Goal: Information Seeking & Learning: Learn about a topic

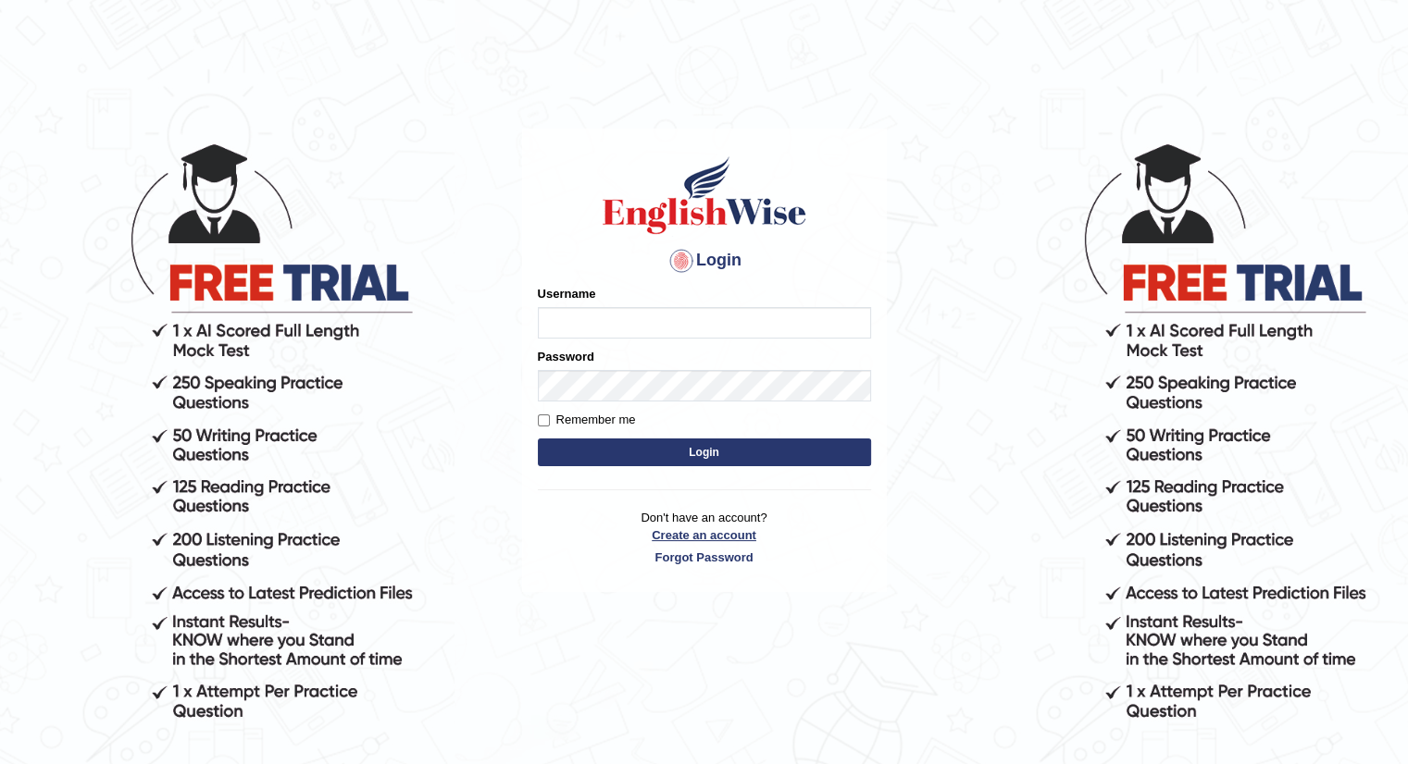
click at [677, 537] on link "Create an account" at bounding box center [704, 536] width 333 height 18
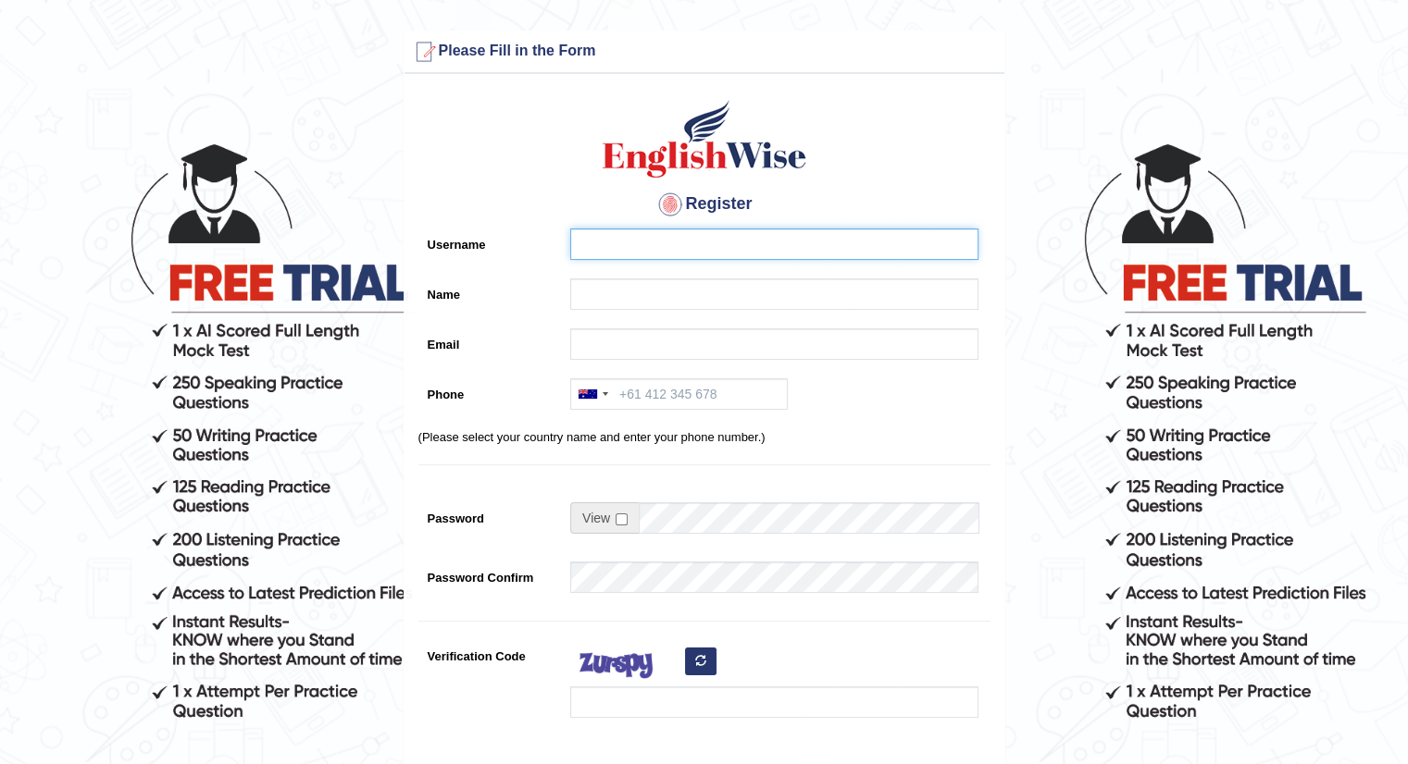
click at [585, 249] on input "Username" at bounding box center [774, 244] width 408 height 31
type input "ilhwan0831@gmail.com"
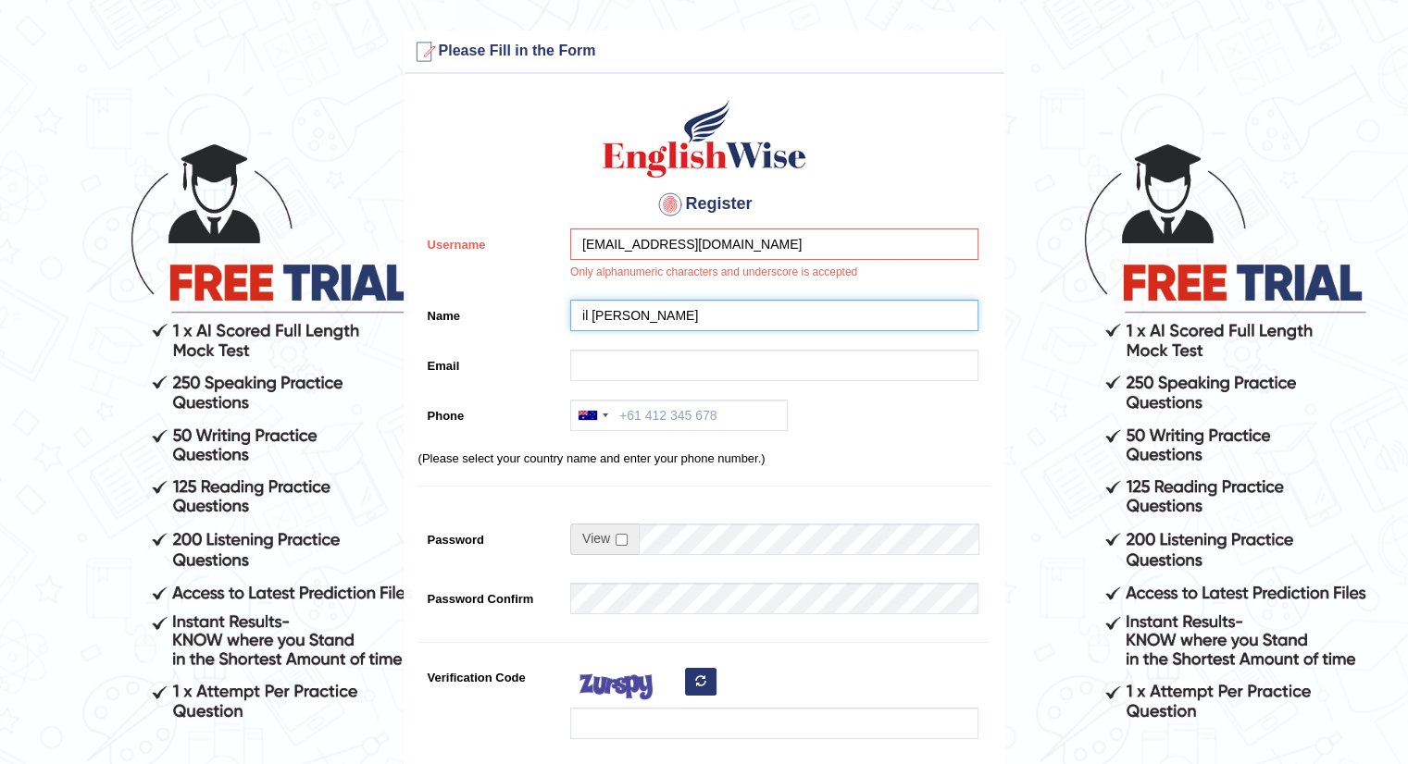
type input "il hwan cho"
type input "ilhwan0831@gmail.com"
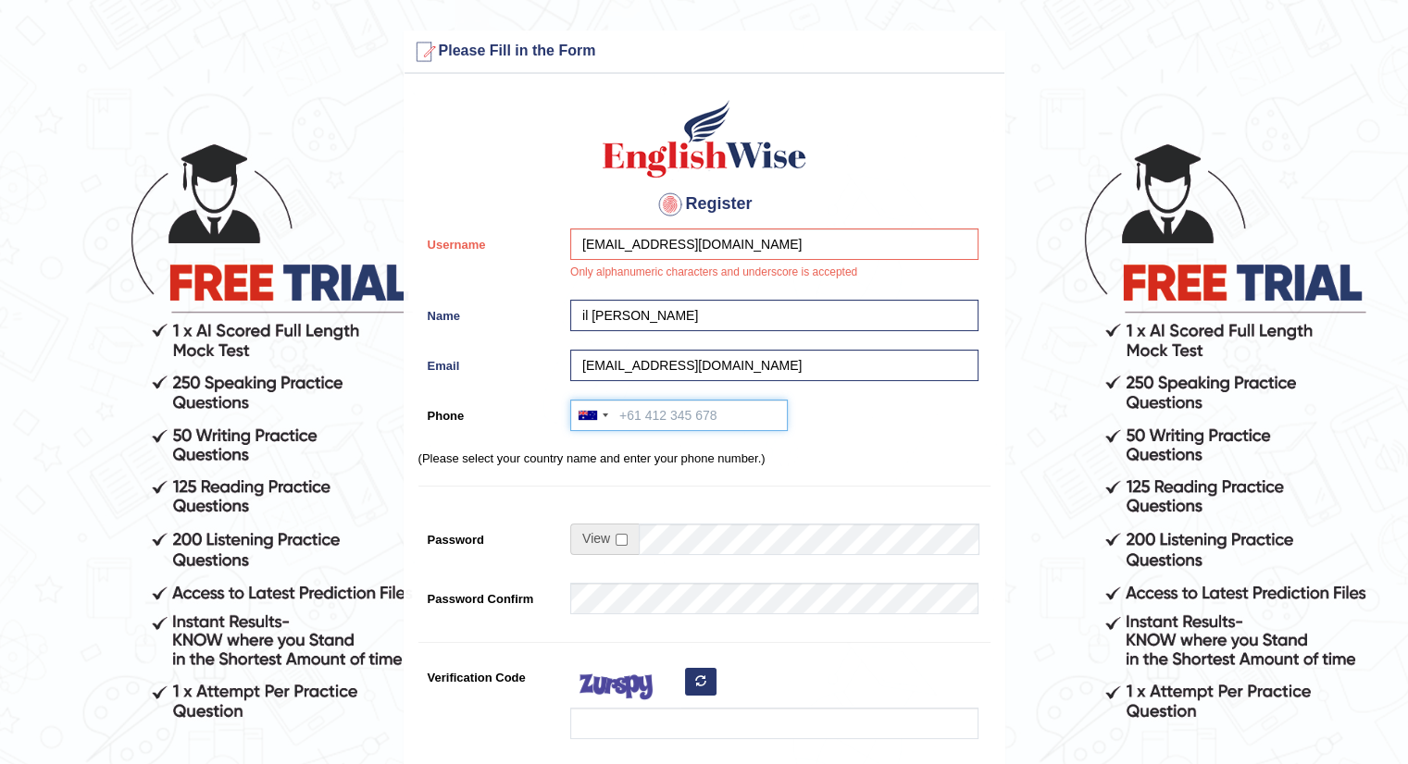
click at [612, 422] on input "Phone" at bounding box center [678, 415] width 217 height 31
click at [604, 419] on div at bounding box center [592, 416] width 43 height 30
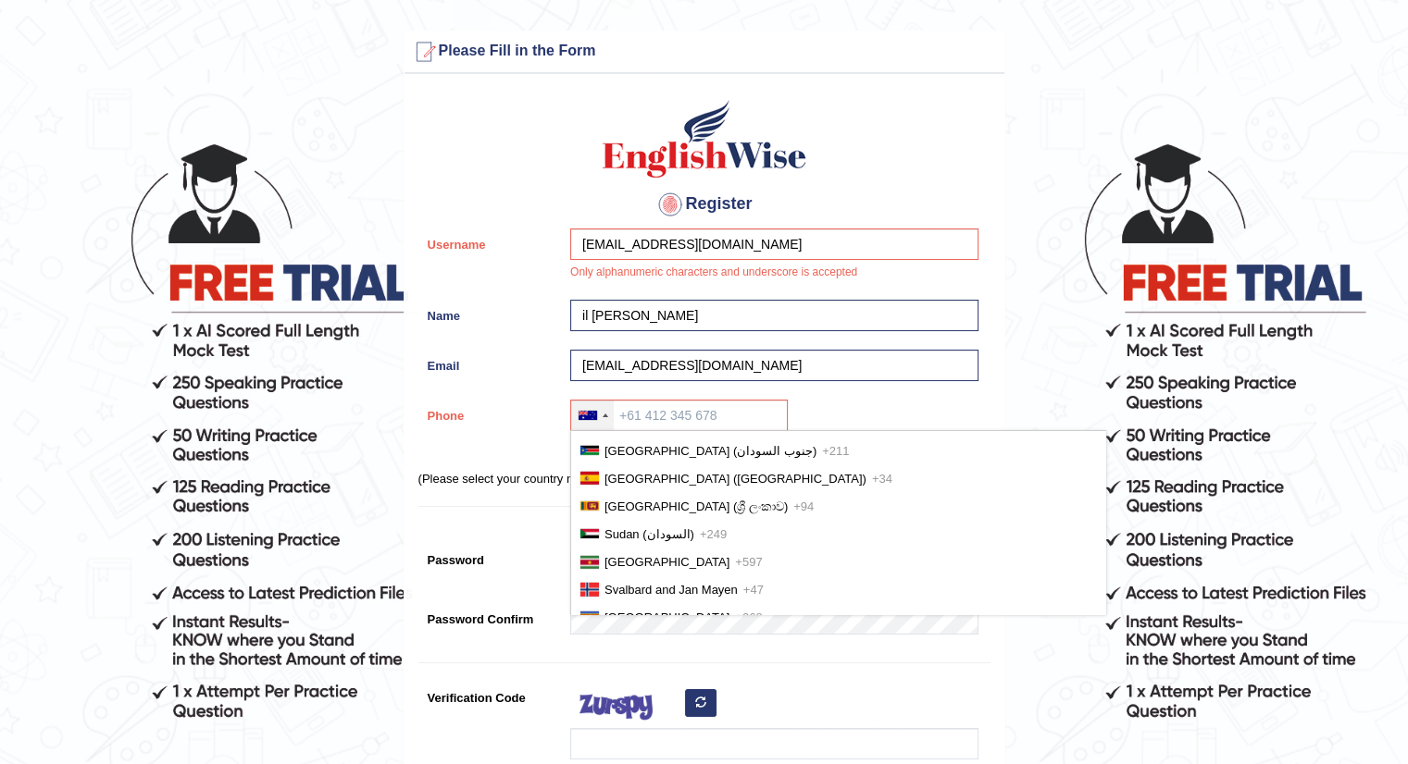
scroll to position [5729, 0]
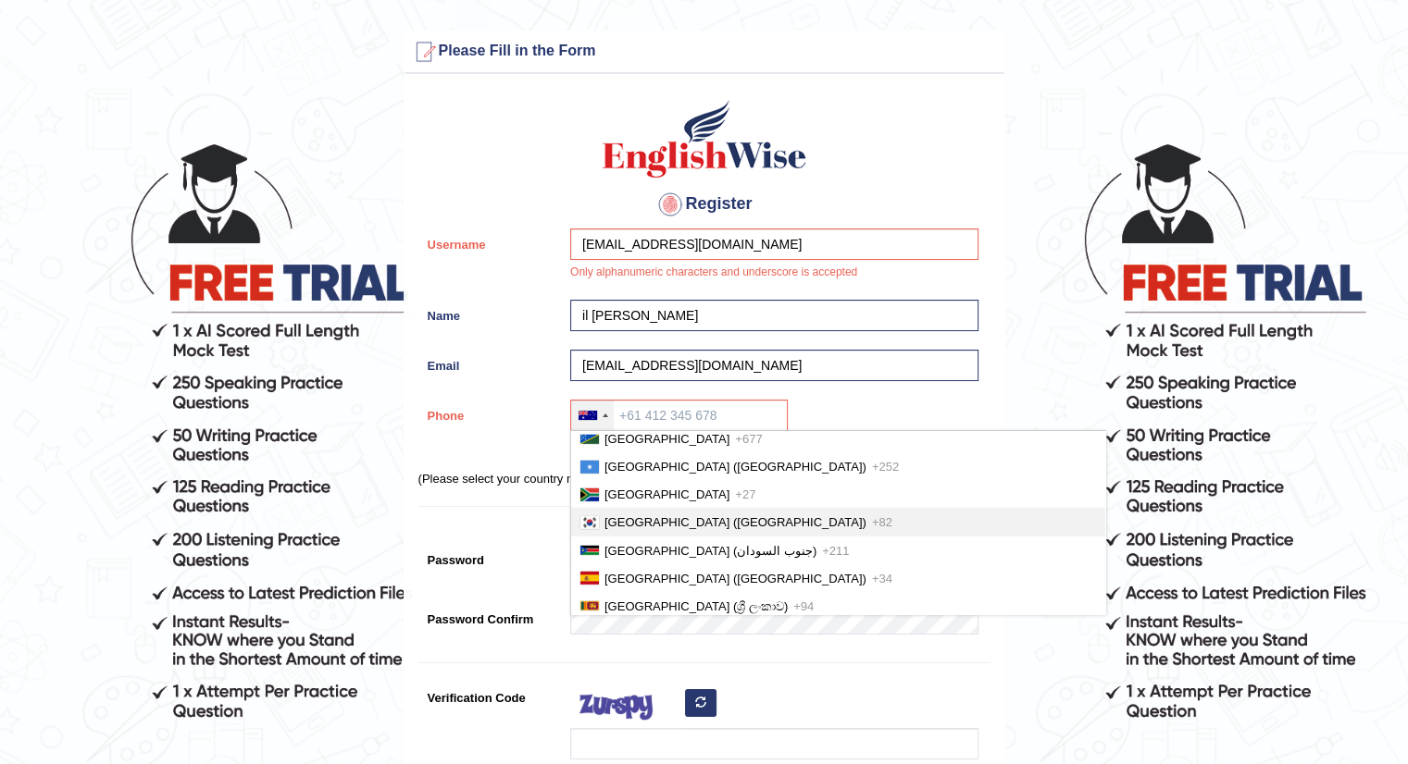
click at [660, 508] on li "South Korea (대한민국) +82" at bounding box center [838, 522] width 534 height 28
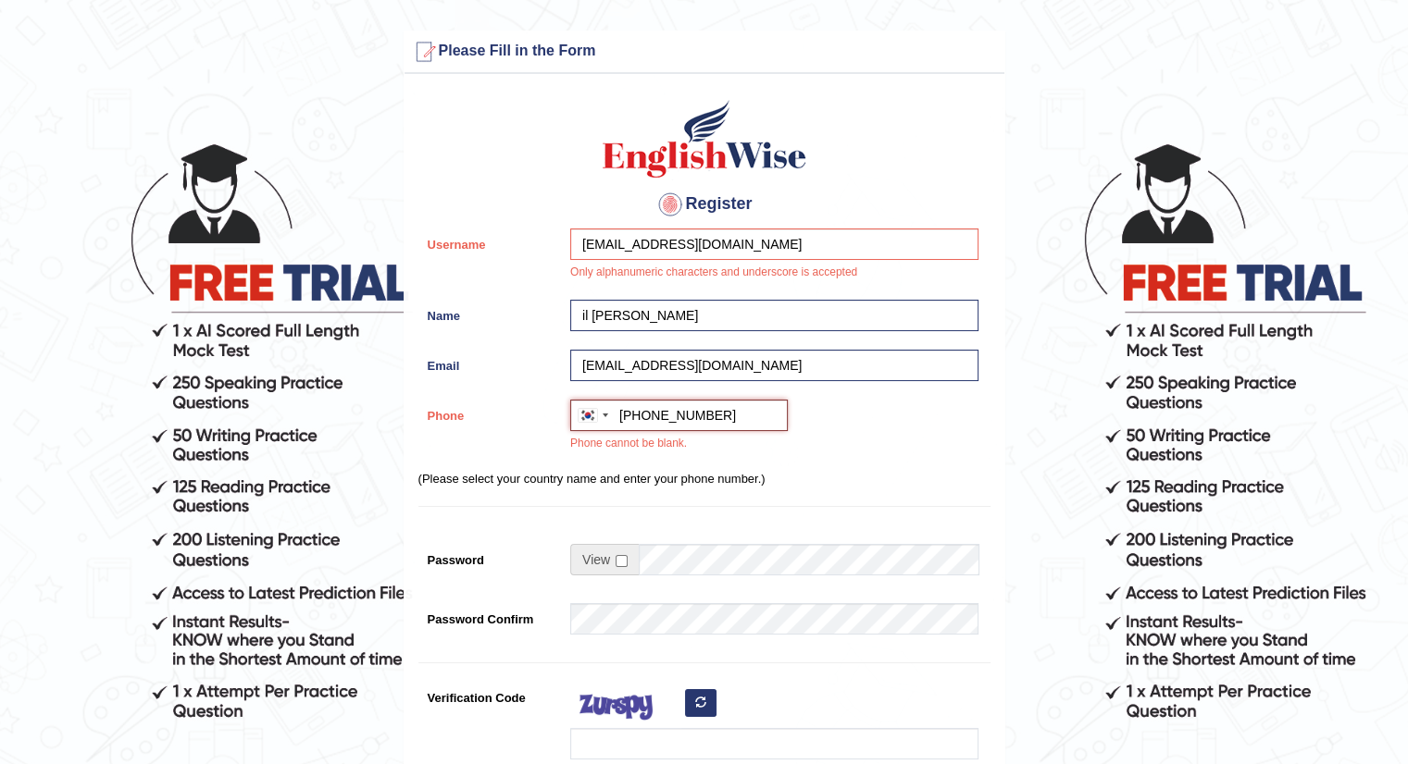
type input "+821079174593"
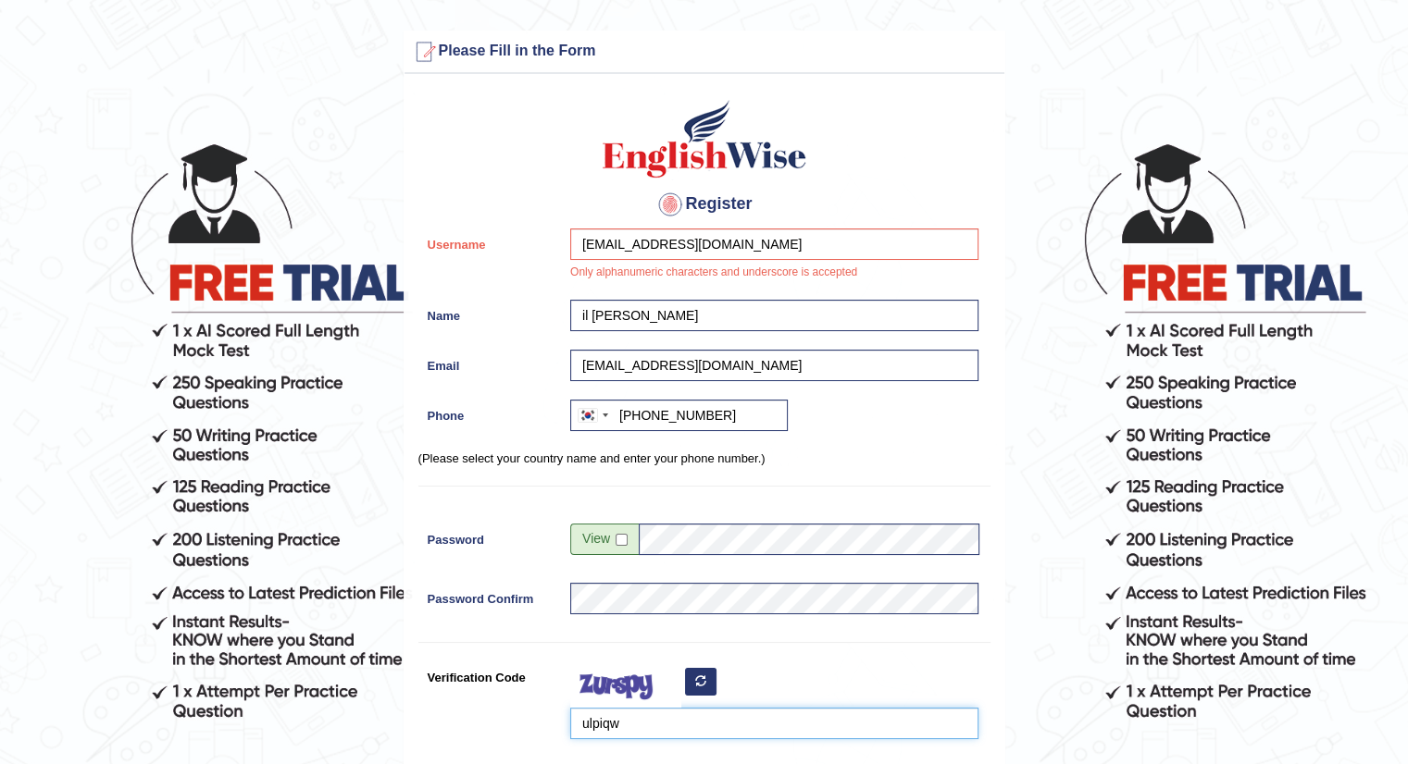
scroll to position [340, 0]
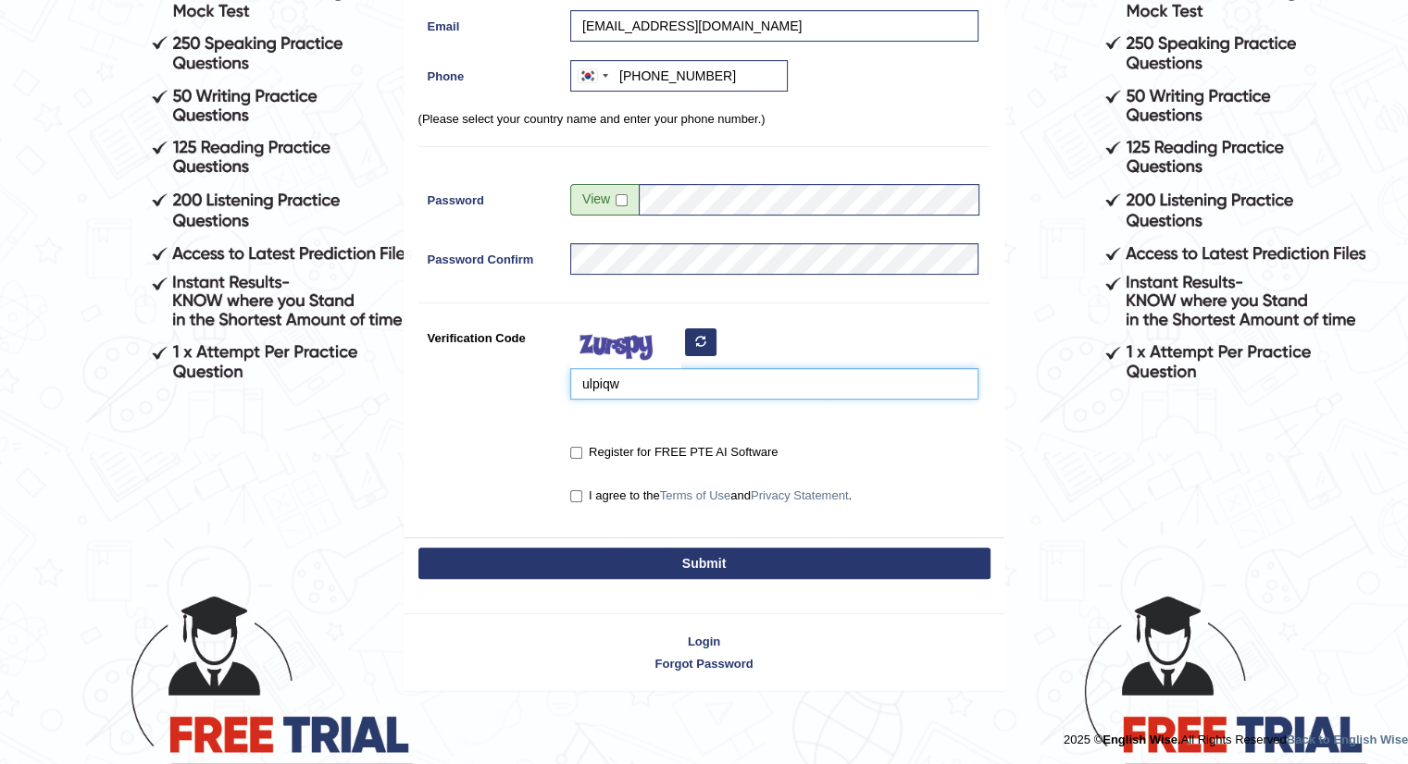
type input "ulpiqw"
click at [567, 449] on div "Register for FREE PTE AI Software" at bounding box center [769, 454] width 417 height 34
click at [577, 502] on label "I agree to the Terms of Use and Privacy Statement ." at bounding box center [710, 496] width 281 height 19
click at [577, 502] on input "I agree to the Terms of Use and Privacy Statement ." at bounding box center [576, 496] width 12 height 12
checkbox input "true"
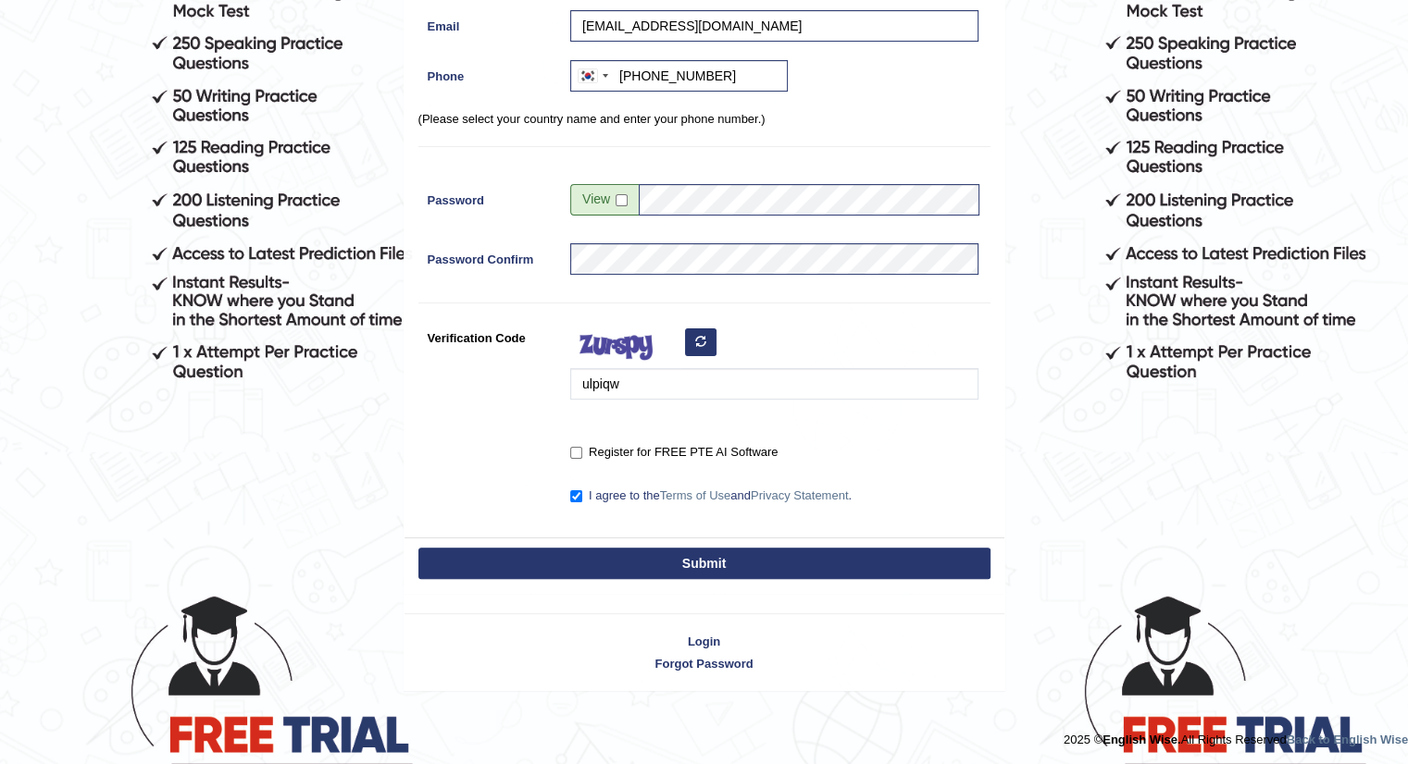
click at [591, 541] on div "Submit" at bounding box center [704, 566] width 600 height 56
click at [578, 551] on button "Submit" at bounding box center [704, 563] width 572 height 31
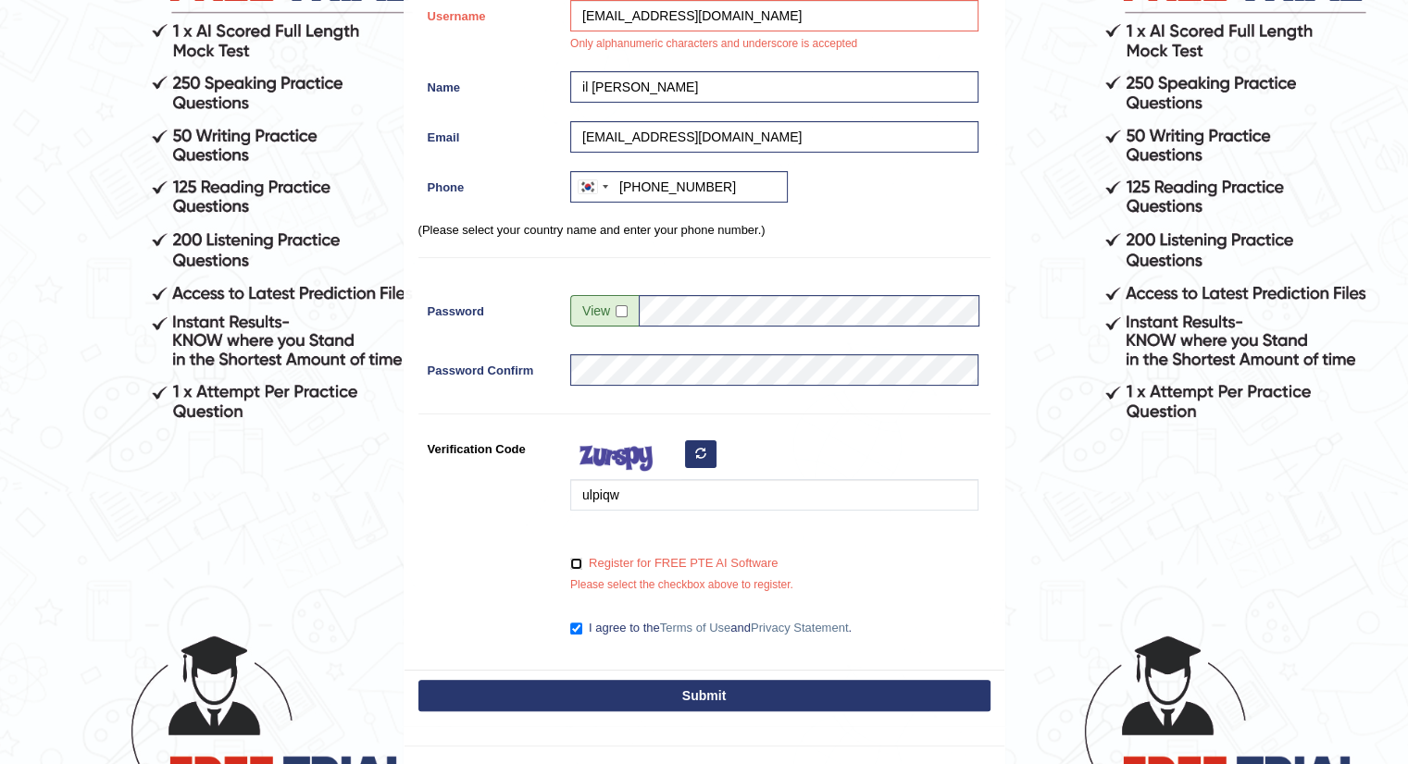
click at [574, 564] on input "Register for FREE PTE AI Software" at bounding box center [576, 564] width 12 height 12
checkbox input "true"
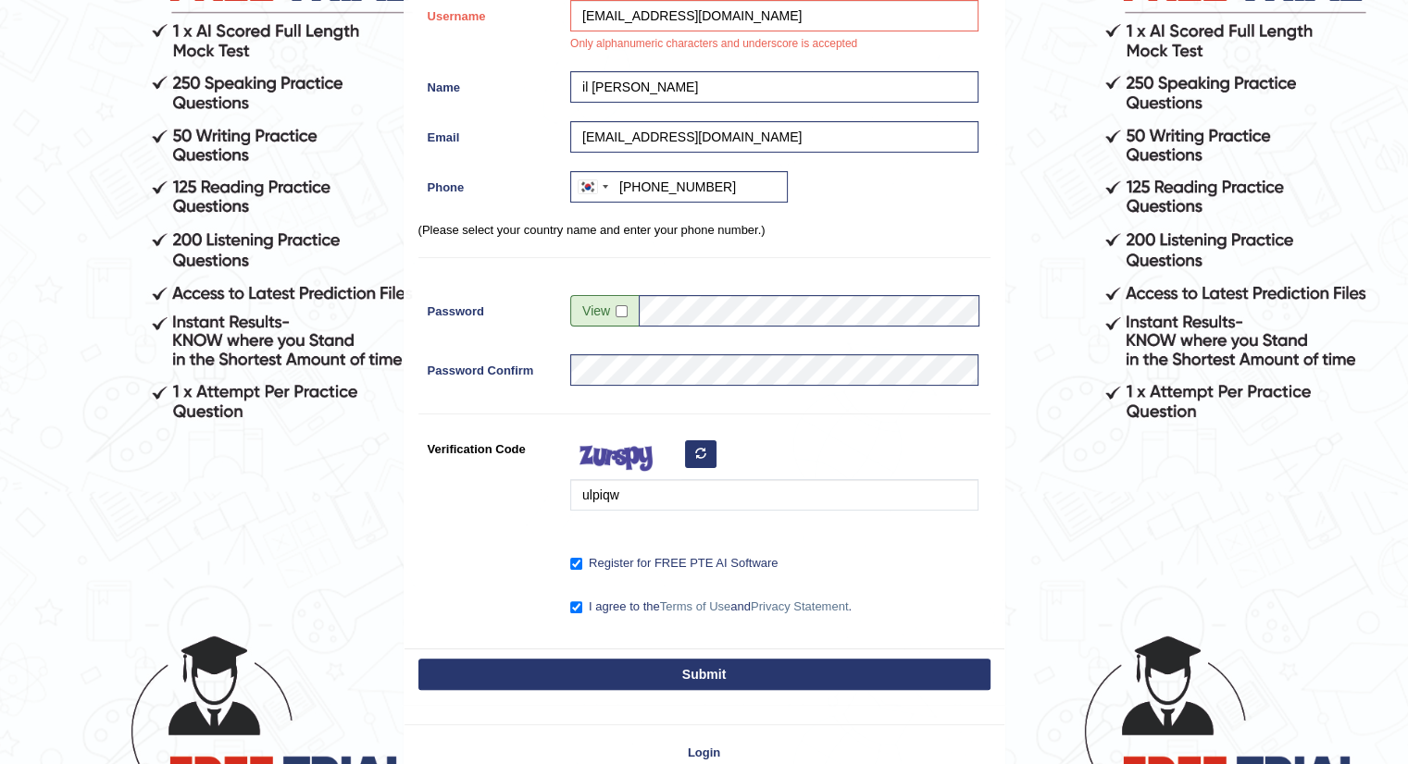
click at [585, 674] on button "Submit" at bounding box center [704, 674] width 572 height 31
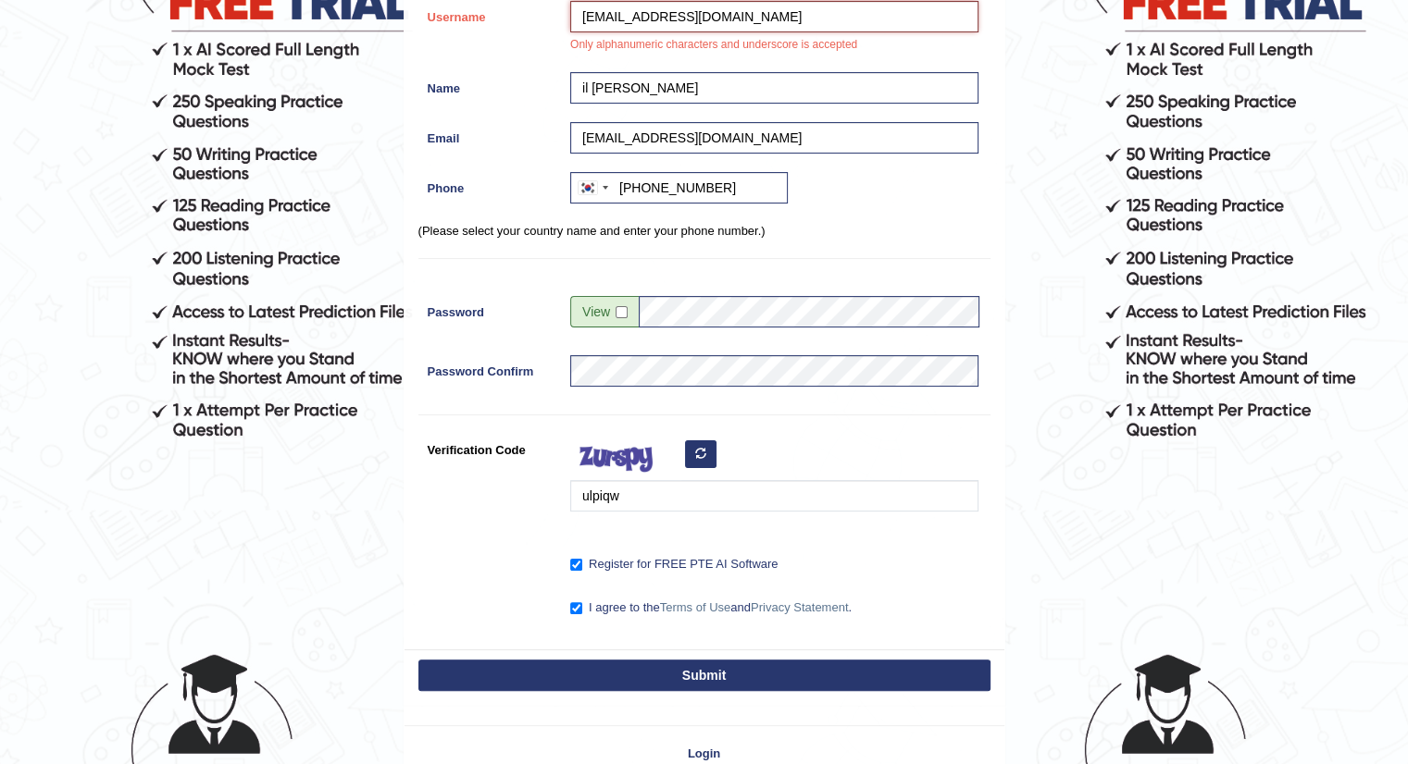
click at [626, 21] on input "ilhwan0831@gmail.com" at bounding box center [774, 16] width 408 height 31
click at [659, 13] on input "ilhwan0831@gmail.com" at bounding box center [774, 16] width 408 height 31
drag, startPoint x: 654, startPoint y: 13, endPoint x: 1053, endPoint y: 18, distance: 398.9
click at [865, 14] on input "ilhwan0831@gmail.com" at bounding box center [774, 16] width 408 height 31
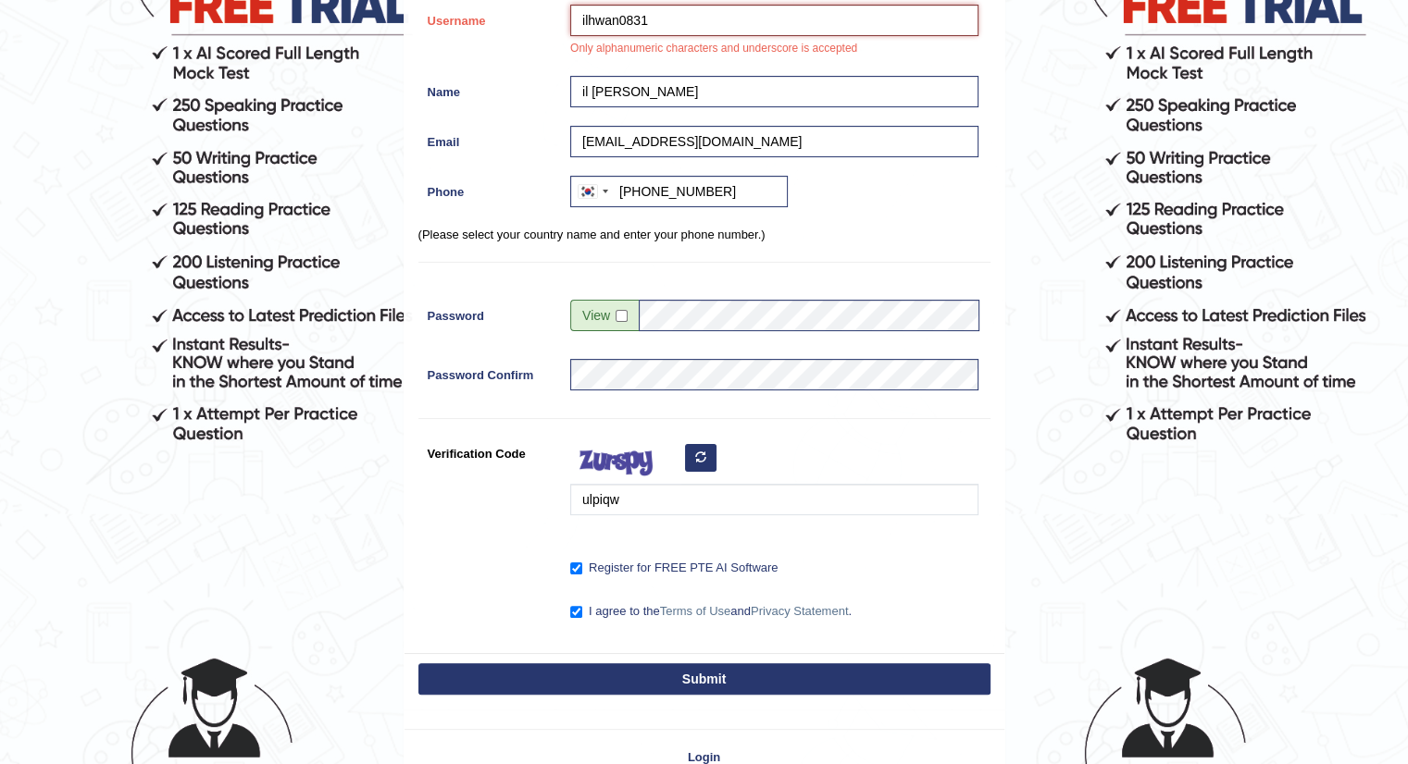
type input "ilhwan0831"
click at [480, 669] on button "Submit" at bounding box center [704, 679] width 572 height 31
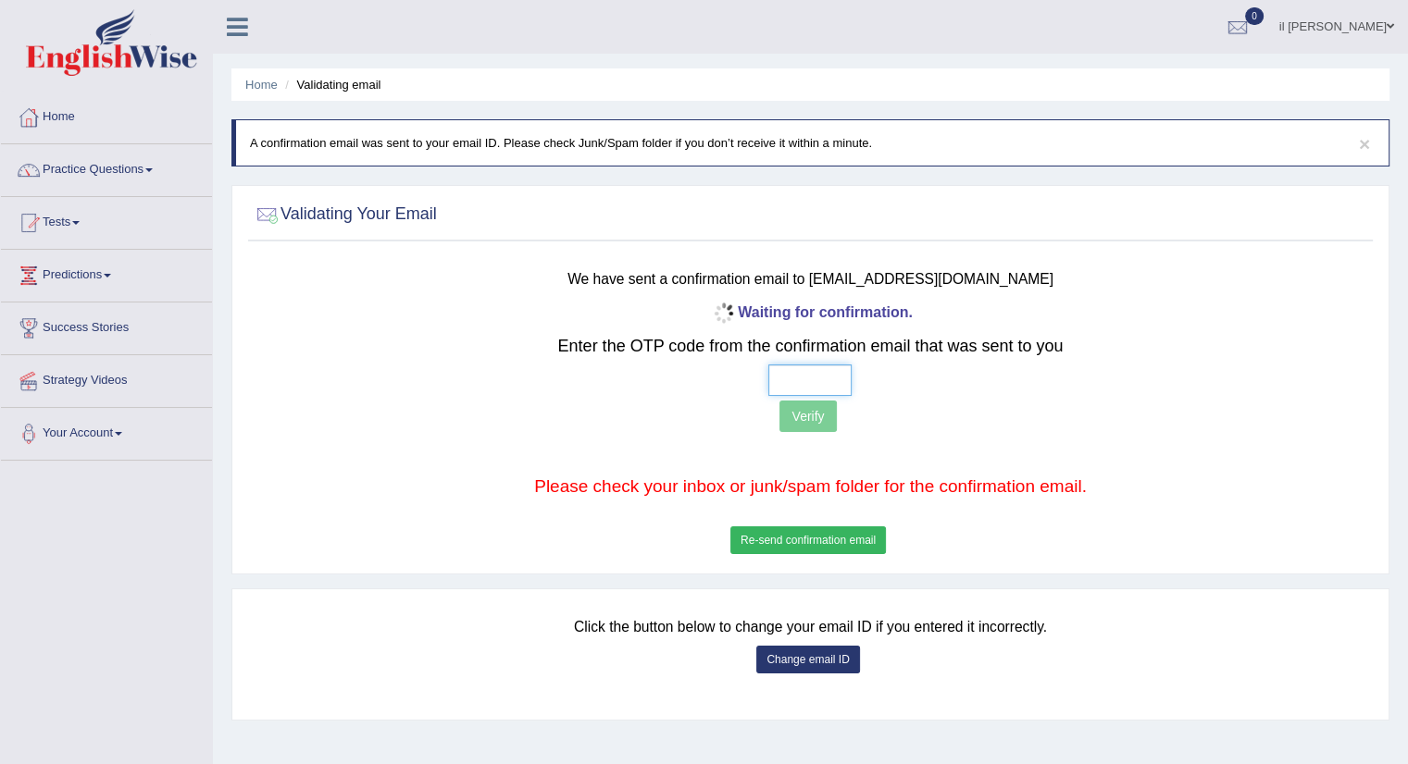
click at [835, 366] on input "text" at bounding box center [809, 380] width 83 height 31
type input "3 6 6 7"
click at [823, 412] on button "Verify" at bounding box center [807, 416] width 56 height 31
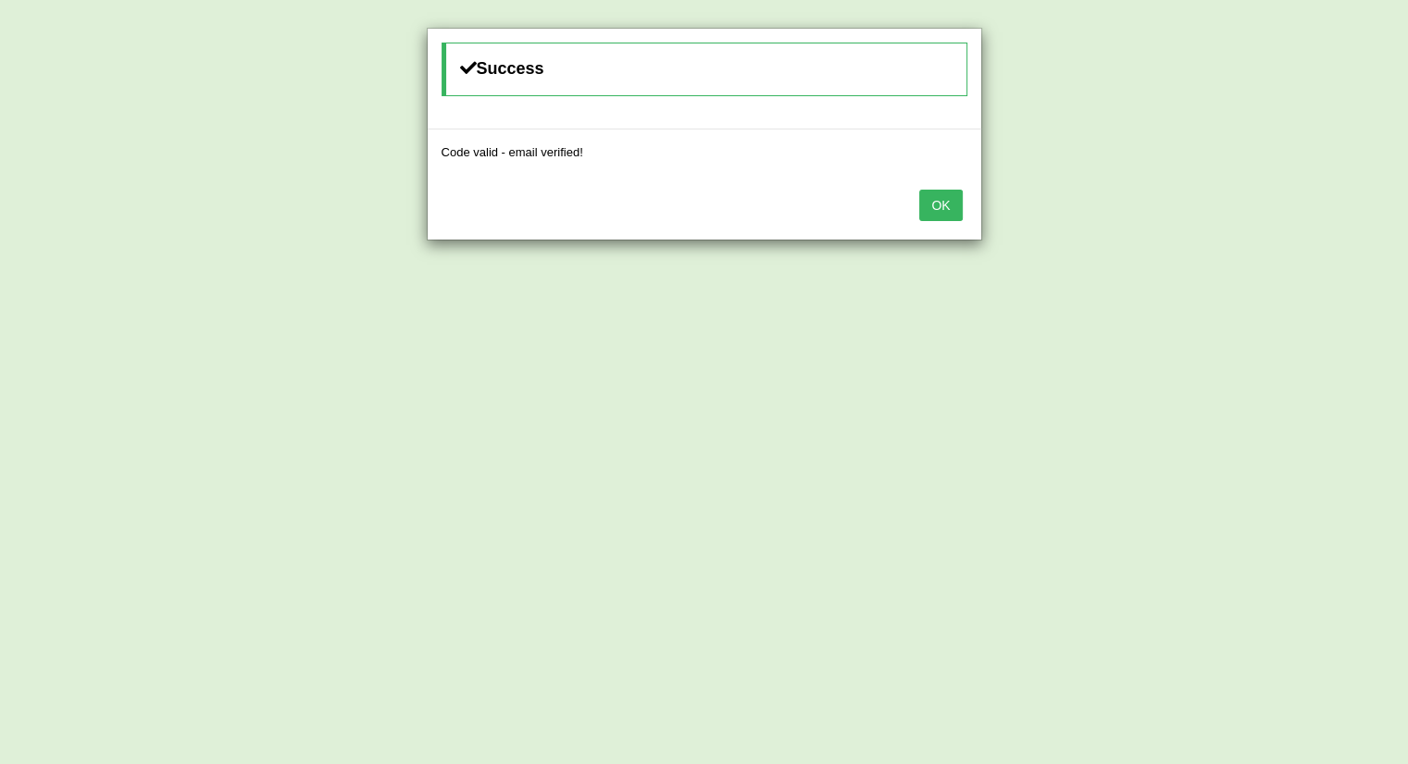
click at [925, 201] on button "OK" at bounding box center [940, 205] width 43 height 31
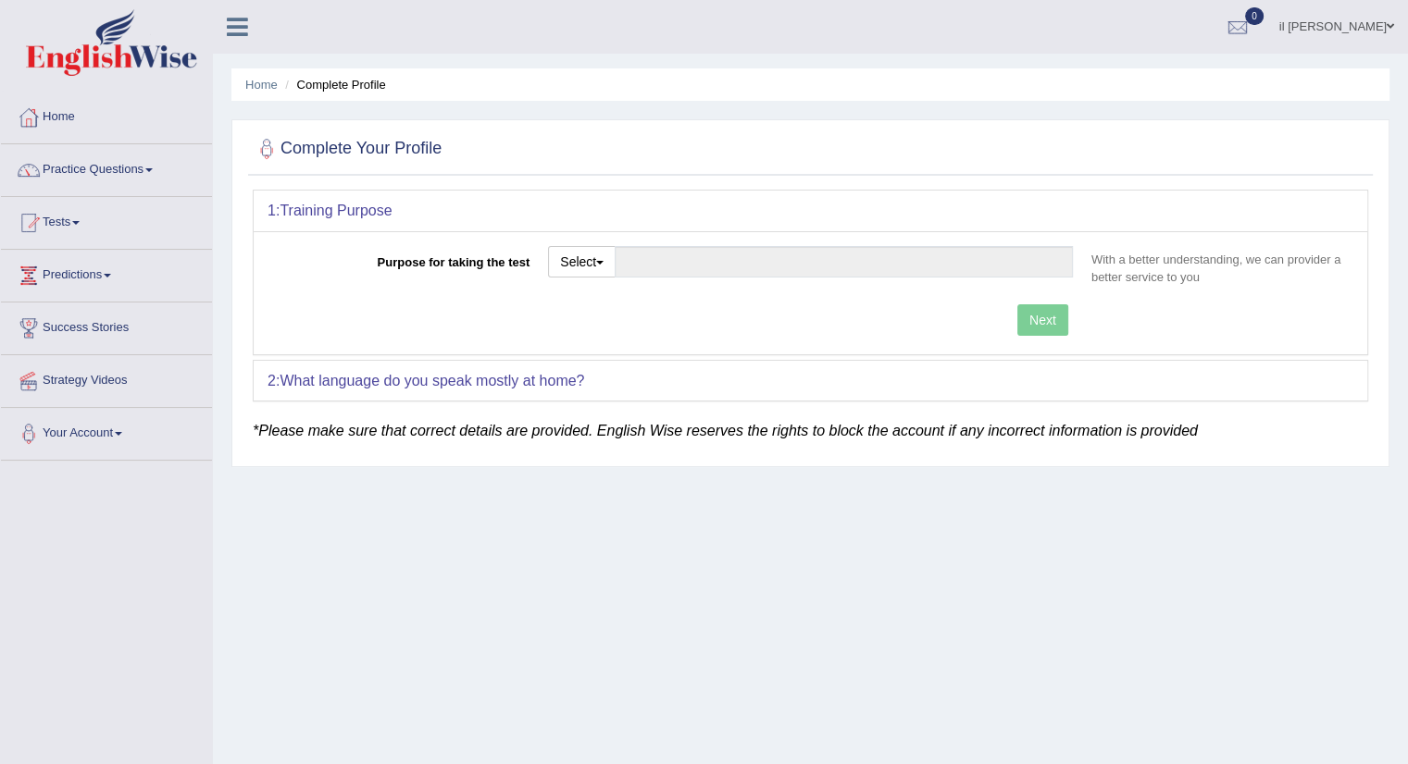
click at [784, 590] on div "Home Complete Profile Complete Your Profile 1: Training Purpose Purpose for tak…" at bounding box center [810, 462] width 1195 height 925
click at [66, 238] on link "Tests" at bounding box center [106, 220] width 211 height 46
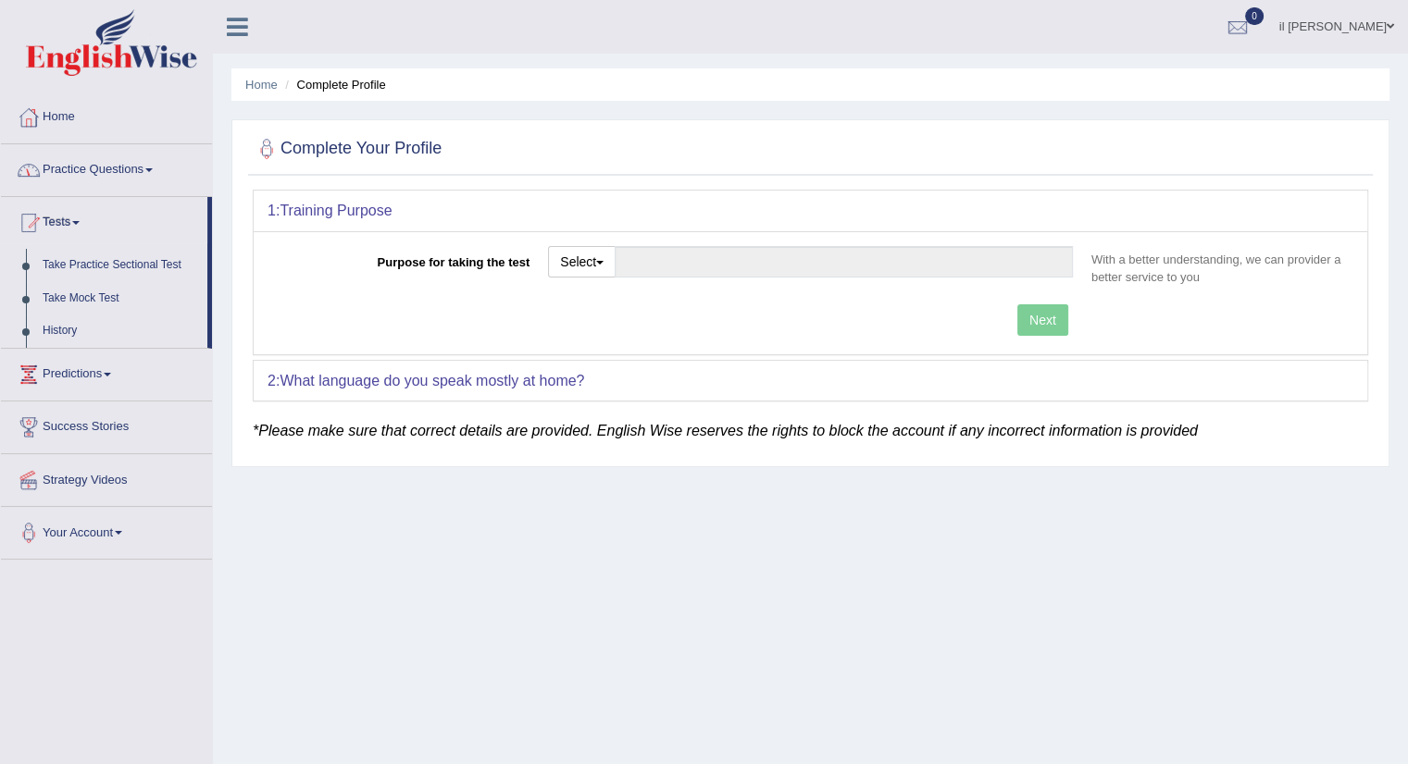
click at [74, 168] on link "Practice Questions" at bounding box center [106, 167] width 211 height 46
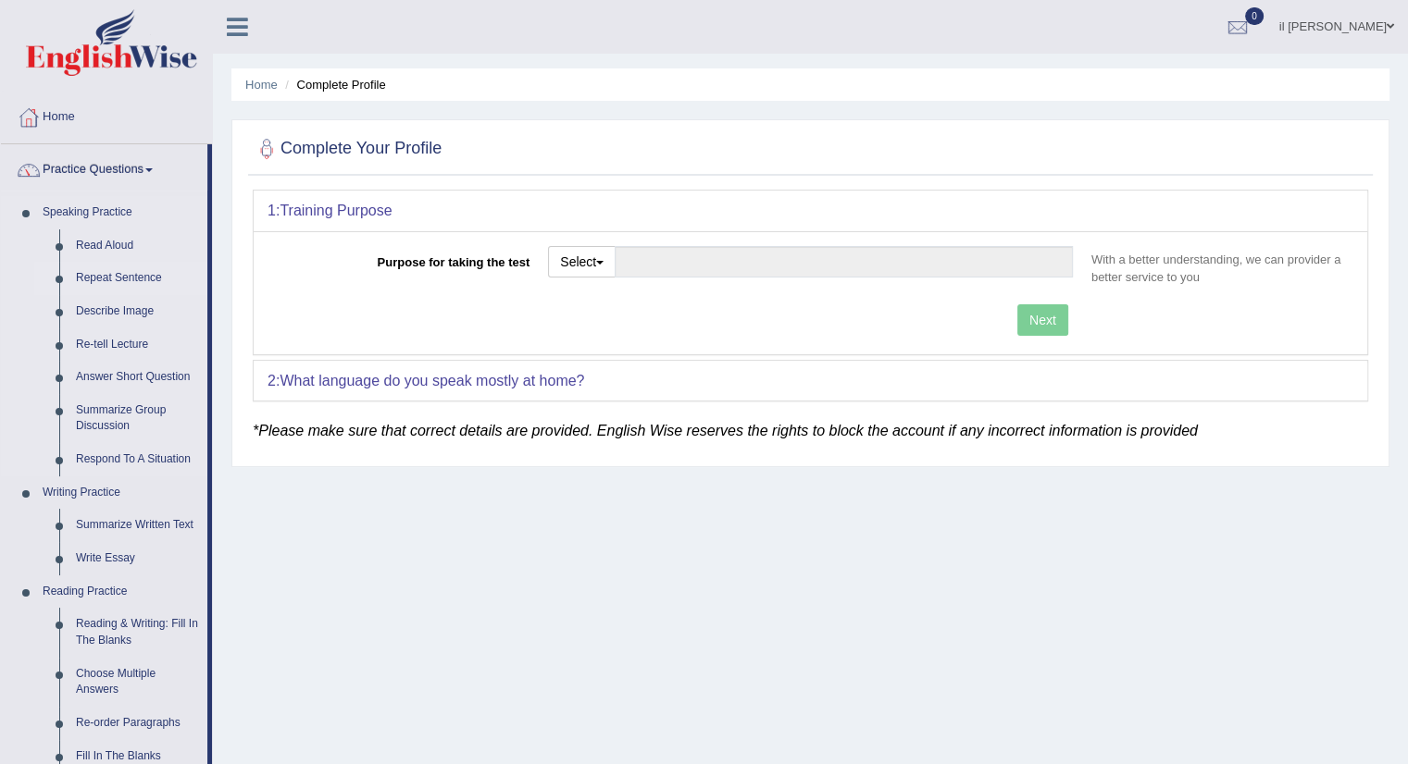
click at [109, 282] on link "Repeat Sentence" at bounding box center [138, 278] width 140 height 33
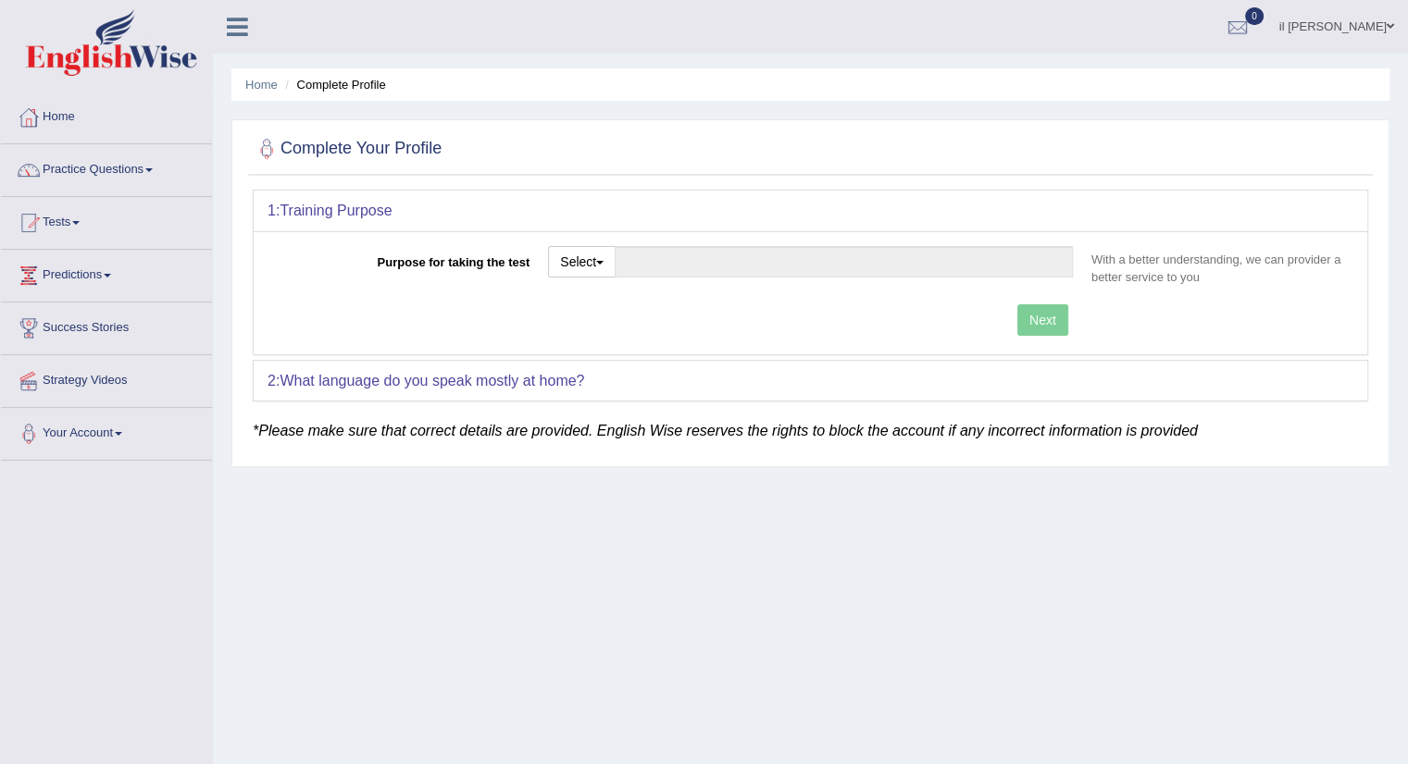
click at [662, 318] on div "Next" at bounding box center [674, 322] width 814 height 36
click at [603, 256] on button "Select" at bounding box center [582, 261] width 68 height 31
click at [611, 299] on link "Student Visa" at bounding box center [631, 302] width 165 height 24
type input "Student Visa"
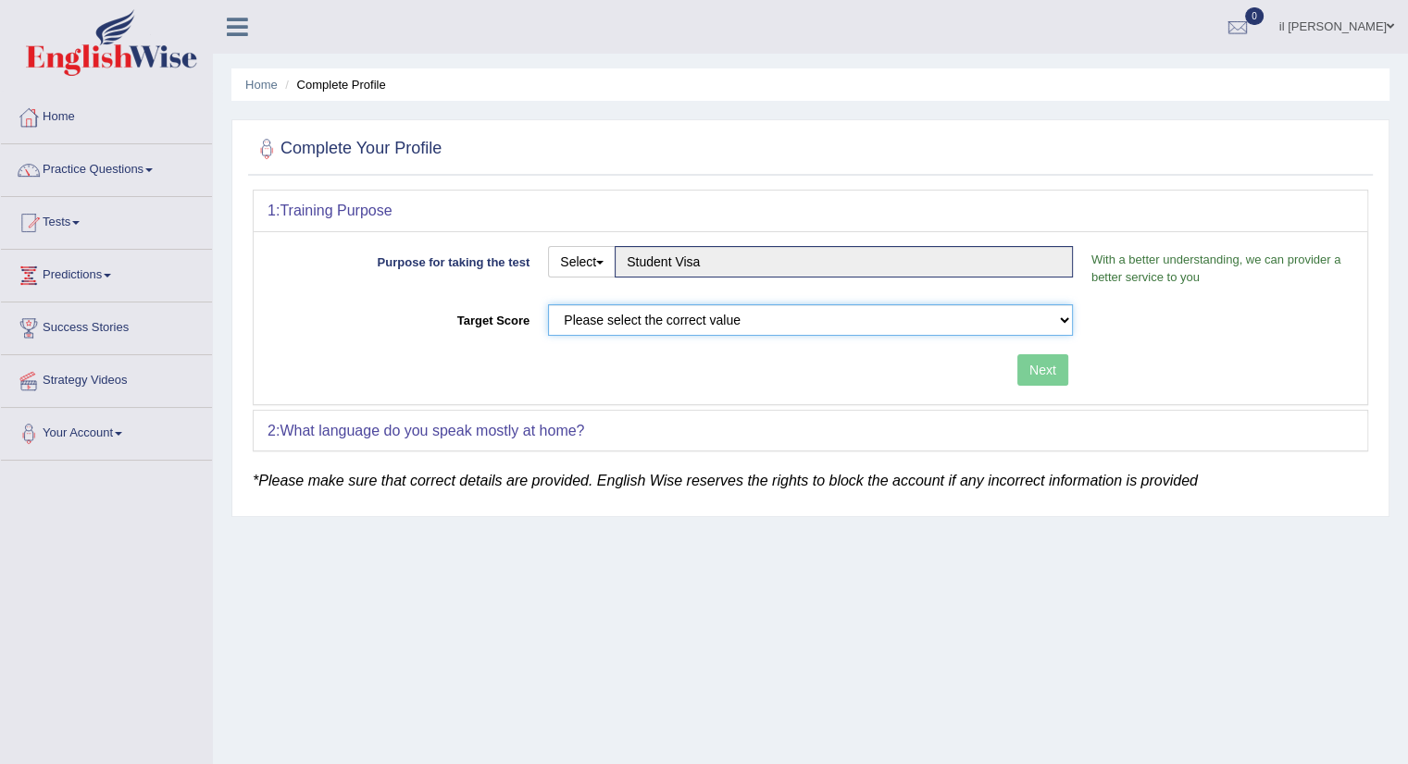
click at [716, 331] on select "Please select the correct value 50 (6 bands) 58 (6.5 bands) 65 (7 bands) 79 (8 …" at bounding box center [810, 319] width 525 height 31
select select "58"
click at [548, 304] on select "Please select the correct value 50 (6 bands) 58 (6.5 bands) 65 (7 bands) 79 (8 …" at bounding box center [810, 319] width 525 height 31
click at [1051, 369] on button "Next" at bounding box center [1042, 369] width 51 height 31
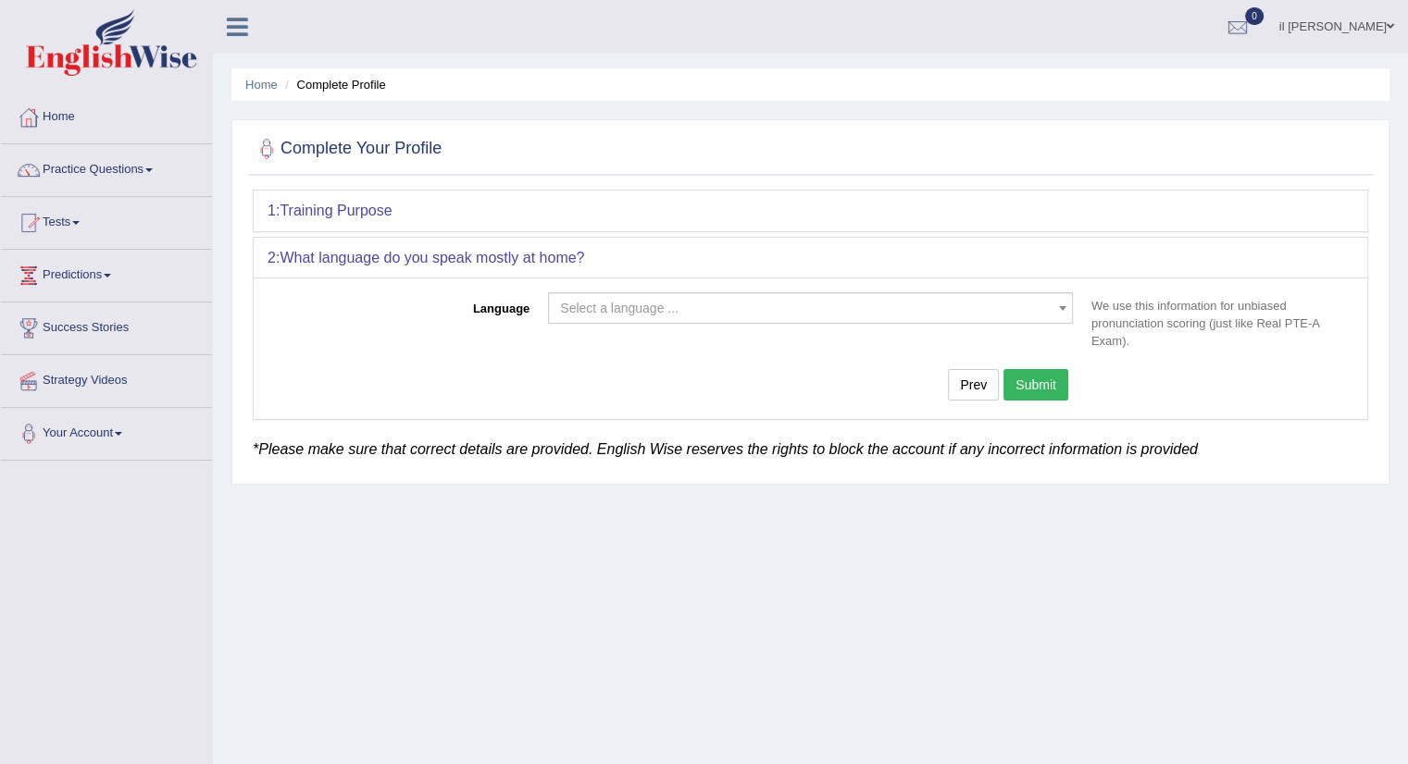
click at [664, 322] on body "Toggle navigation Home Practice Questions Speaking Practice Read Aloud Repeat S…" at bounding box center [704, 382] width 1408 height 764
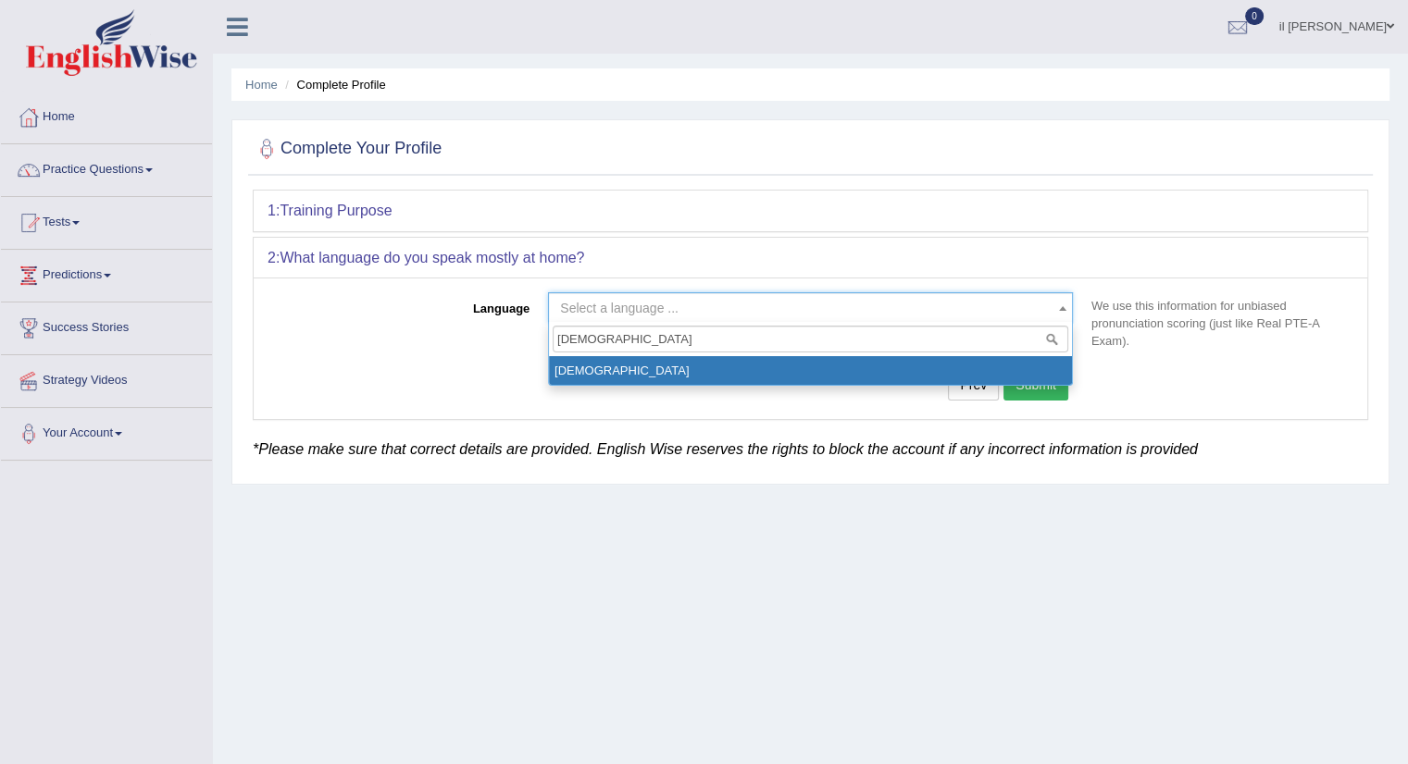
type input "korean"
drag, startPoint x: 670, startPoint y: 375, endPoint x: 739, endPoint y: 367, distance: 69.8
select select "Korean"
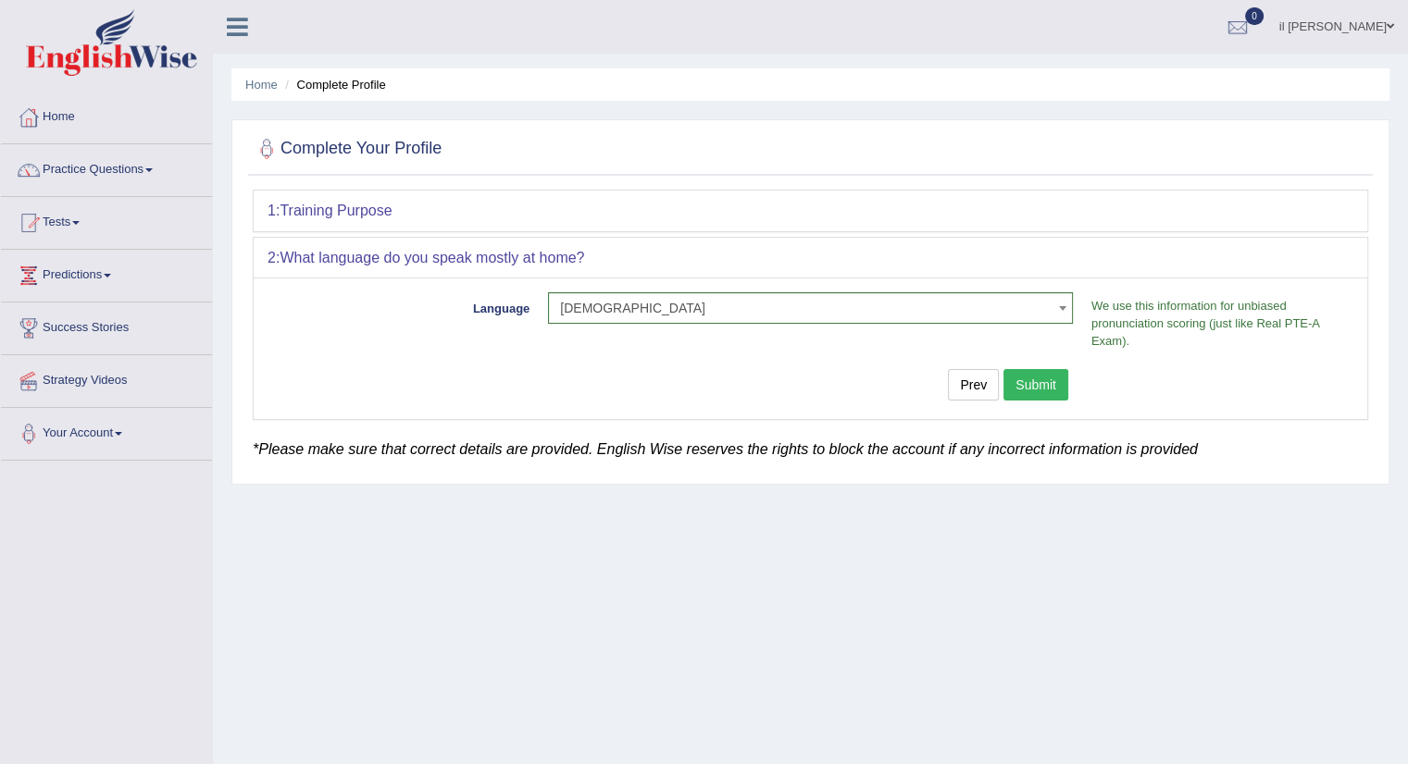
click at [1046, 390] on button "Submit" at bounding box center [1035, 384] width 65 height 31
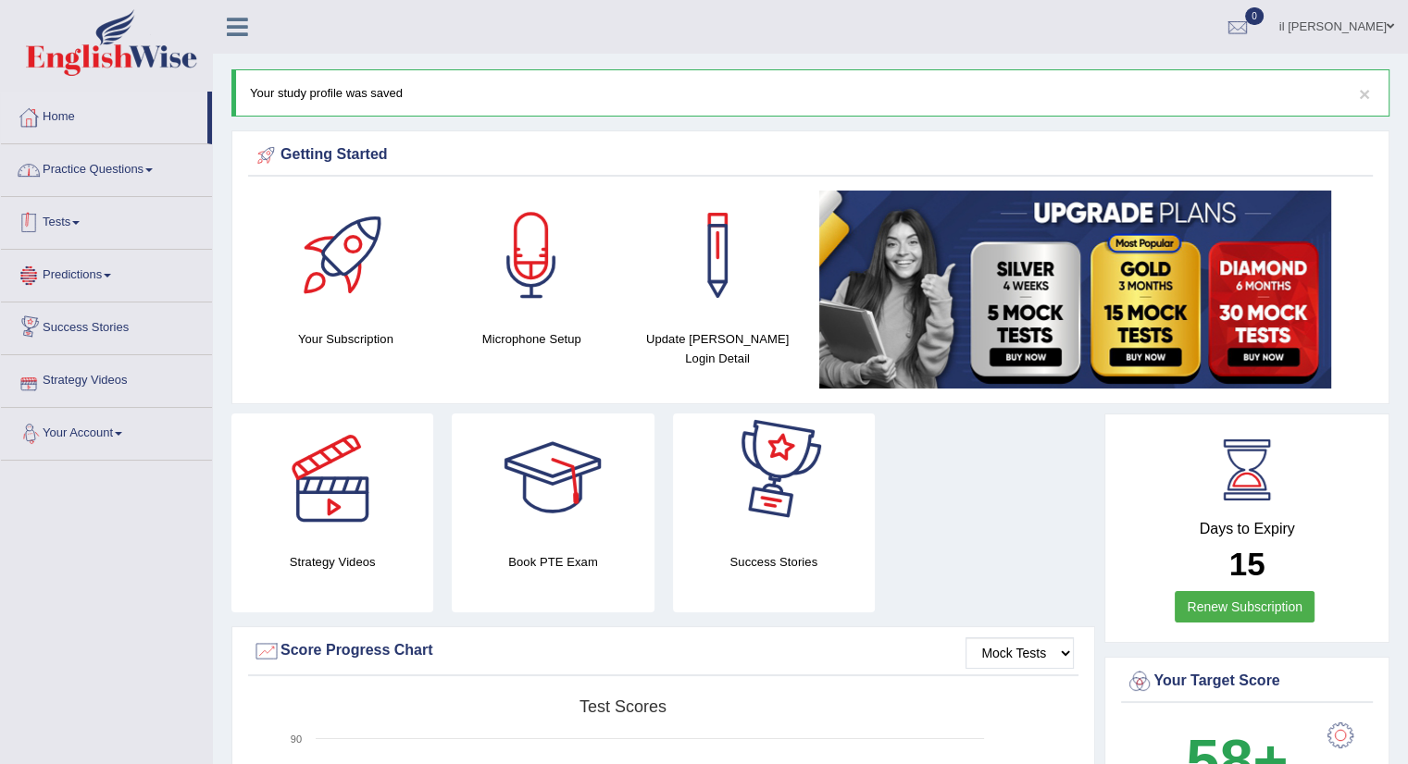
click at [77, 186] on link "Practice Questions" at bounding box center [106, 167] width 211 height 46
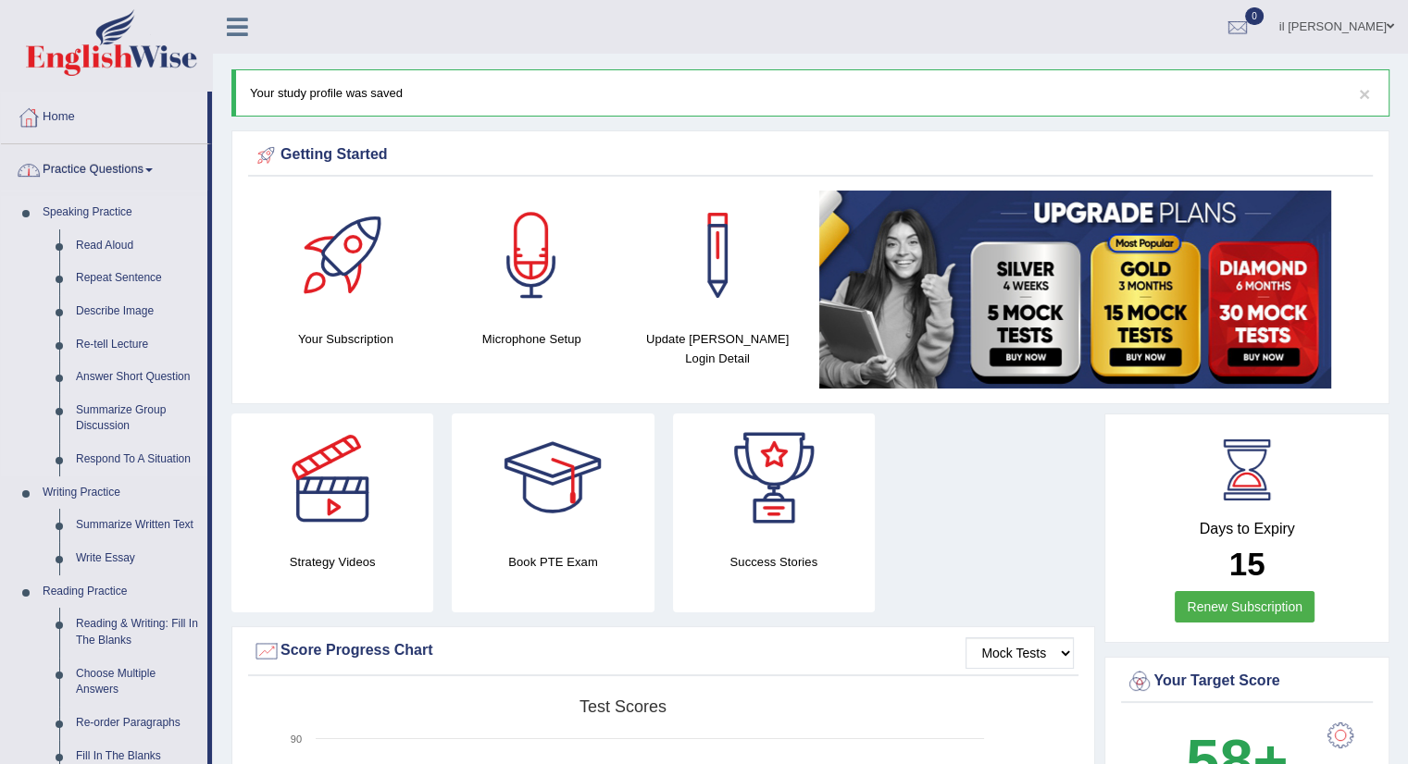
click at [98, 216] on link "Speaking Practice" at bounding box center [120, 212] width 173 height 33
click at [107, 282] on link "Repeat Sentence" at bounding box center [138, 278] width 140 height 33
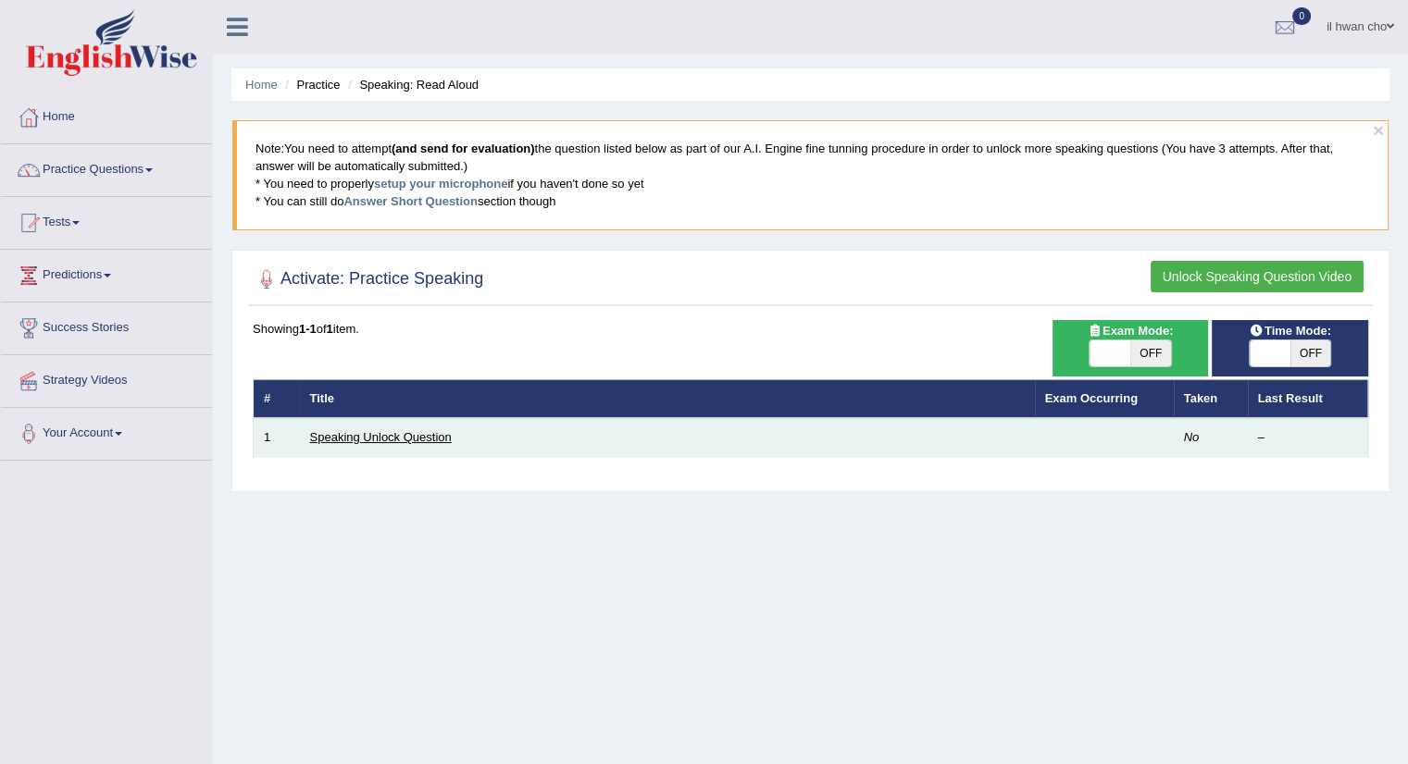
click at [370, 437] on link "Speaking Unlock Question" at bounding box center [381, 437] width 142 height 14
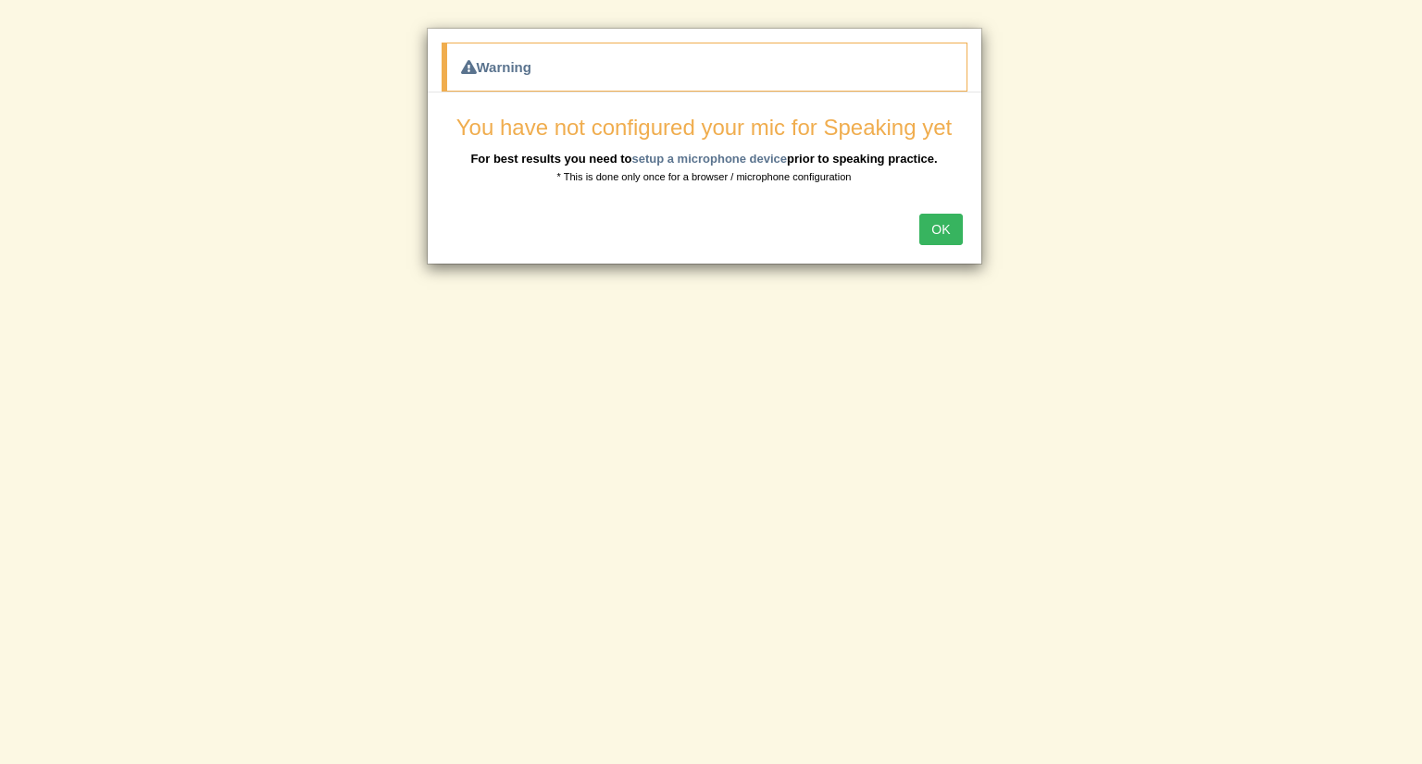
click at [943, 227] on button "OK" at bounding box center [940, 229] width 43 height 31
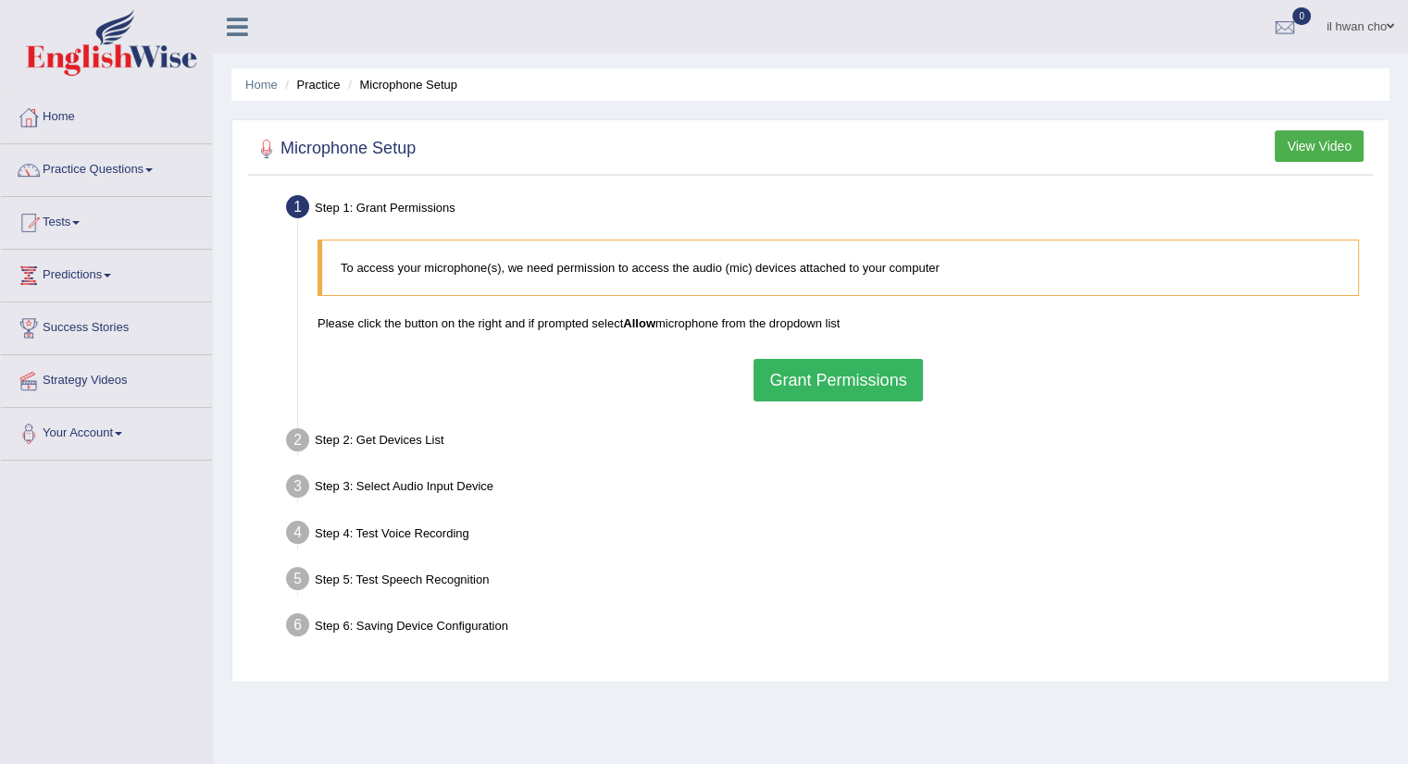
click at [851, 372] on button "Grant Permissions" at bounding box center [837, 380] width 168 height 43
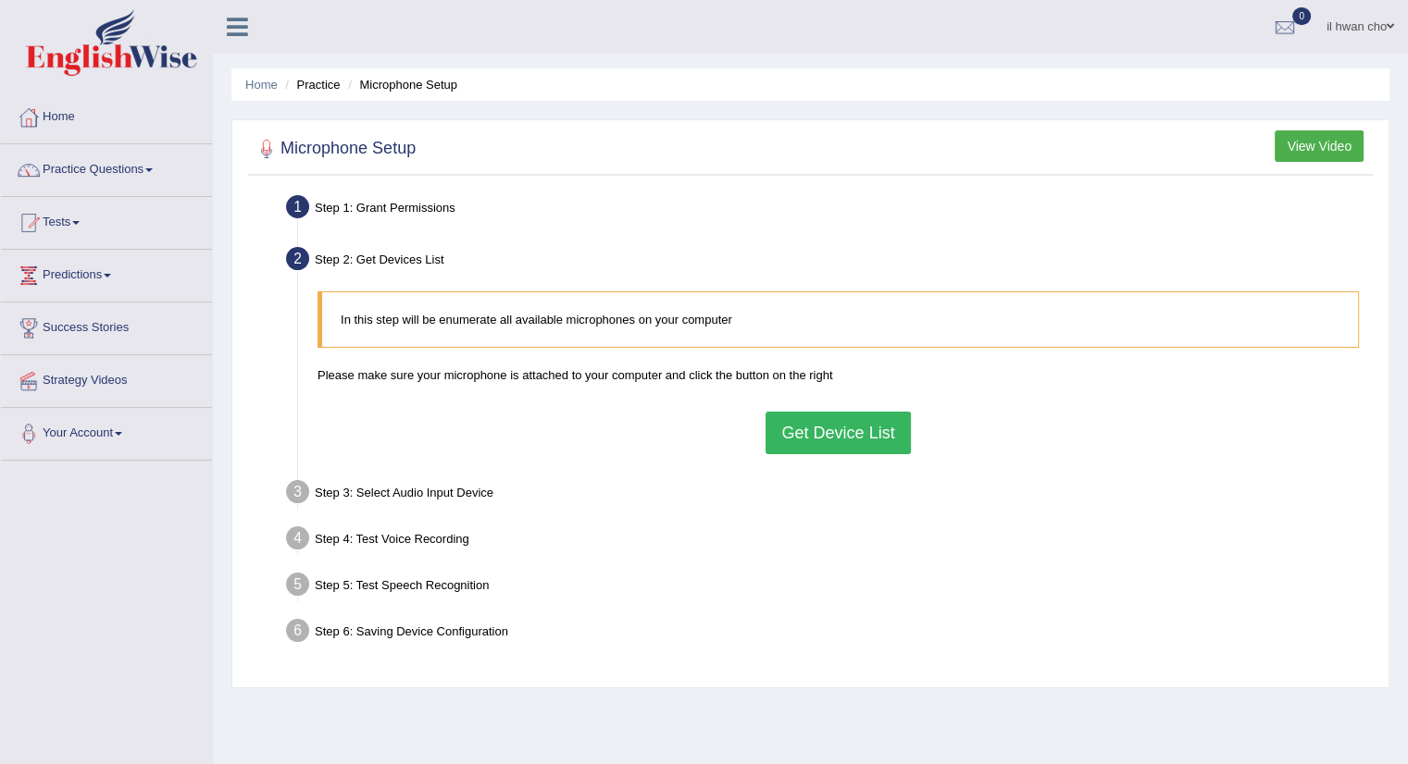
click at [625, 452] on div "In this step will be enumerate all available microphones on your computer Pleas…" at bounding box center [838, 372] width 1060 height 180
click at [819, 427] on button "Get Device List" at bounding box center [837, 433] width 144 height 43
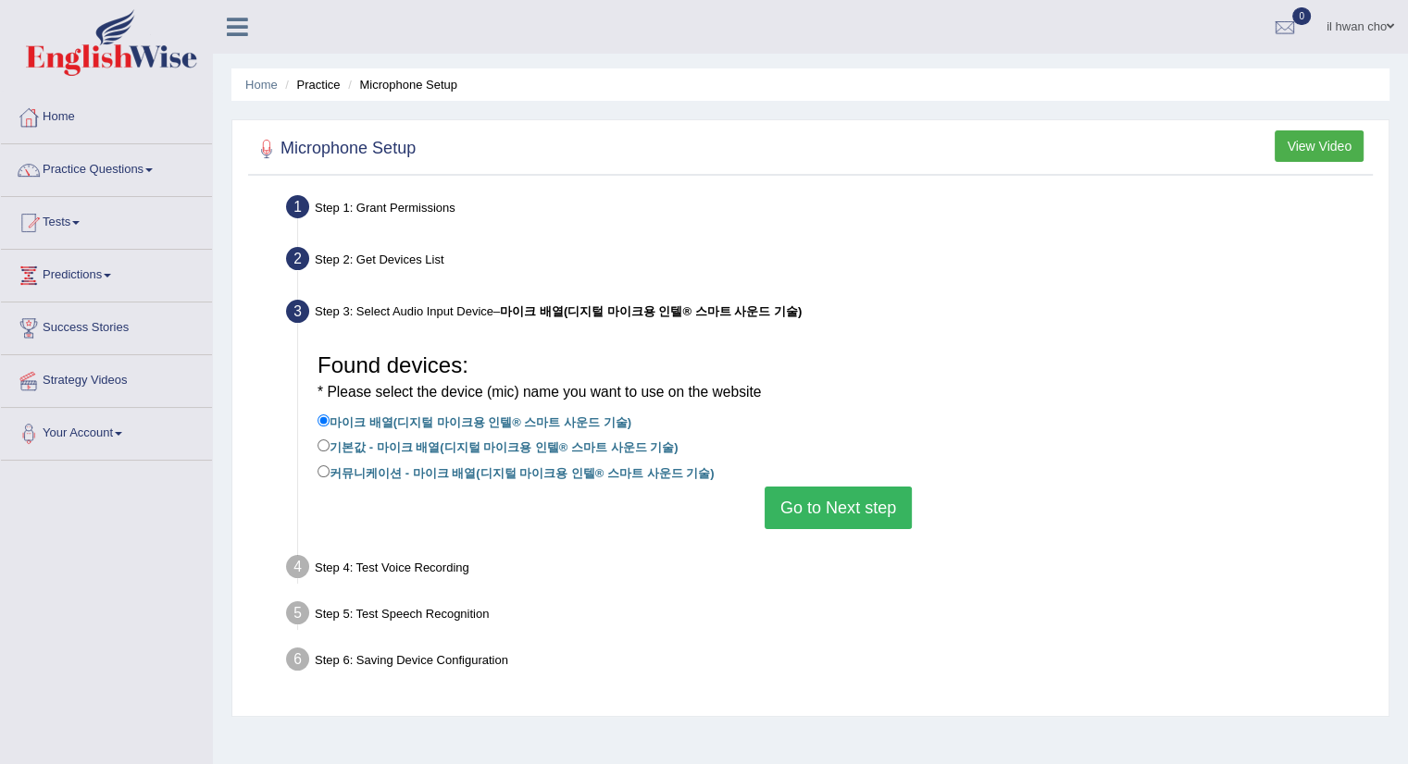
click at [862, 532] on div "Found devices: * Please select the device (mic) name you want to use on the web…" at bounding box center [838, 437] width 1060 height 204
click at [849, 509] on button "Go to Next step" at bounding box center [837, 508] width 147 height 43
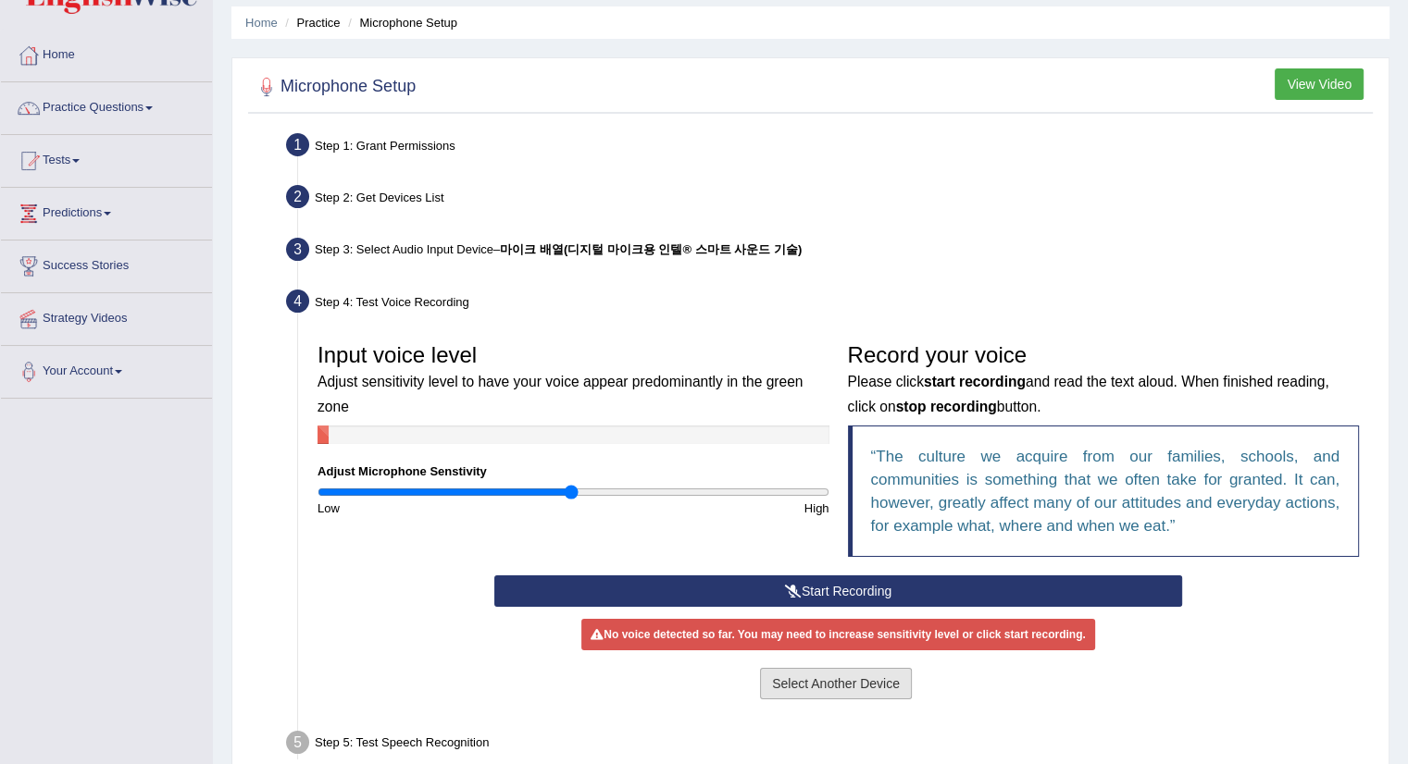
scroll to position [93, 0]
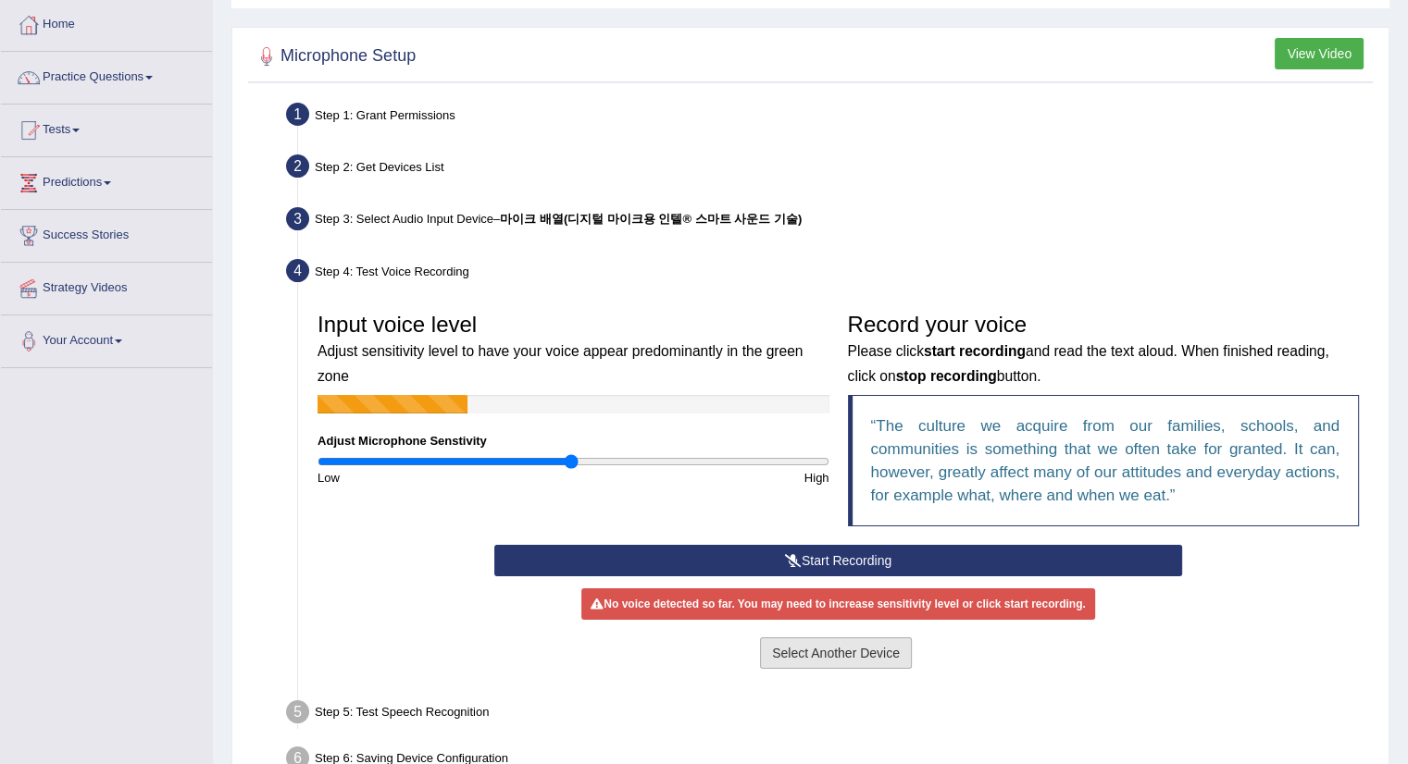
click at [832, 664] on button "Select Another Device" at bounding box center [836, 653] width 152 height 31
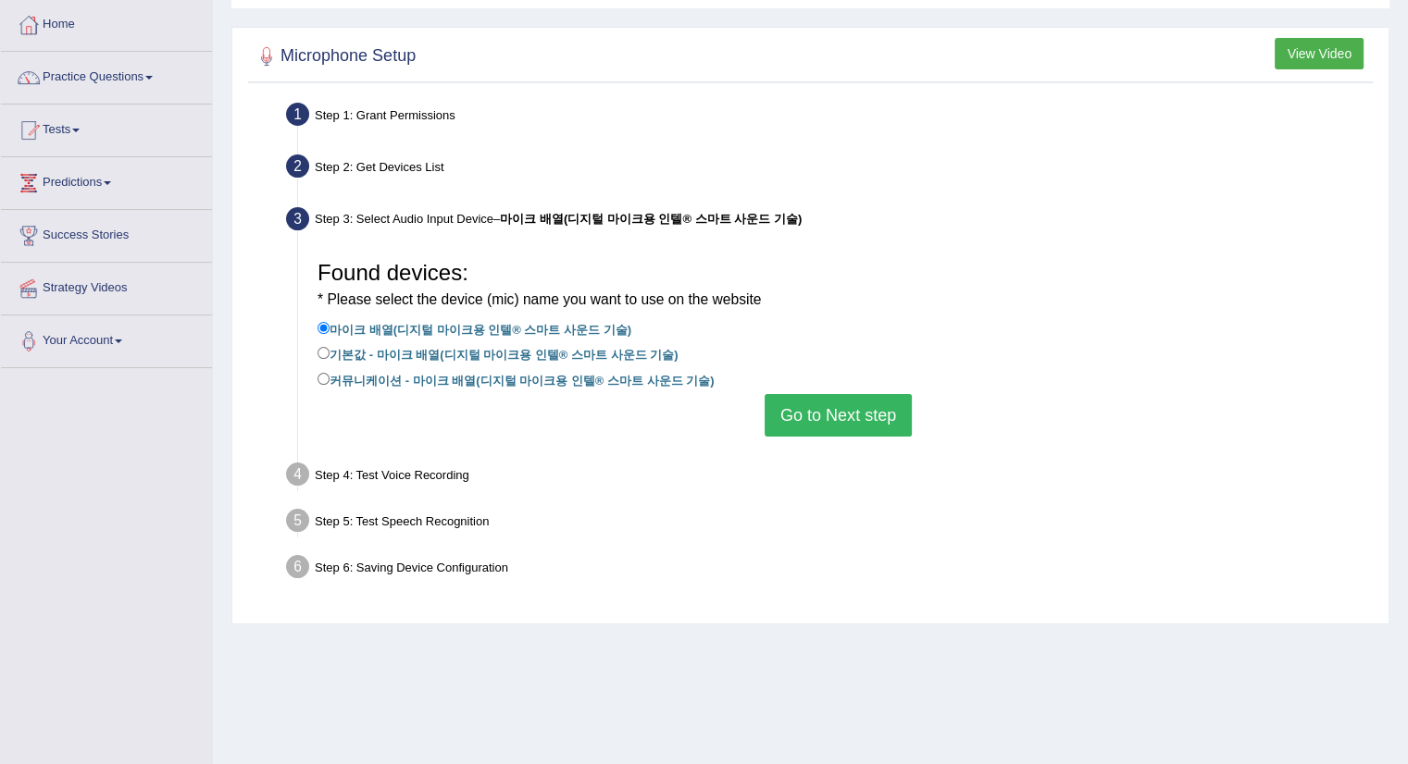
click at [783, 421] on button "Go to Next step" at bounding box center [837, 415] width 147 height 43
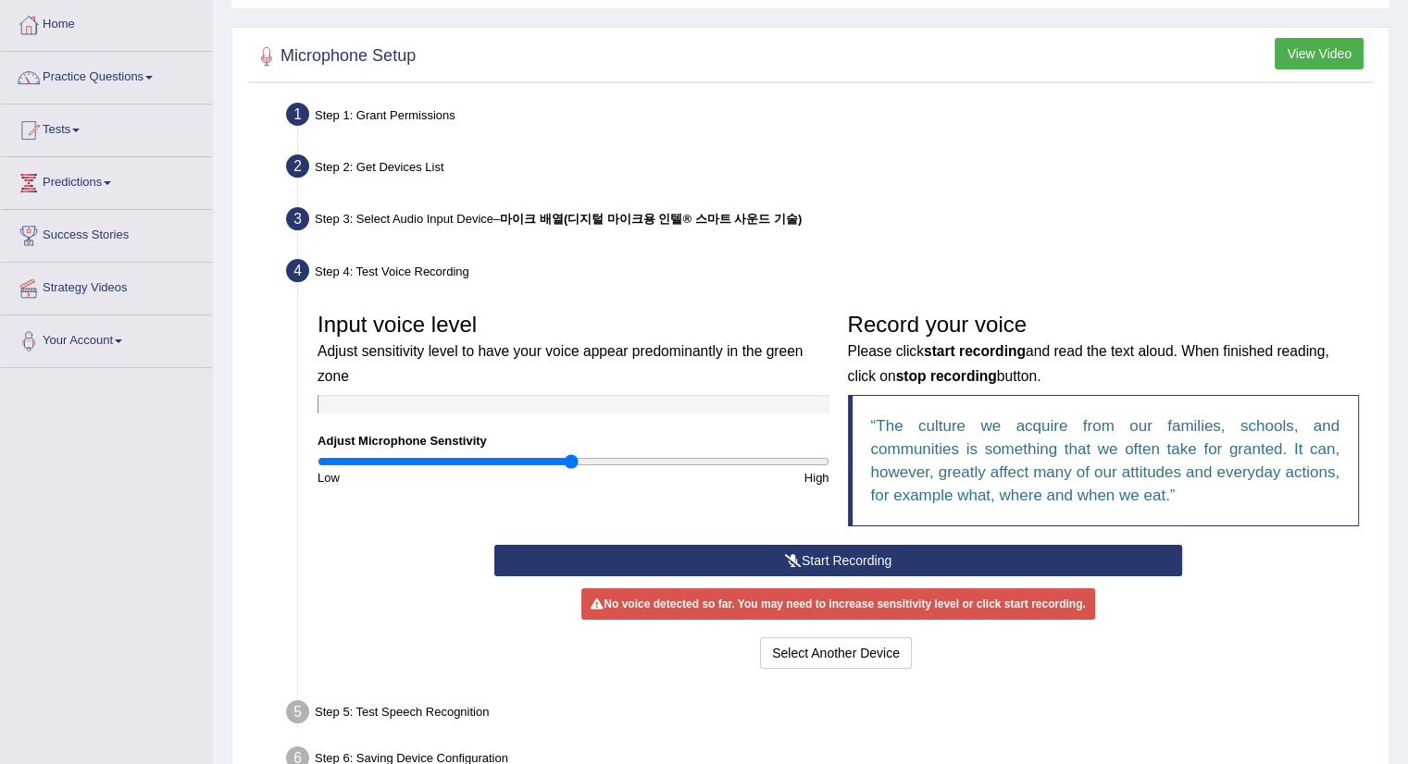
click at [785, 563] on icon at bounding box center [793, 560] width 17 height 13
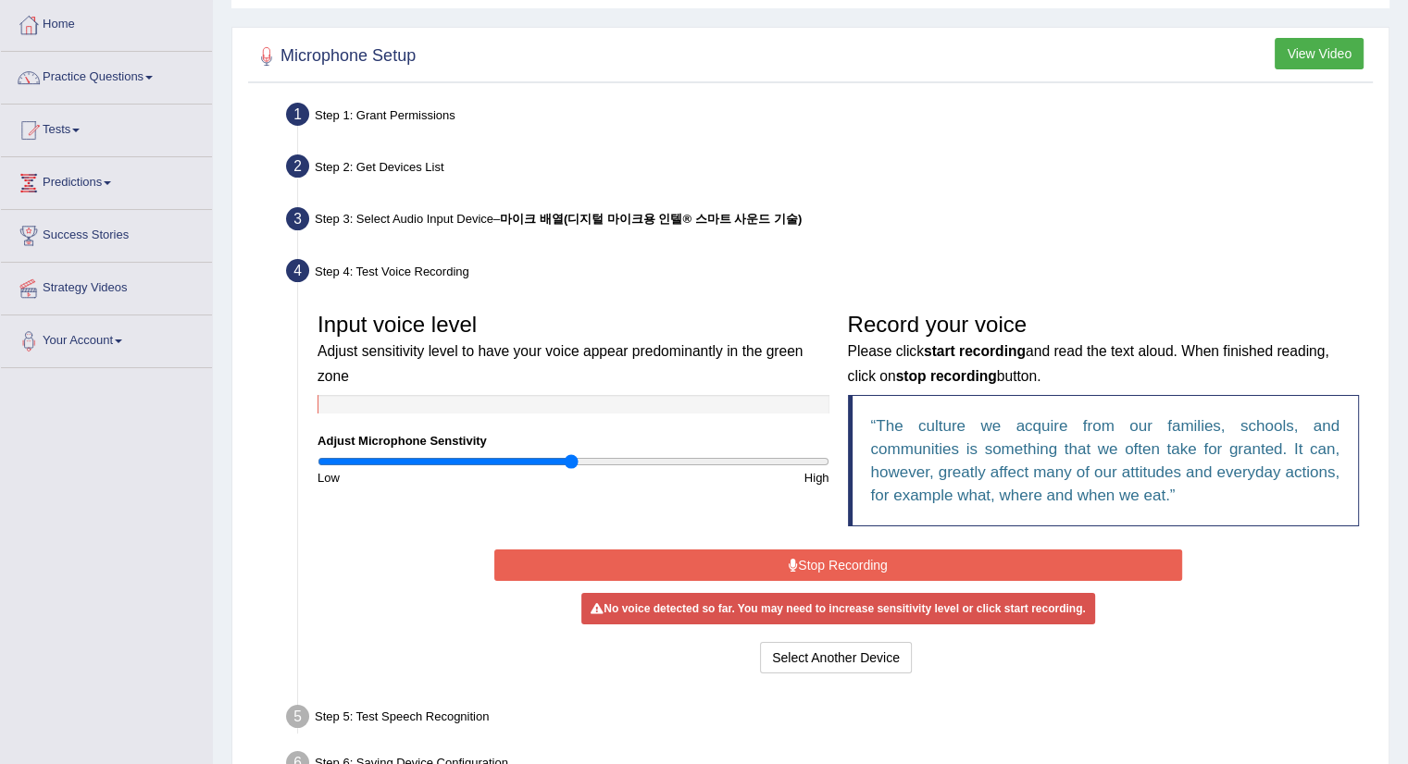
click at [764, 567] on button "Stop Recording" at bounding box center [838, 565] width 688 height 31
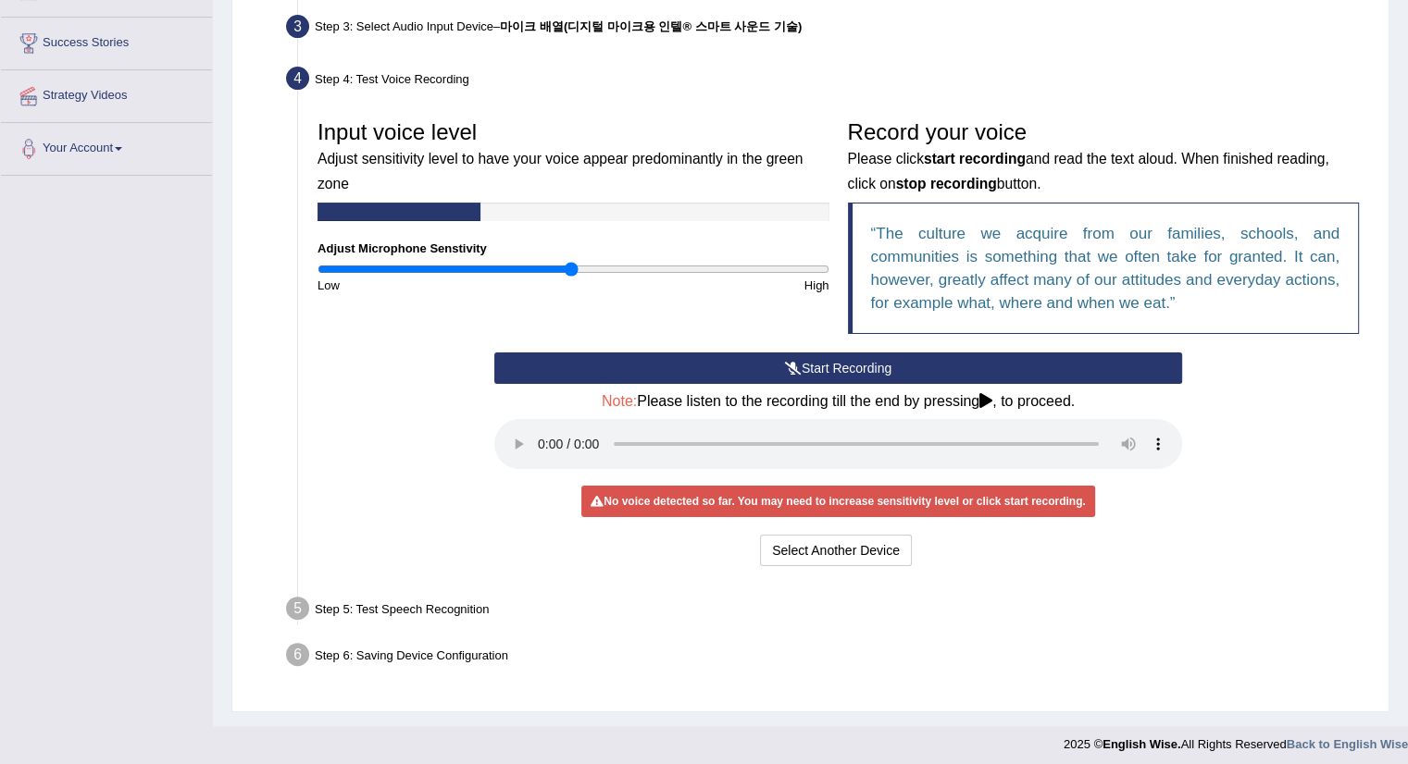
scroll to position [292, 0]
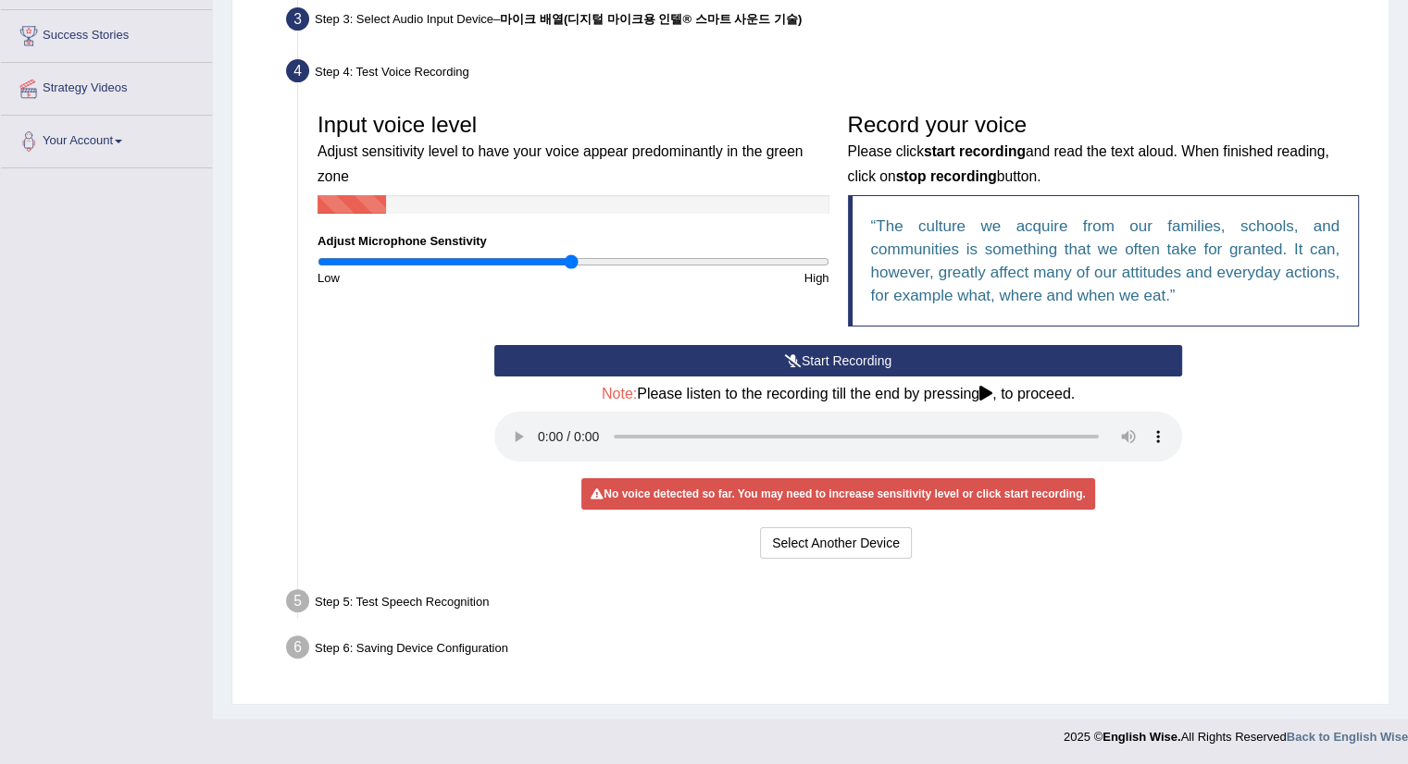
click at [605, 353] on button "Start Recording" at bounding box center [838, 360] width 688 height 31
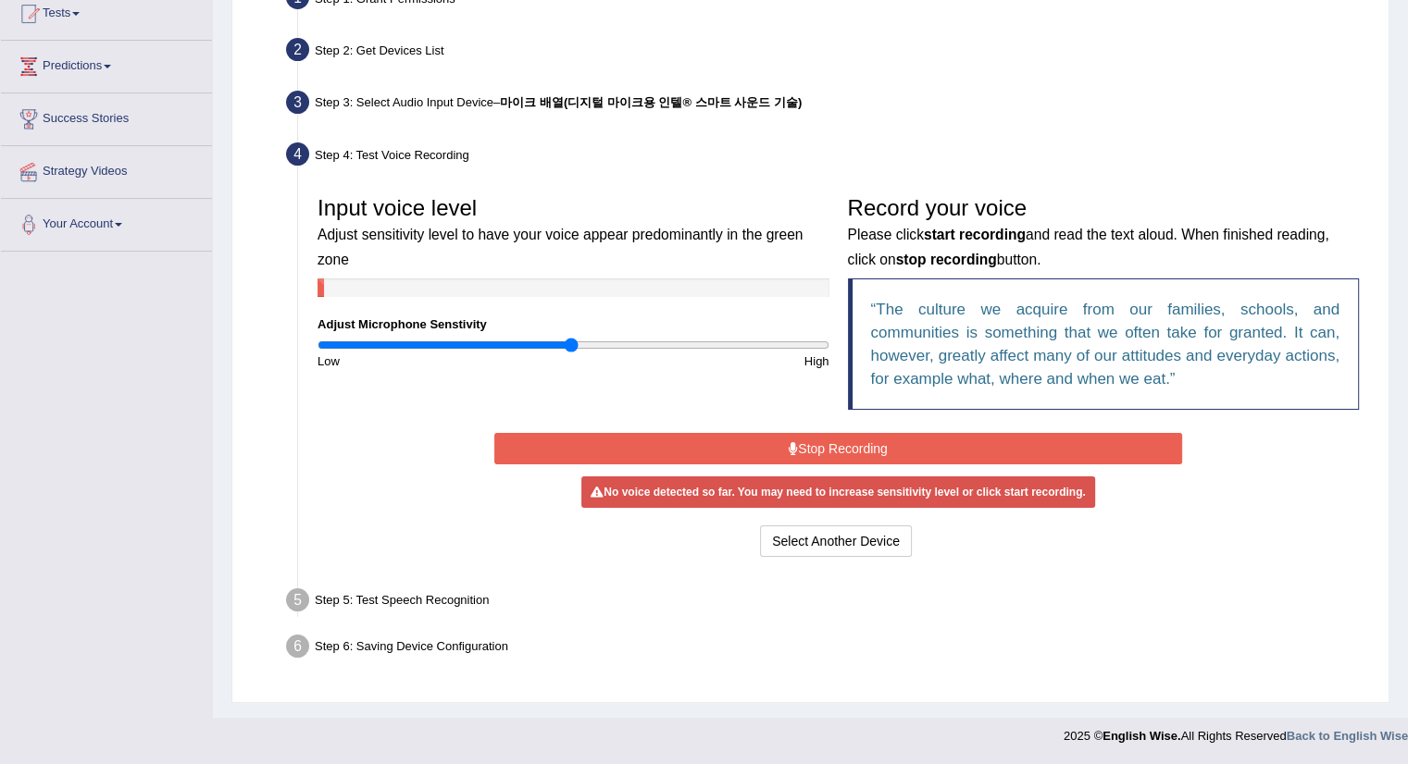
scroll to position [207, 0]
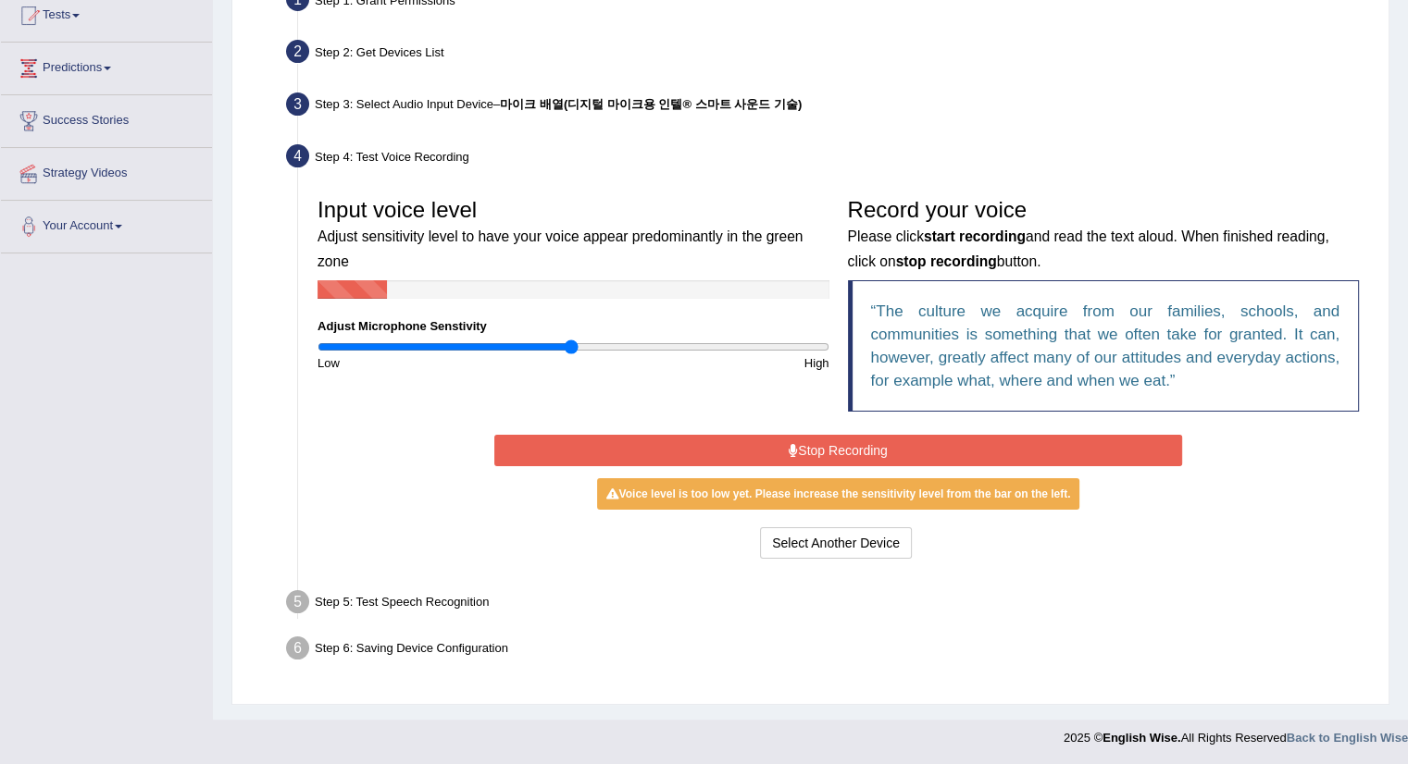
click at [622, 446] on button "Stop Recording" at bounding box center [838, 450] width 688 height 31
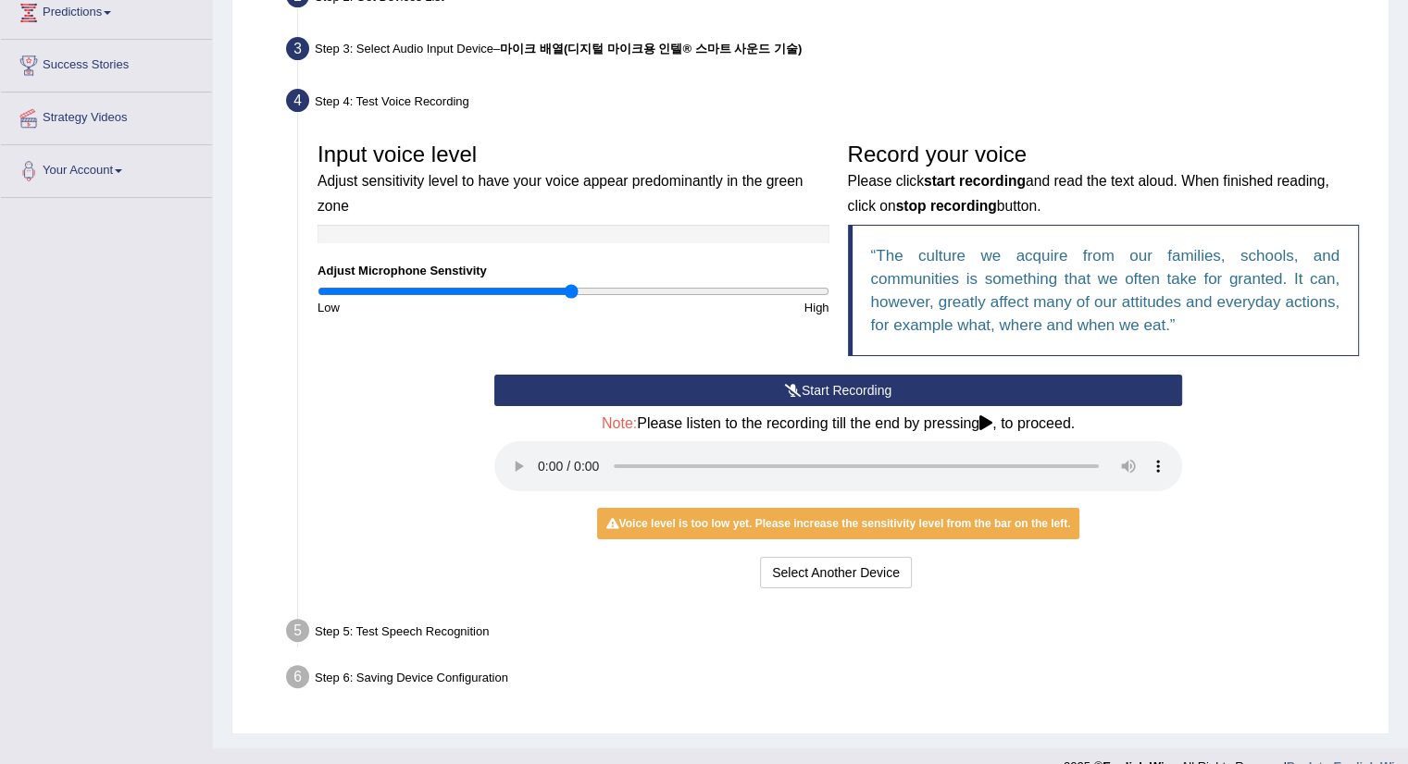
scroll to position [292, 0]
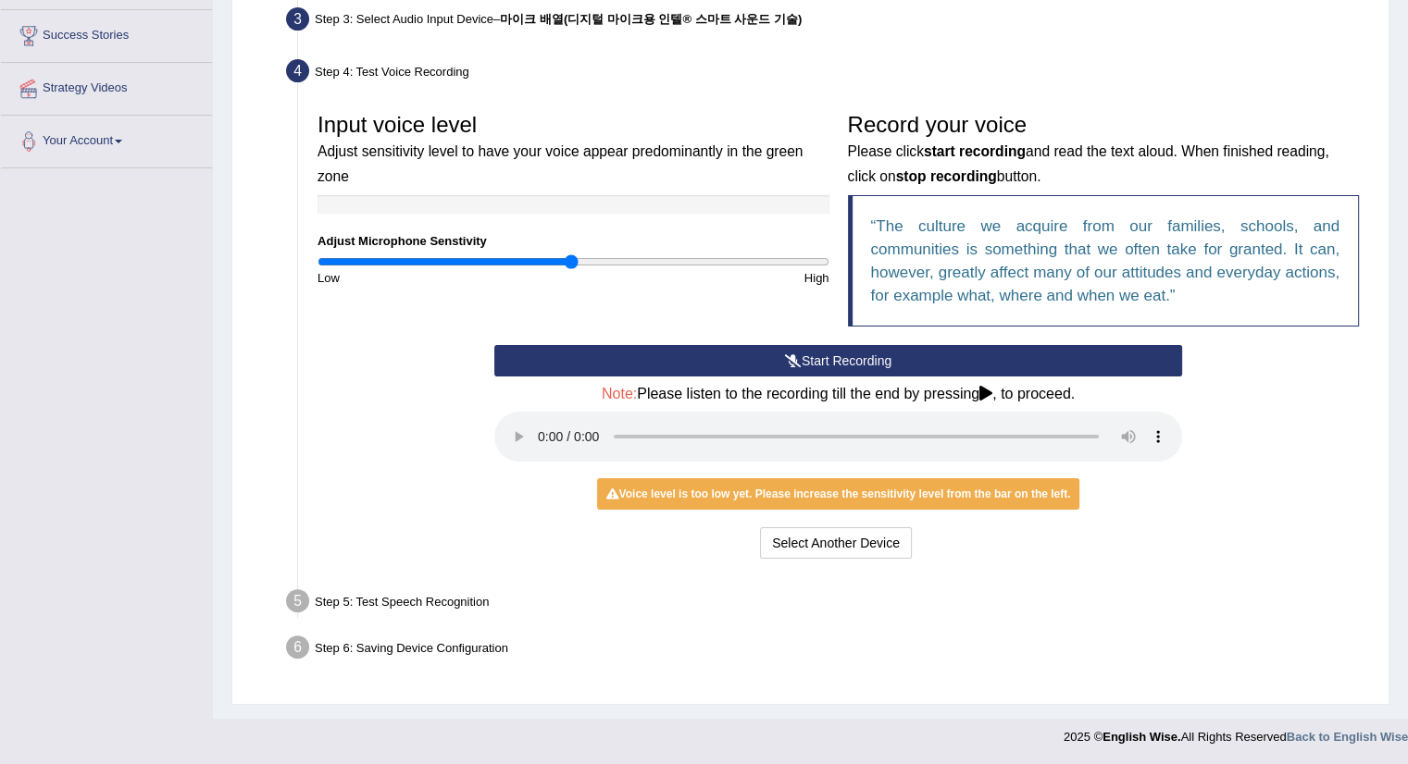
click at [690, 490] on div "Voice level is too low yet. Please increase the sensitivity level from the bar …" at bounding box center [838, 493] width 483 height 31
drag, startPoint x: 393, startPoint y: 540, endPoint x: 462, endPoint y: 497, distance: 81.1
click at [393, 540] on div "Start Recording Stop Recording Note: Please listen to the recording till the en…" at bounding box center [838, 454] width 1060 height 218
click at [722, 345] on button "Start Recording" at bounding box center [838, 360] width 688 height 31
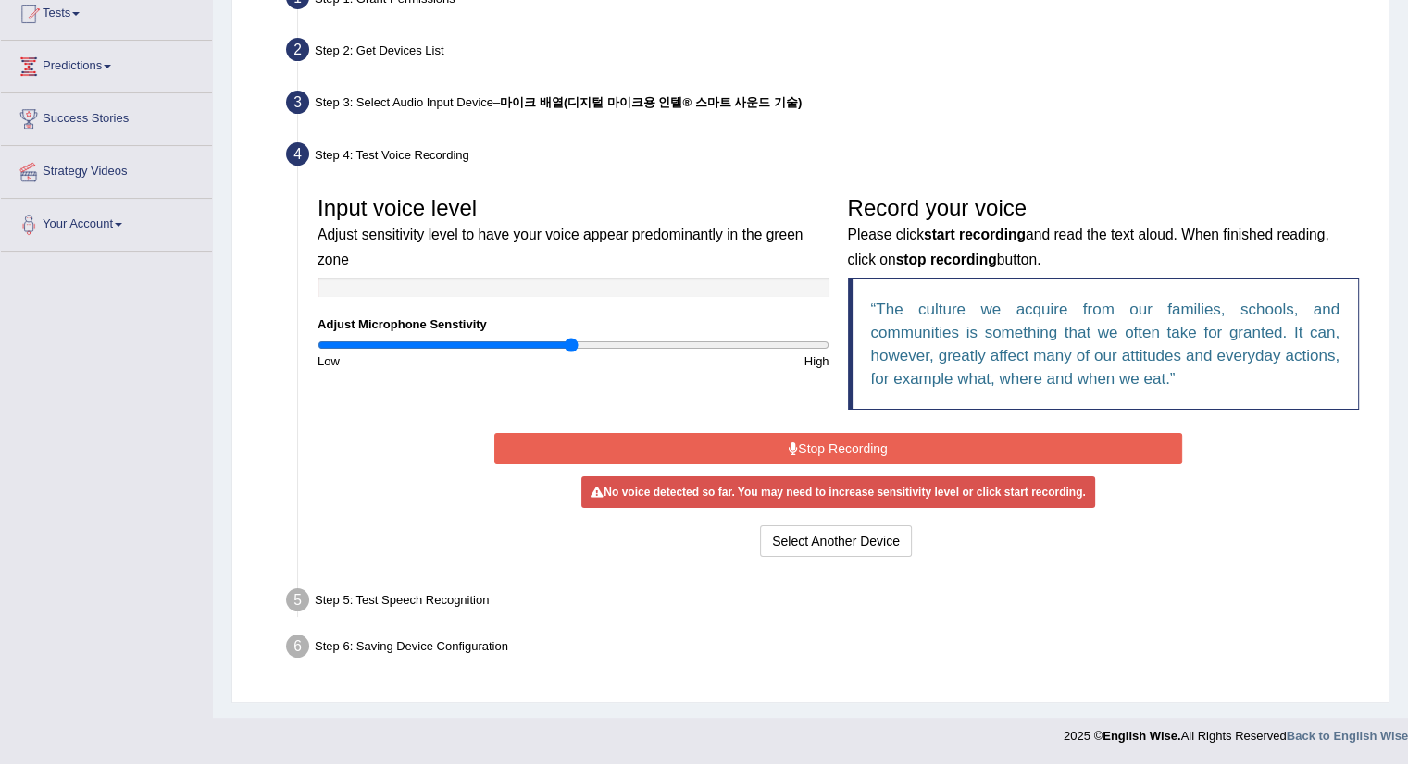
scroll to position [207, 0]
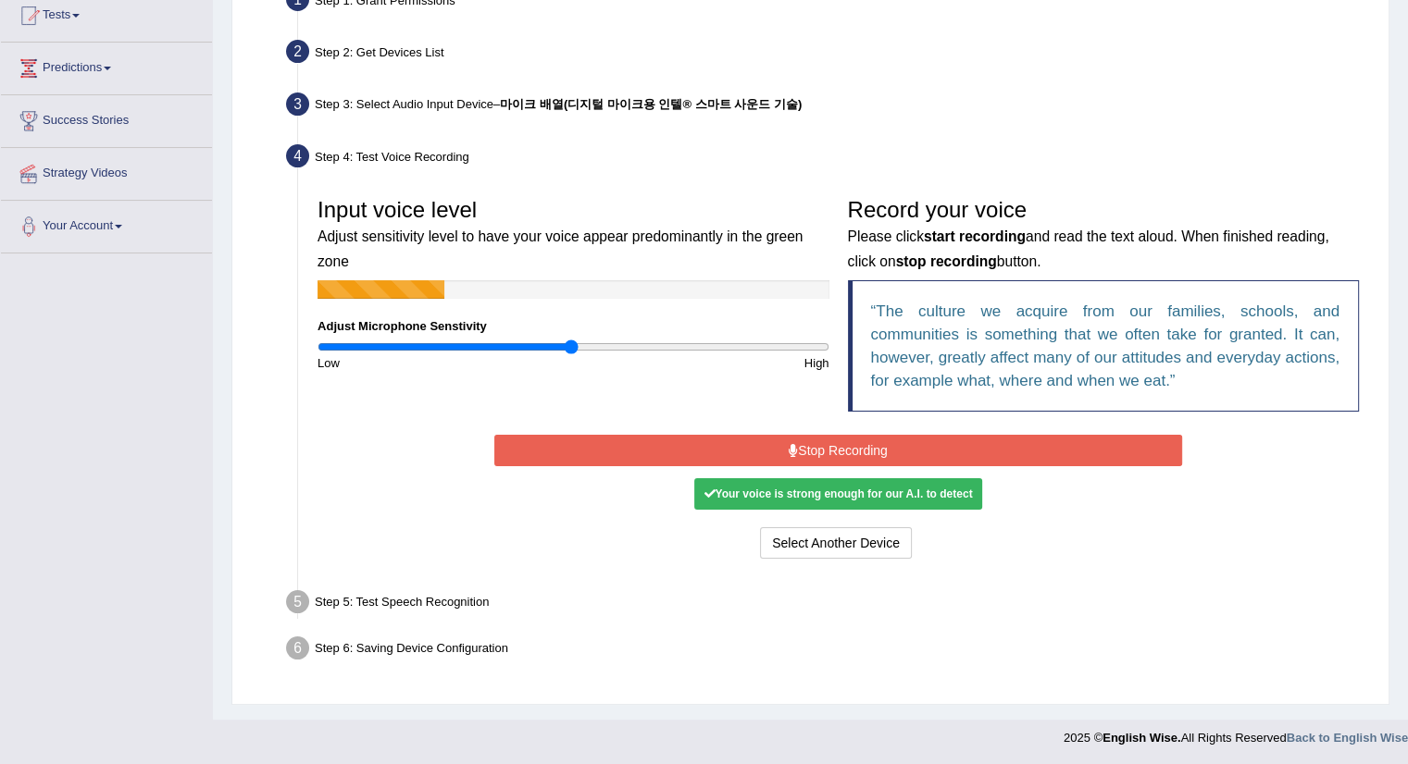
click at [556, 451] on button "Stop Recording" at bounding box center [838, 450] width 688 height 31
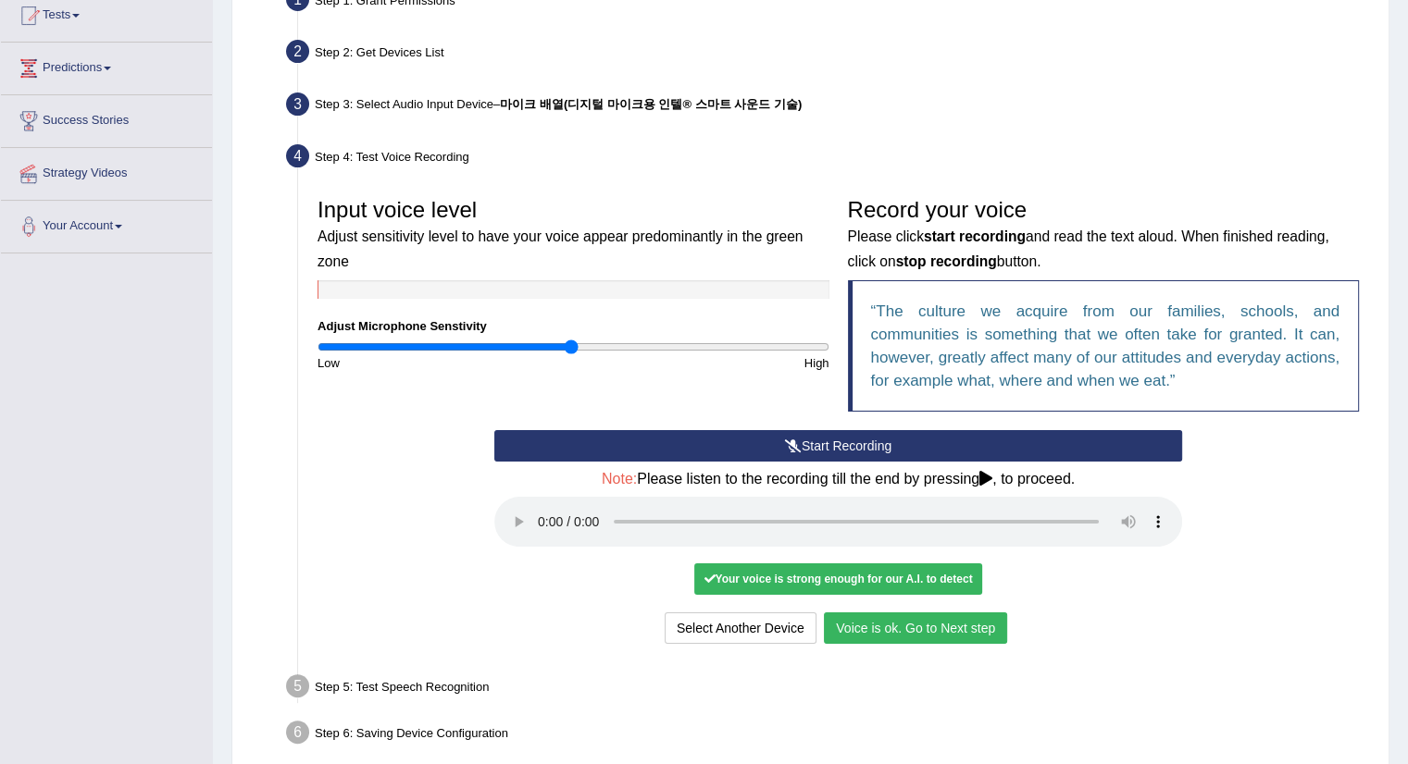
click at [898, 630] on button "Voice is ok. Go to Next step" at bounding box center [915, 628] width 183 height 31
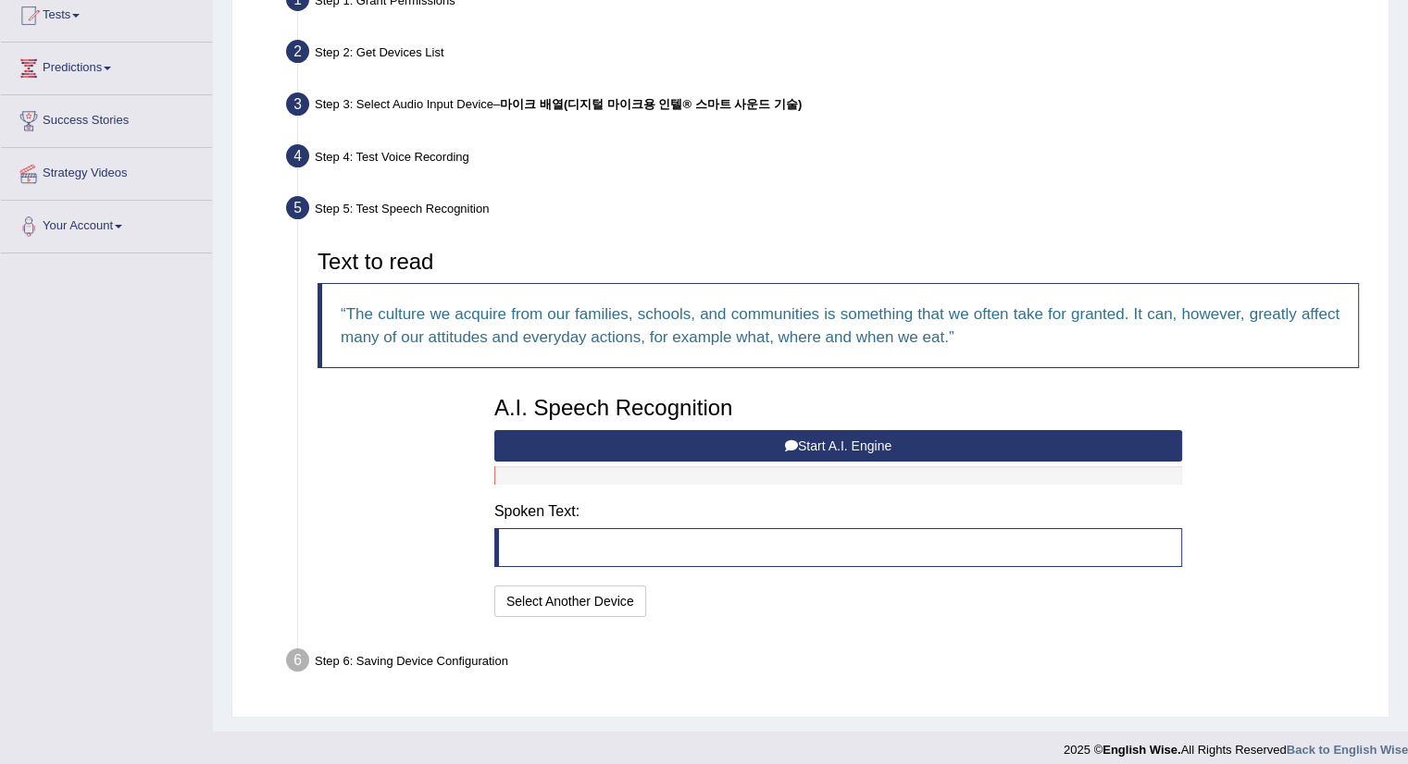
click at [588, 434] on button "Start A.I. Engine" at bounding box center [838, 445] width 688 height 31
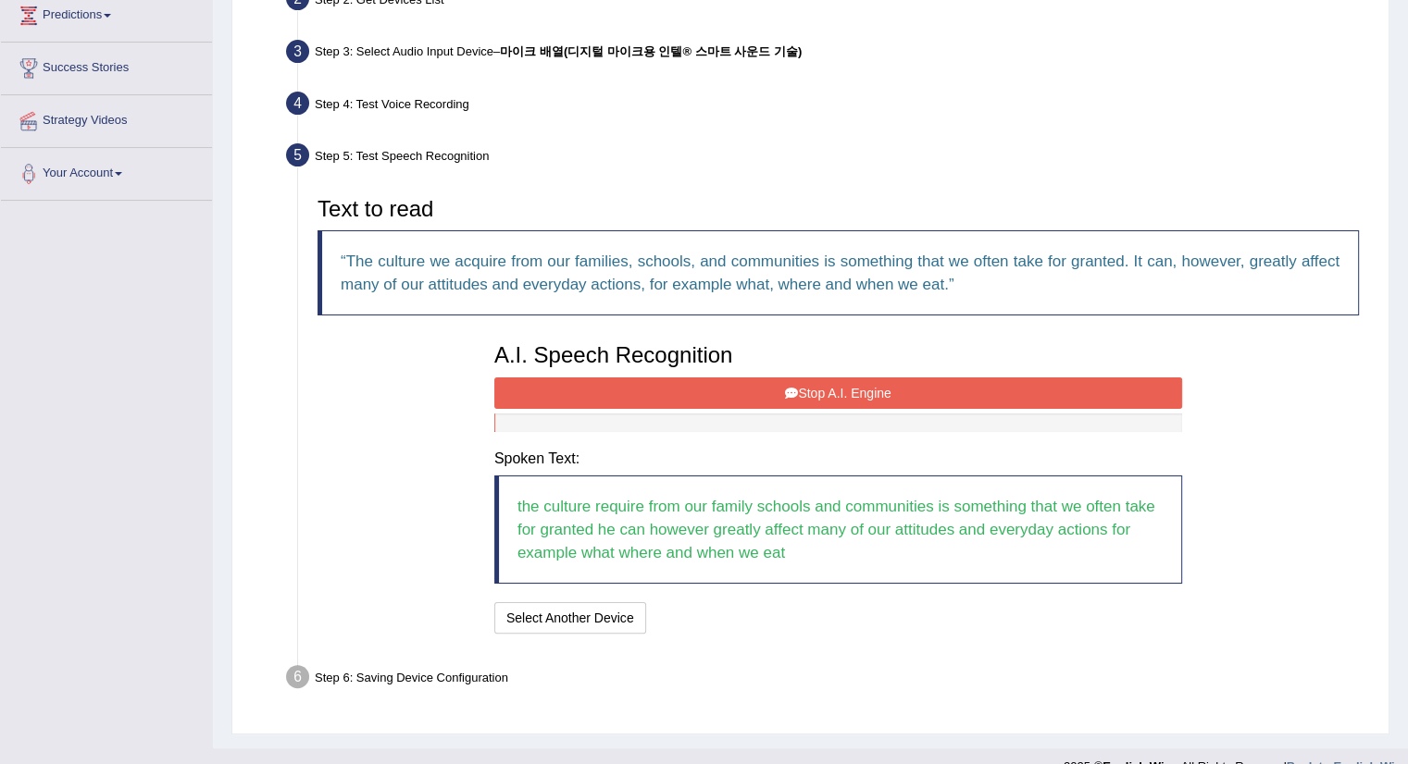
scroll to position [289, 0]
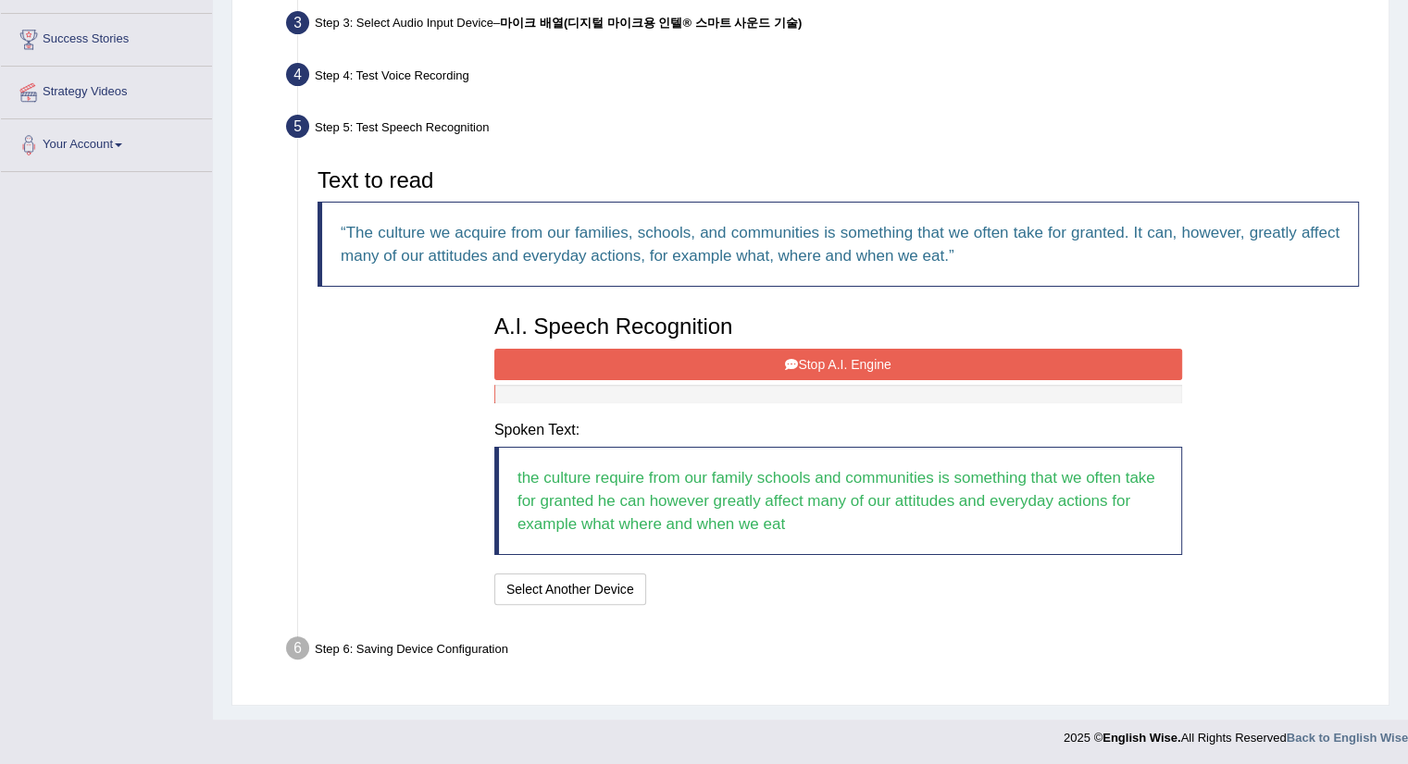
click at [348, 514] on div "Text to read The culture we acquire from our families, schools, and communities…" at bounding box center [838, 384] width 1060 height 451
click at [763, 364] on button "Stop A.I. Engine" at bounding box center [838, 364] width 688 height 31
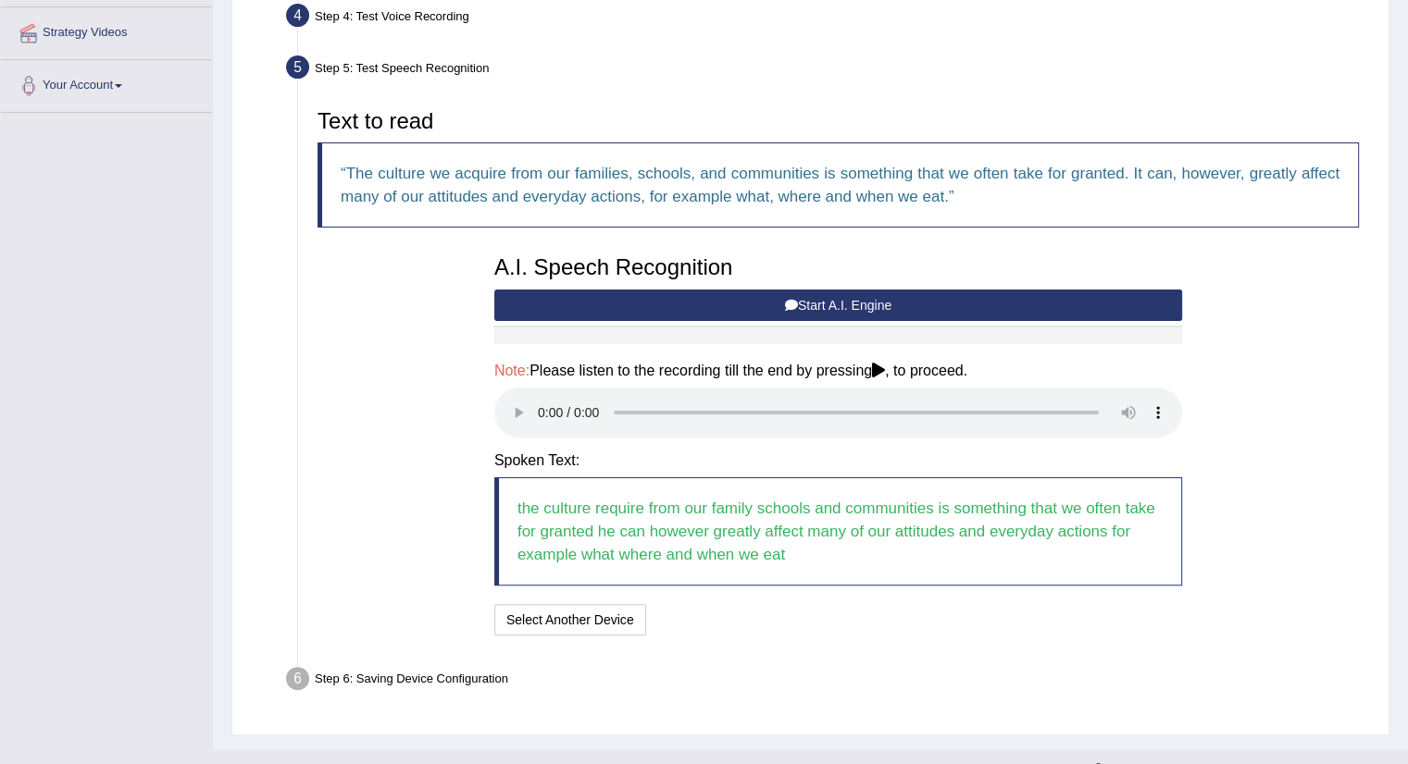
scroll to position [379, 0]
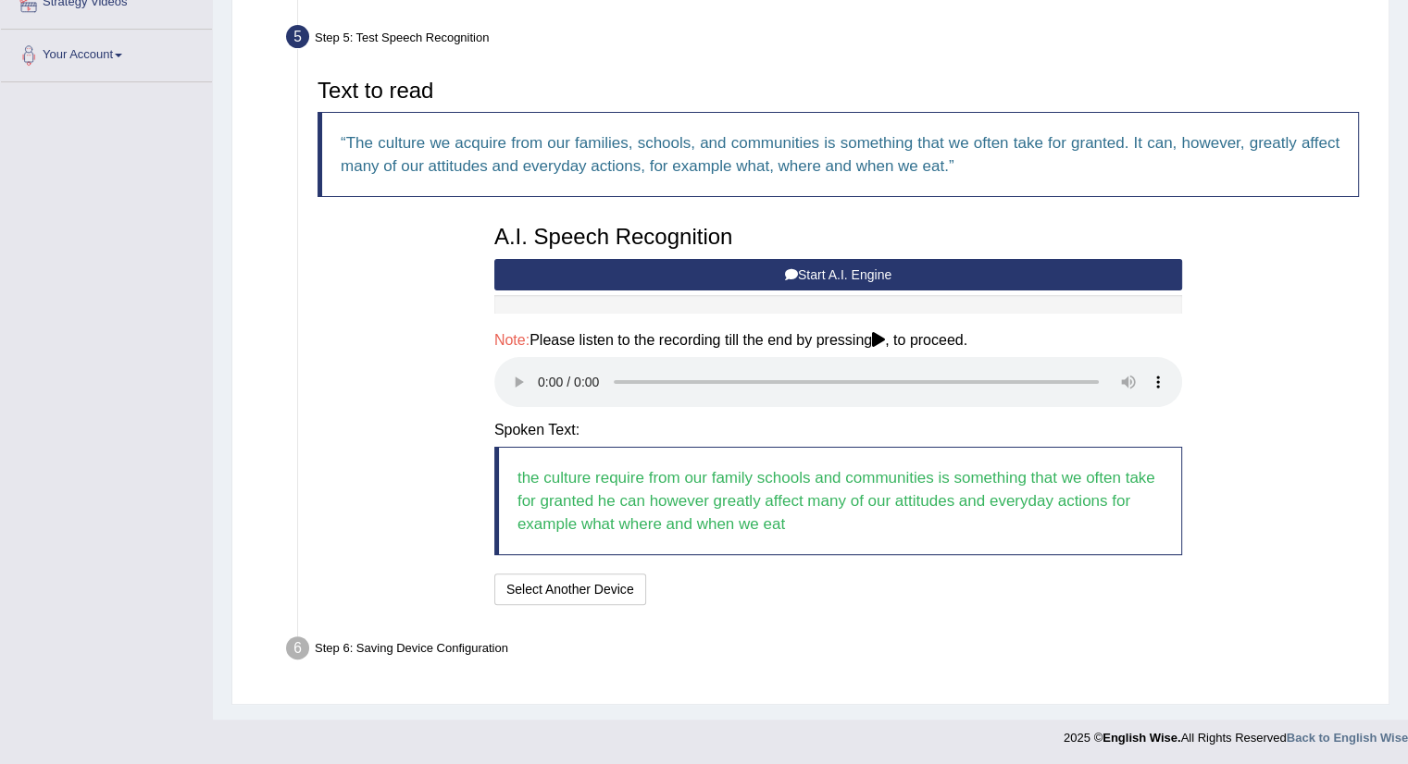
click at [760, 602] on div "I will practice without this feature Select Another Device Speech is ok. Go to …" at bounding box center [838, 592] width 688 height 36
drag, startPoint x: 607, startPoint y: 657, endPoint x: 546, endPoint y: 655, distance: 61.1
click at [607, 657] on div "Step 6: Saving Device Configuration" at bounding box center [829, 651] width 1102 height 41
click at [533, 652] on div "Step 6: Saving Device Configuration" at bounding box center [829, 651] width 1102 height 41
click at [531, 652] on div "Step 6: Saving Device Configuration" at bounding box center [829, 651] width 1102 height 41
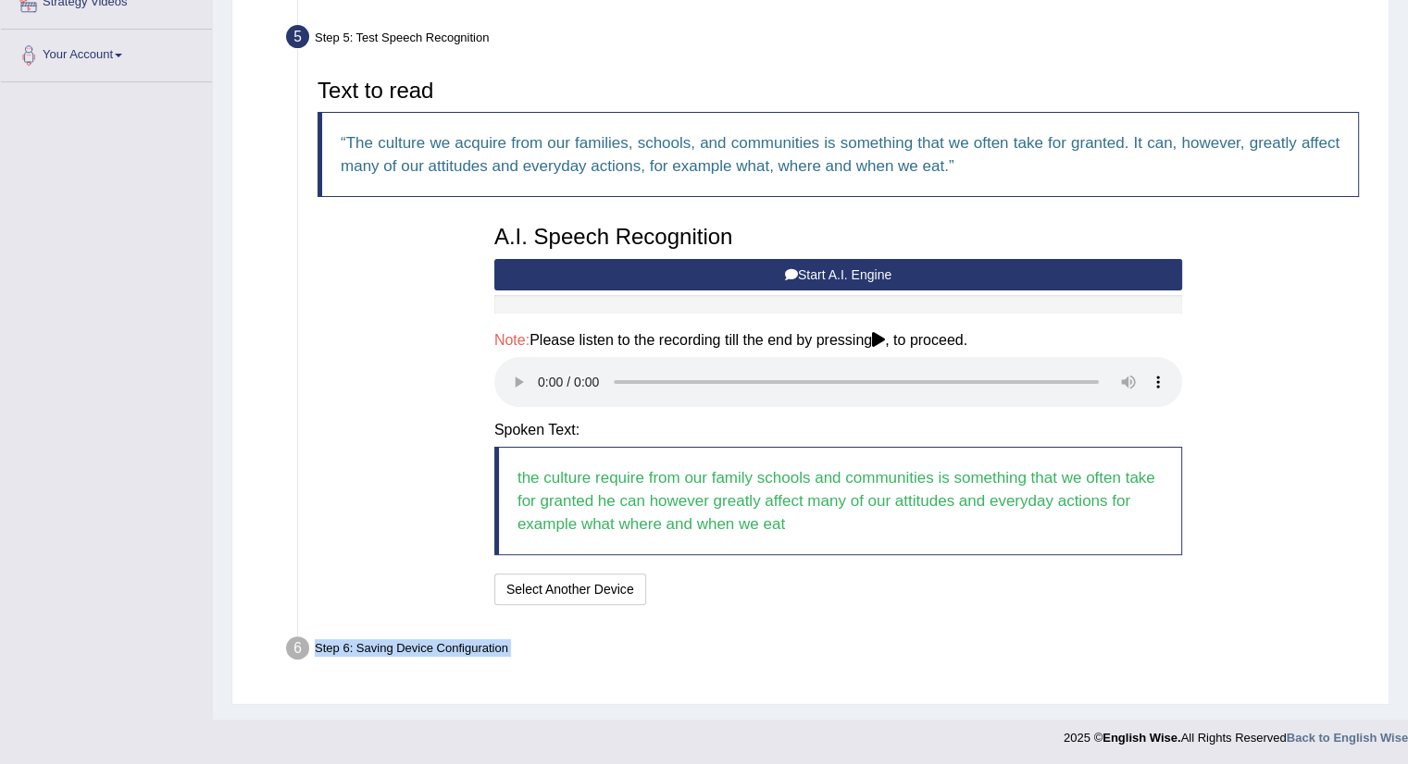
click at [531, 652] on div "Step 6: Saving Device Configuration" at bounding box center [829, 651] width 1102 height 41
click at [478, 645] on div "Step 6: Saving Device Configuration" at bounding box center [829, 651] width 1102 height 41
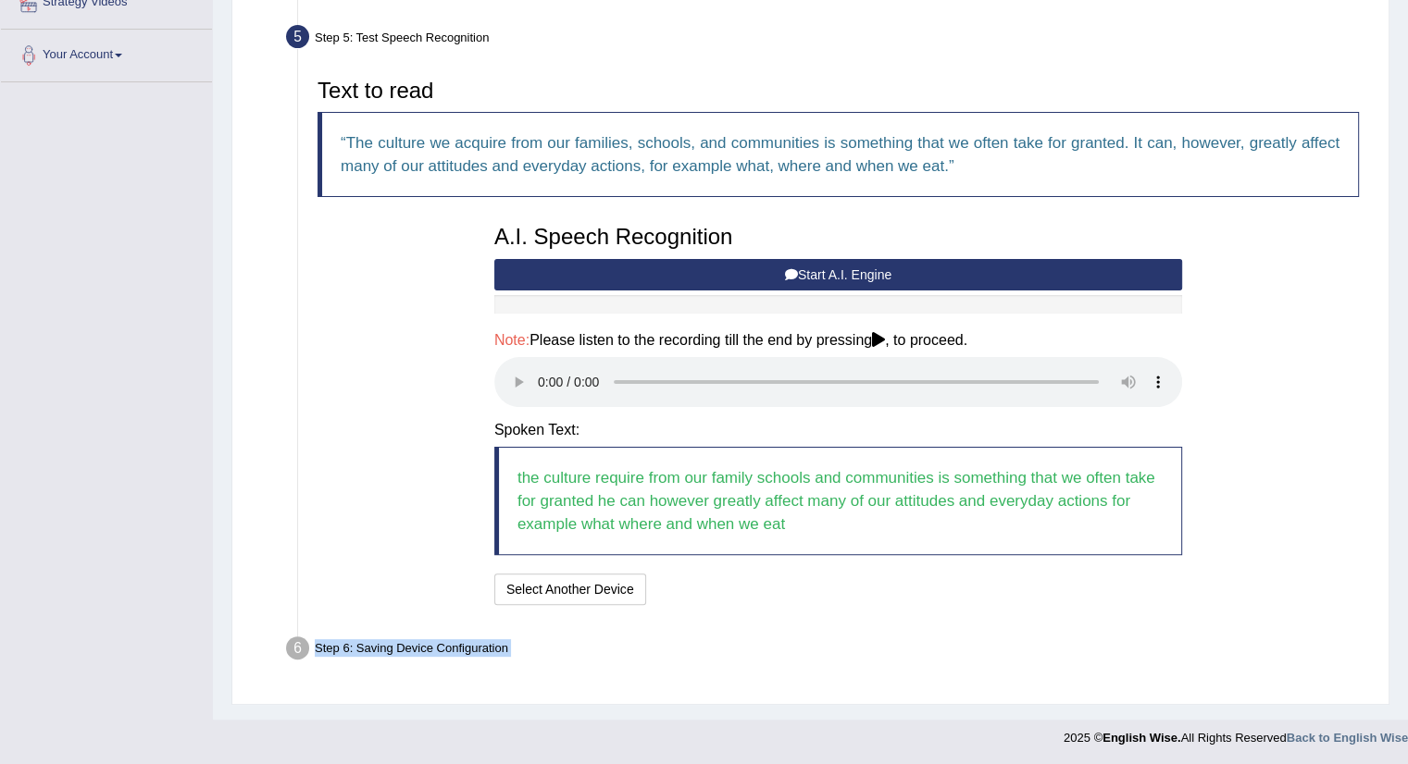
click at [478, 644] on div "Step 6: Saving Device Configuration" at bounding box center [829, 651] width 1102 height 41
click at [988, 490] on blockquote "the culture require from our family schools and communities is something that w…" at bounding box center [838, 501] width 688 height 108
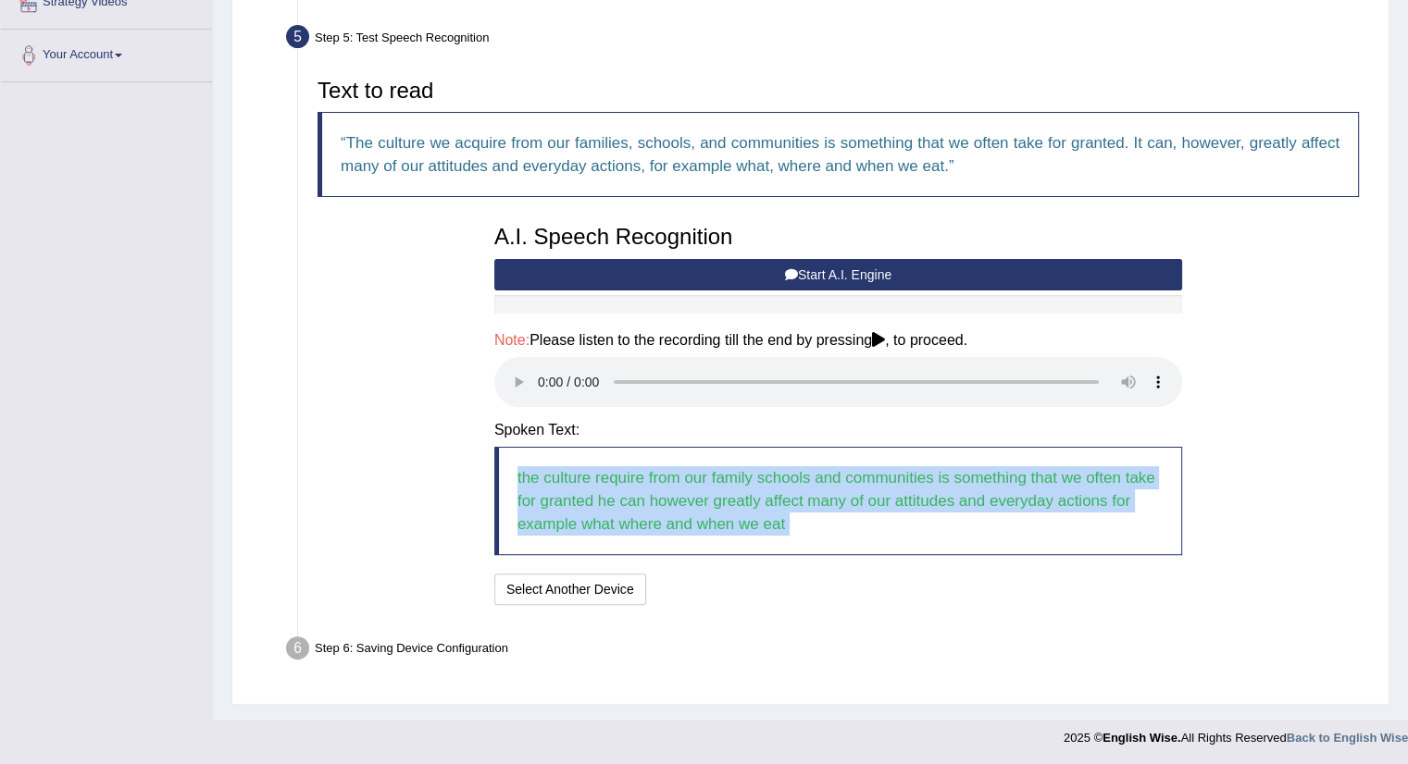
click at [988, 490] on blockquote "the culture require from our family schools and communities is something that w…" at bounding box center [838, 501] width 688 height 108
click at [917, 497] on blockquote "the culture require from our family schools and communities is something that w…" at bounding box center [838, 501] width 688 height 108
drag, startPoint x: 563, startPoint y: 491, endPoint x: 701, endPoint y: 544, distance: 147.6
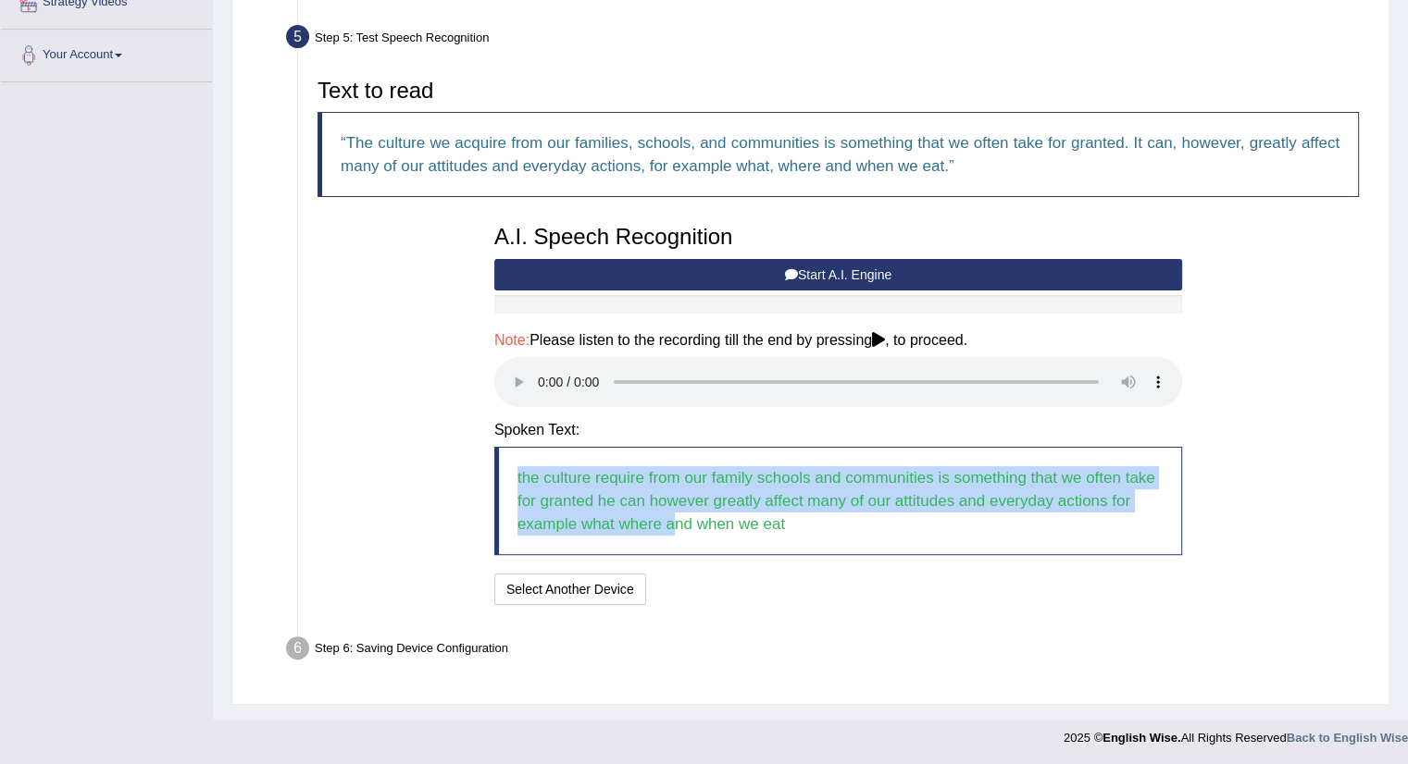
click at [700, 544] on blockquote "the culture require from our family schools and communities is something that w…" at bounding box center [838, 501] width 688 height 108
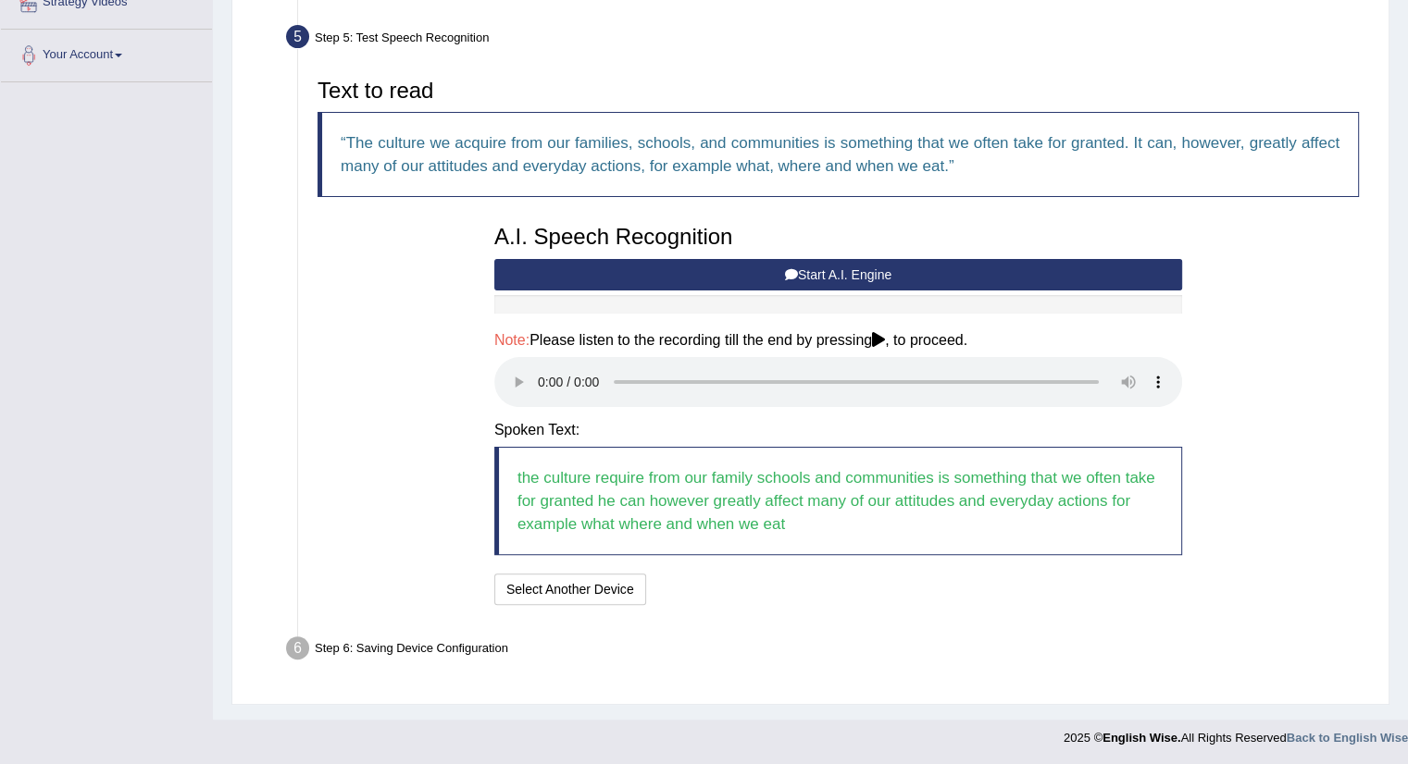
drag, startPoint x: 719, startPoint y: 538, endPoint x: 733, endPoint y: 533, distance: 14.6
click at [720, 538] on blockquote "the culture require from our family schools and communities is something that w…" at bounding box center [838, 501] width 688 height 108
click at [734, 641] on div "Step 6: Saving Device Configuration" at bounding box center [829, 651] width 1102 height 41
click at [739, 586] on div "I will practice without this feature Select Another Device Speech is ok. Go to …" at bounding box center [838, 592] width 688 height 36
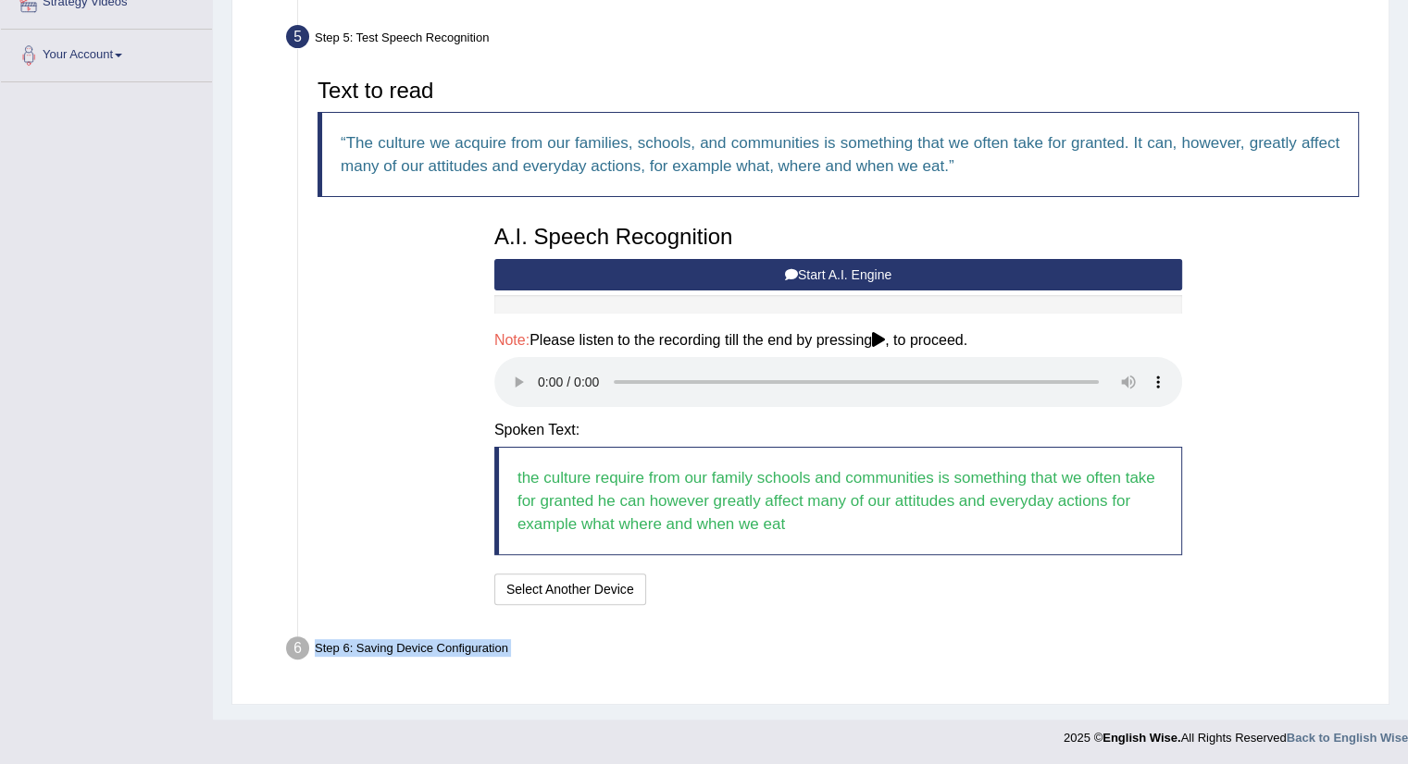
click at [739, 586] on div "I will practice without this feature Select Another Device Speech is ok. Go to …" at bounding box center [838, 592] width 688 height 36
click at [704, 608] on div "Text to read The culture we acquire from our families, schools, and communities…" at bounding box center [838, 339] width 1060 height 559
click at [631, 271] on button "Start A.I. Engine" at bounding box center [838, 274] width 688 height 31
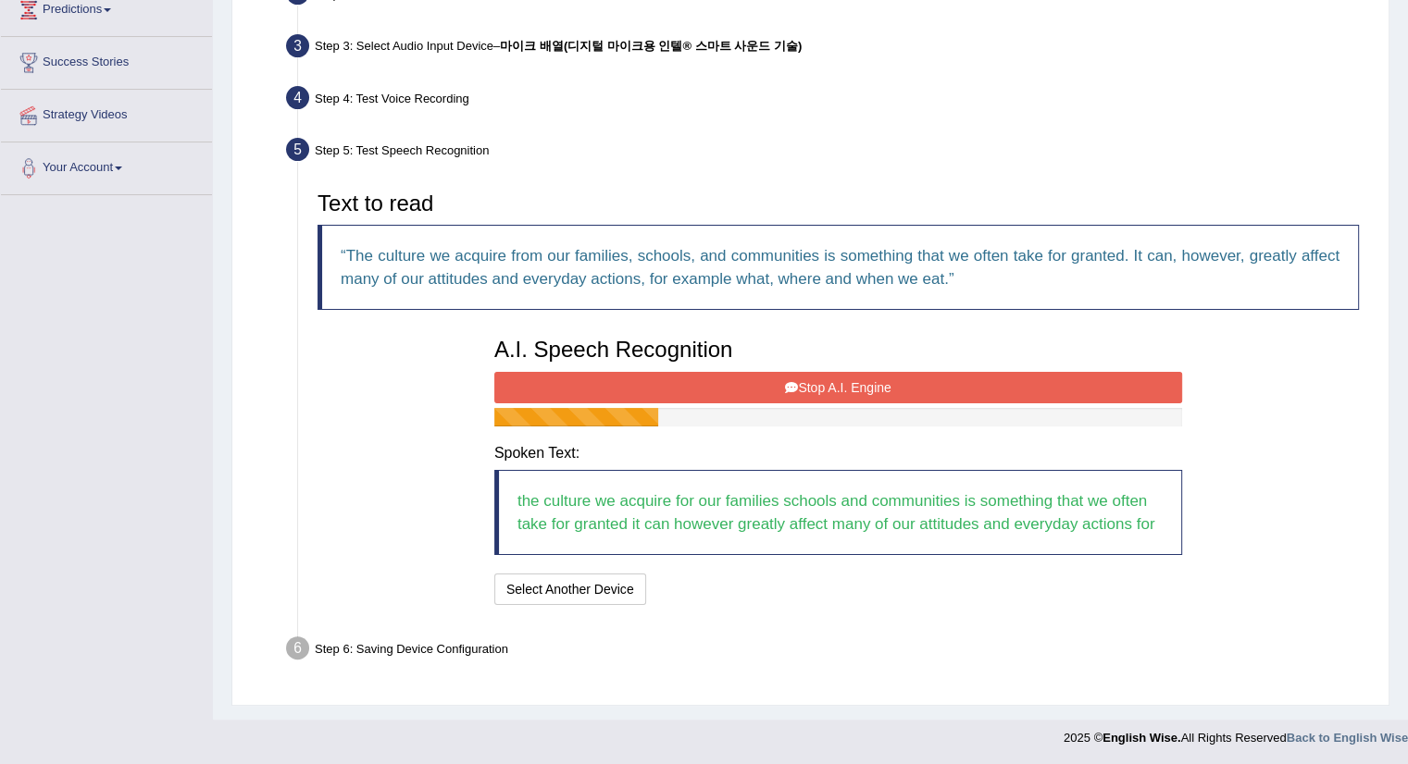
scroll to position [289, 0]
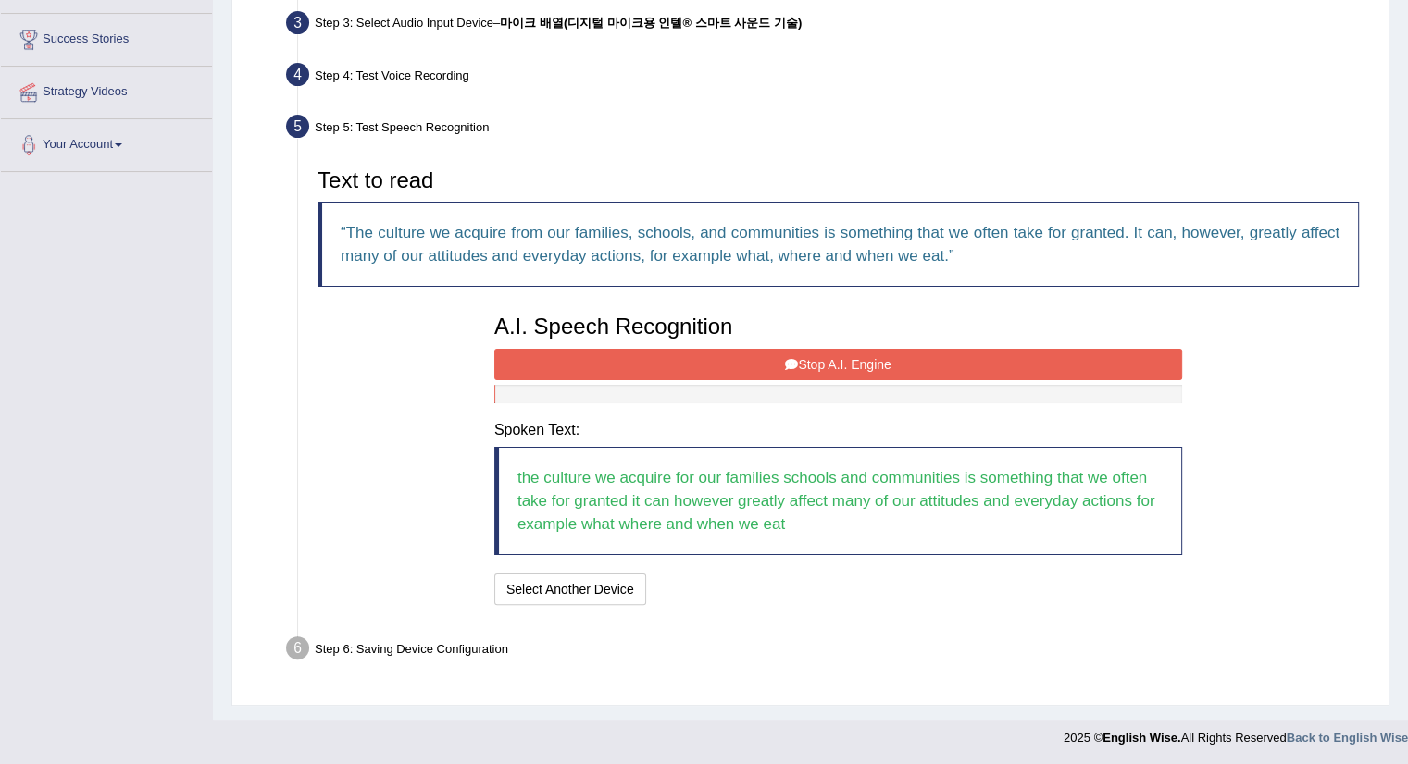
click at [700, 402] on div "A.I. Speech Recognition Start A.I. Engine Stop A.I. Engine Note: Please listen …" at bounding box center [838, 457] width 706 height 304
click at [729, 364] on button "Stop A.I. Engine" at bounding box center [838, 364] width 688 height 31
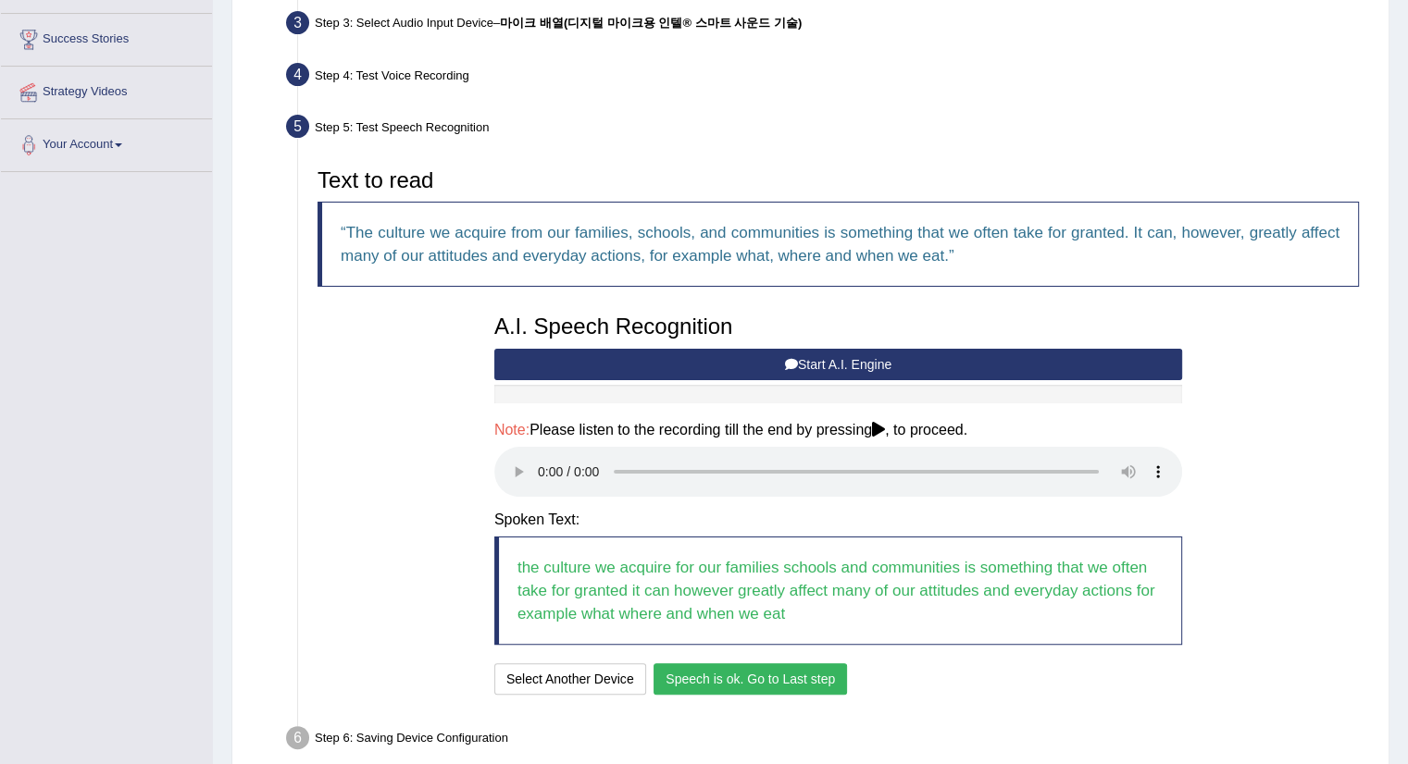
click at [763, 680] on button "Speech is ok. Go to Last step" at bounding box center [749, 679] width 193 height 31
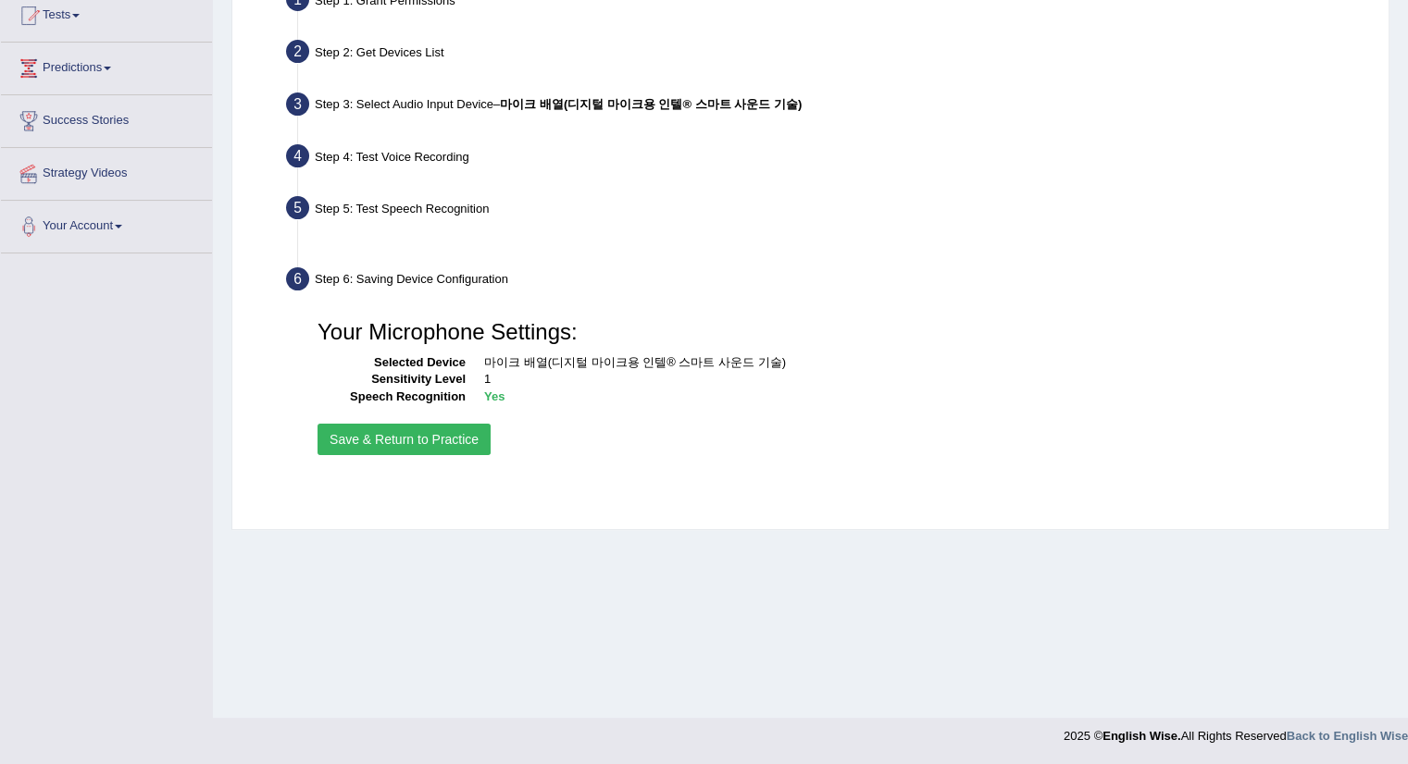
scroll to position [207, 0]
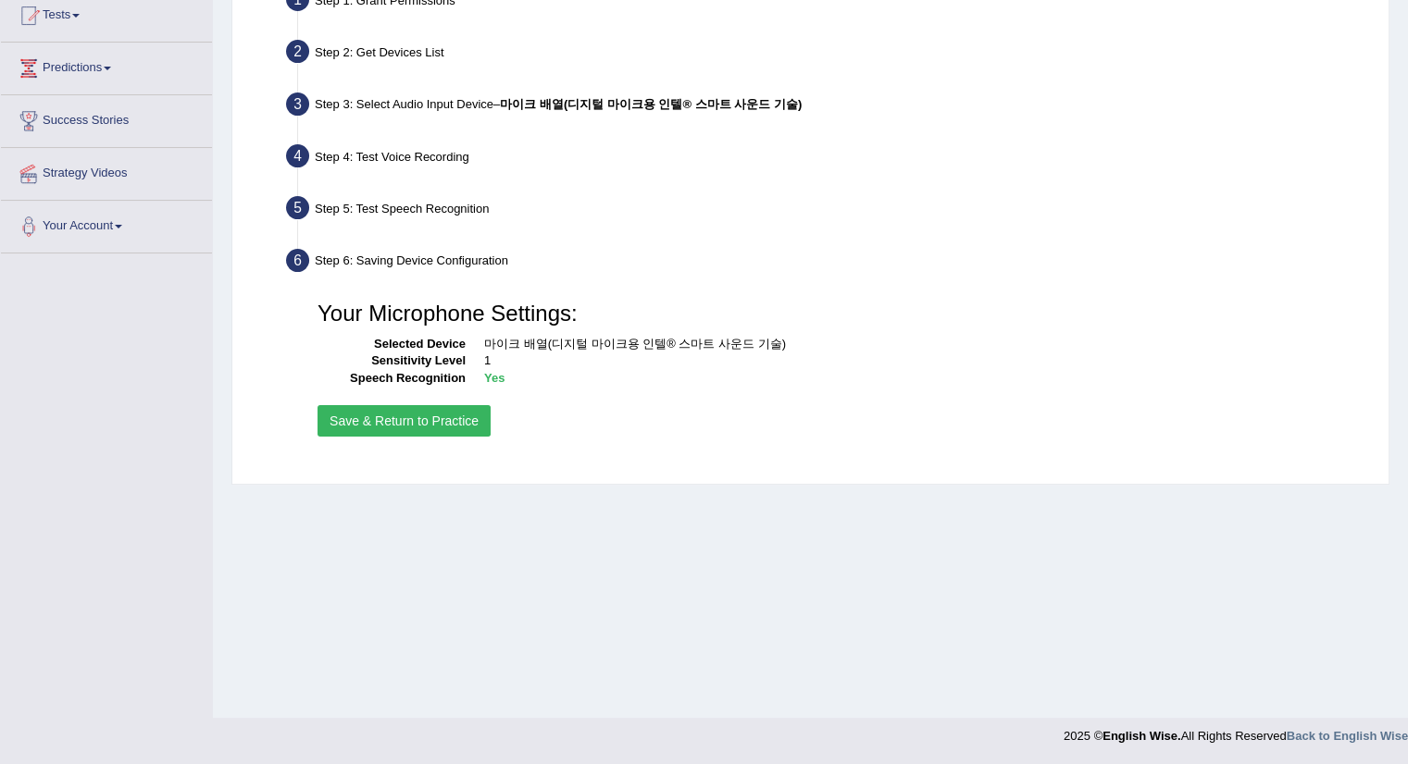
click at [422, 423] on button "Save & Return to Practice" at bounding box center [403, 420] width 173 height 31
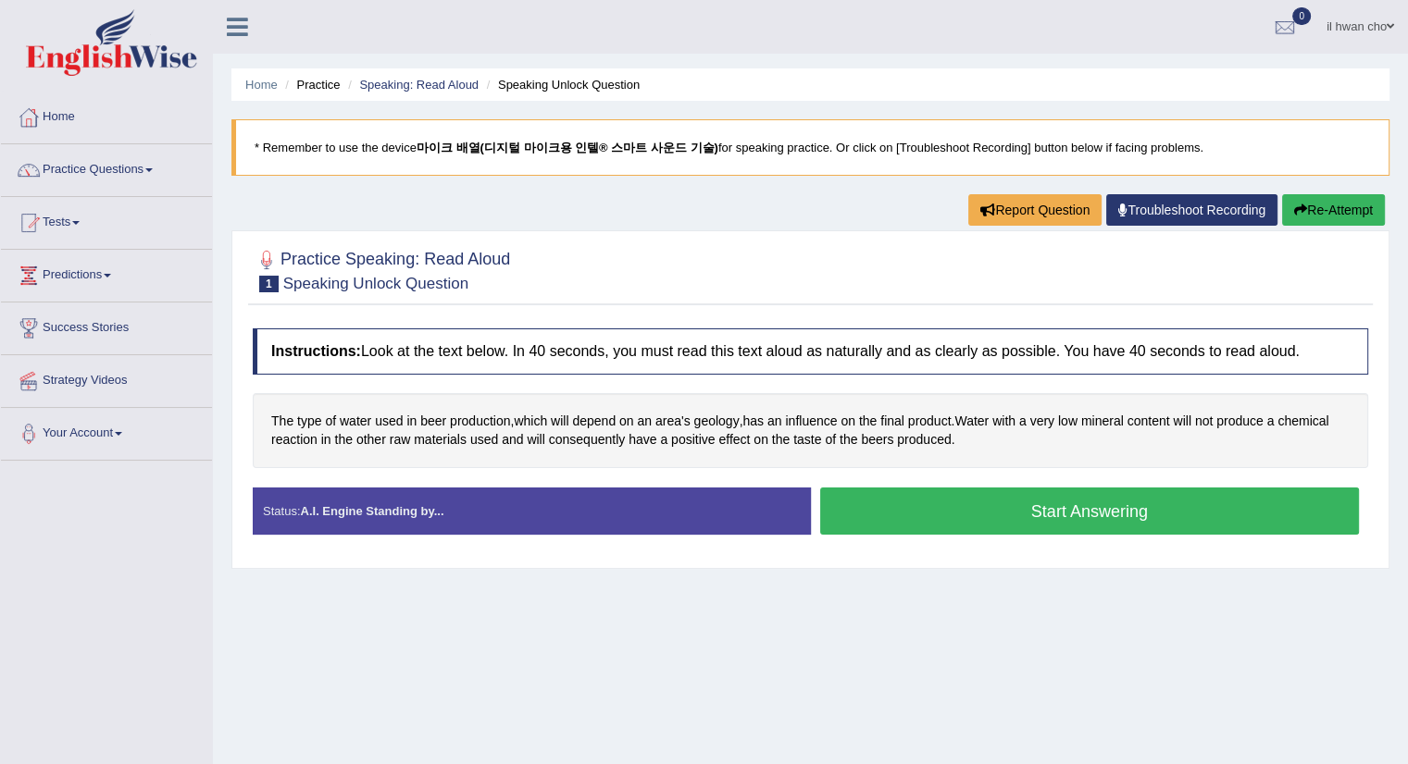
click at [825, 174] on blockquote "* Remember to use the device 마이크 배열(디지털 마이크용 인텔® 스마트 사운드 기술) for speaking pract…" at bounding box center [810, 147] width 1158 height 56
click at [157, 174] on link "Practice Questions" at bounding box center [106, 167] width 211 height 46
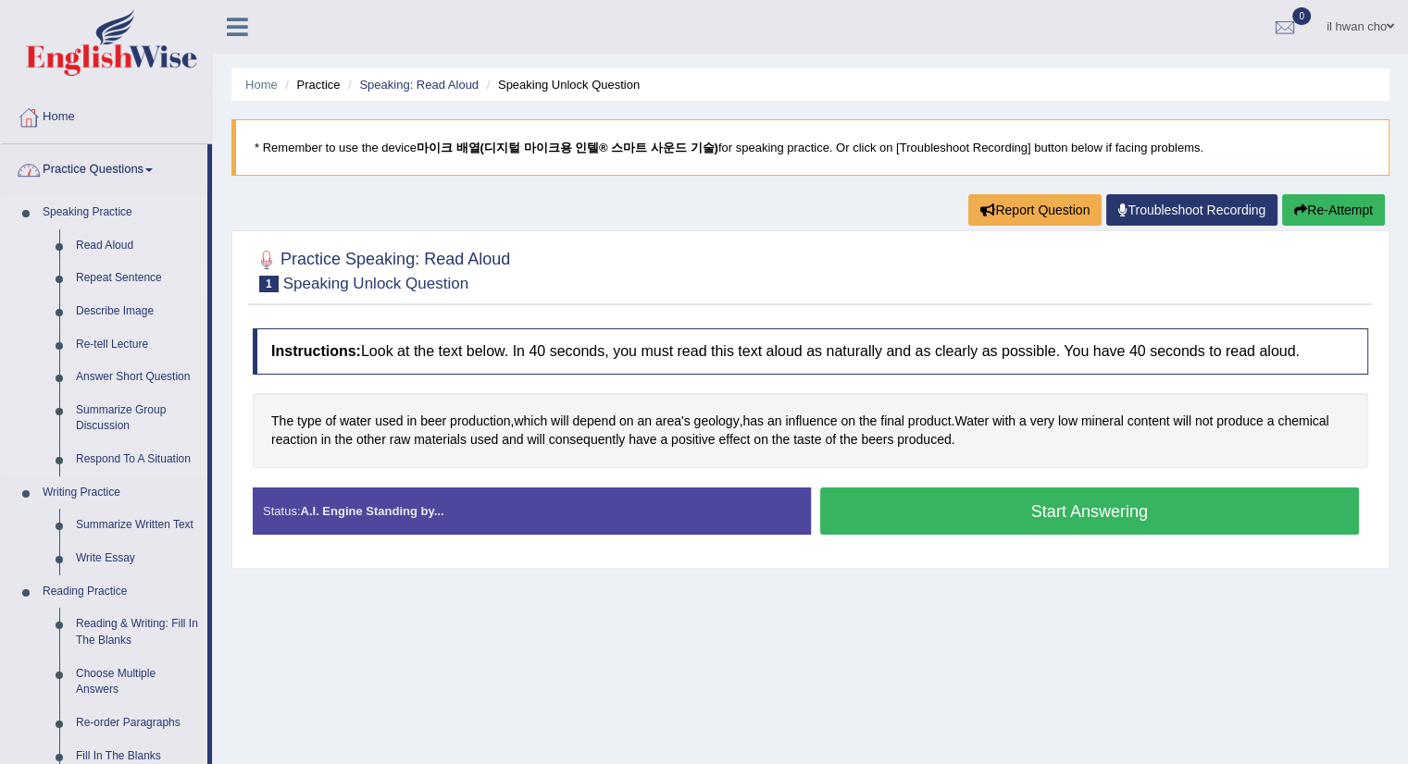
click at [96, 271] on link "Repeat Sentence" at bounding box center [138, 278] width 140 height 33
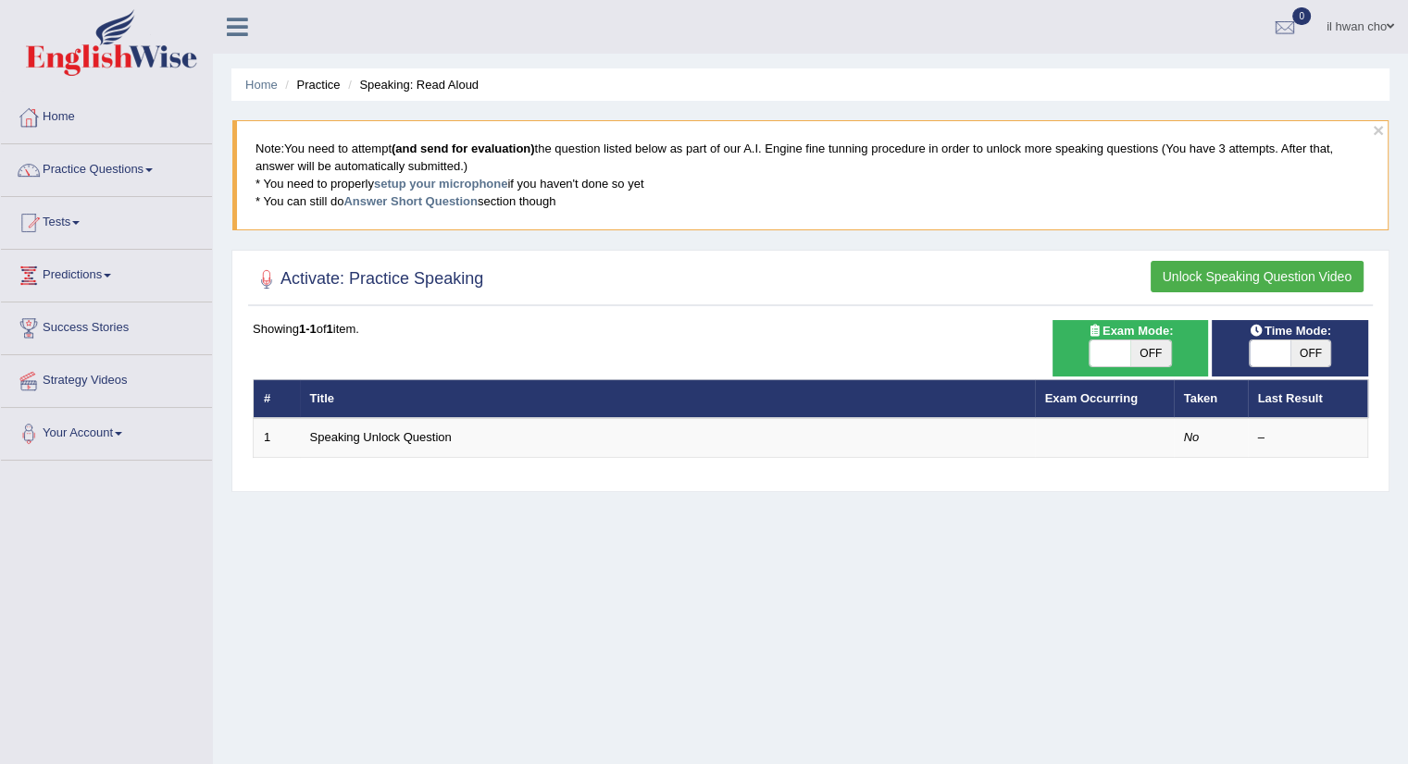
drag, startPoint x: 707, startPoint y: 577, endPoint x: 746, endPoint y: 568, distance: 39.8
click at [707, 577] on div "Home Practice Speaking: Read Aloud × Note: You need to attempt (and send for ev…" at bounding box center [810, 462] width 1195 height 925
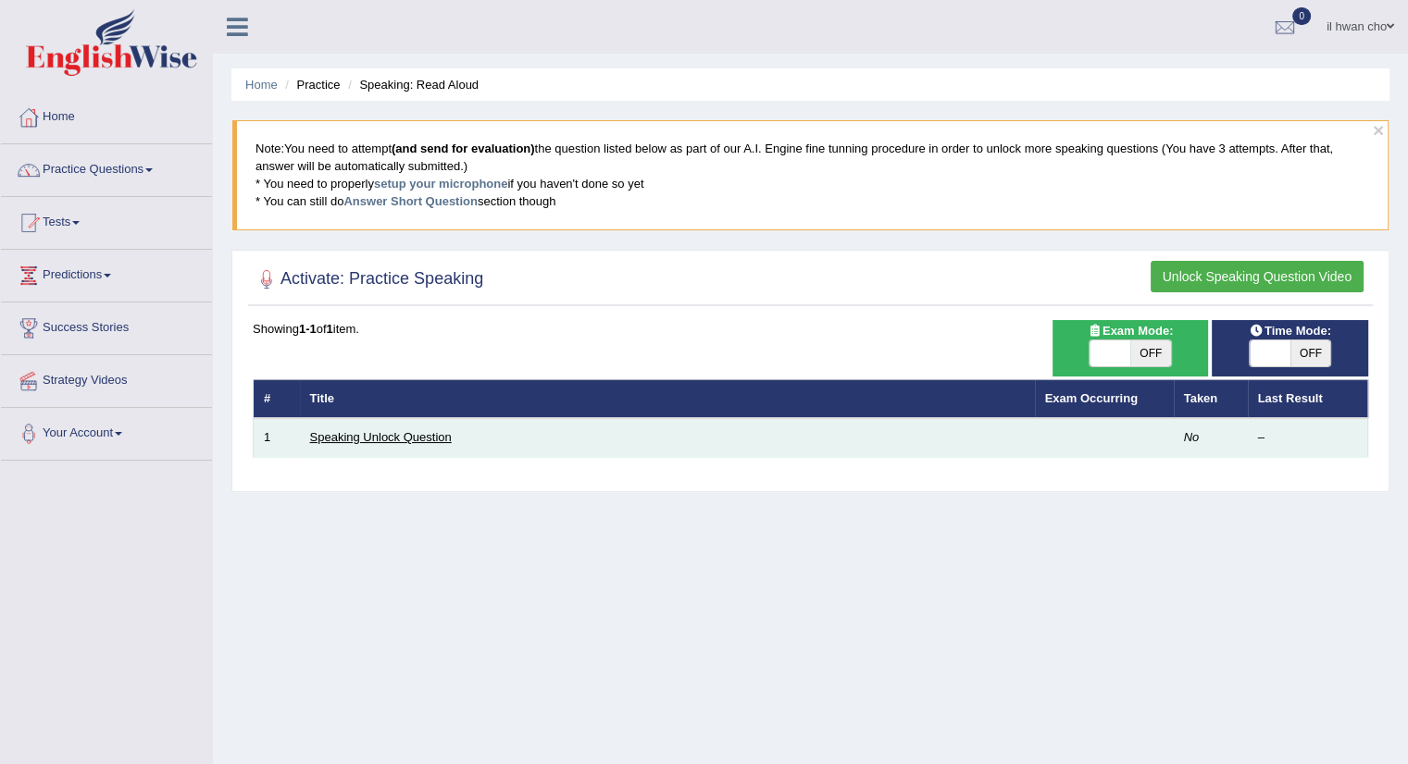
click at [322, 431] on link "Speaking Unlock Question" at bounding box center [381, 437] width 142 height 14
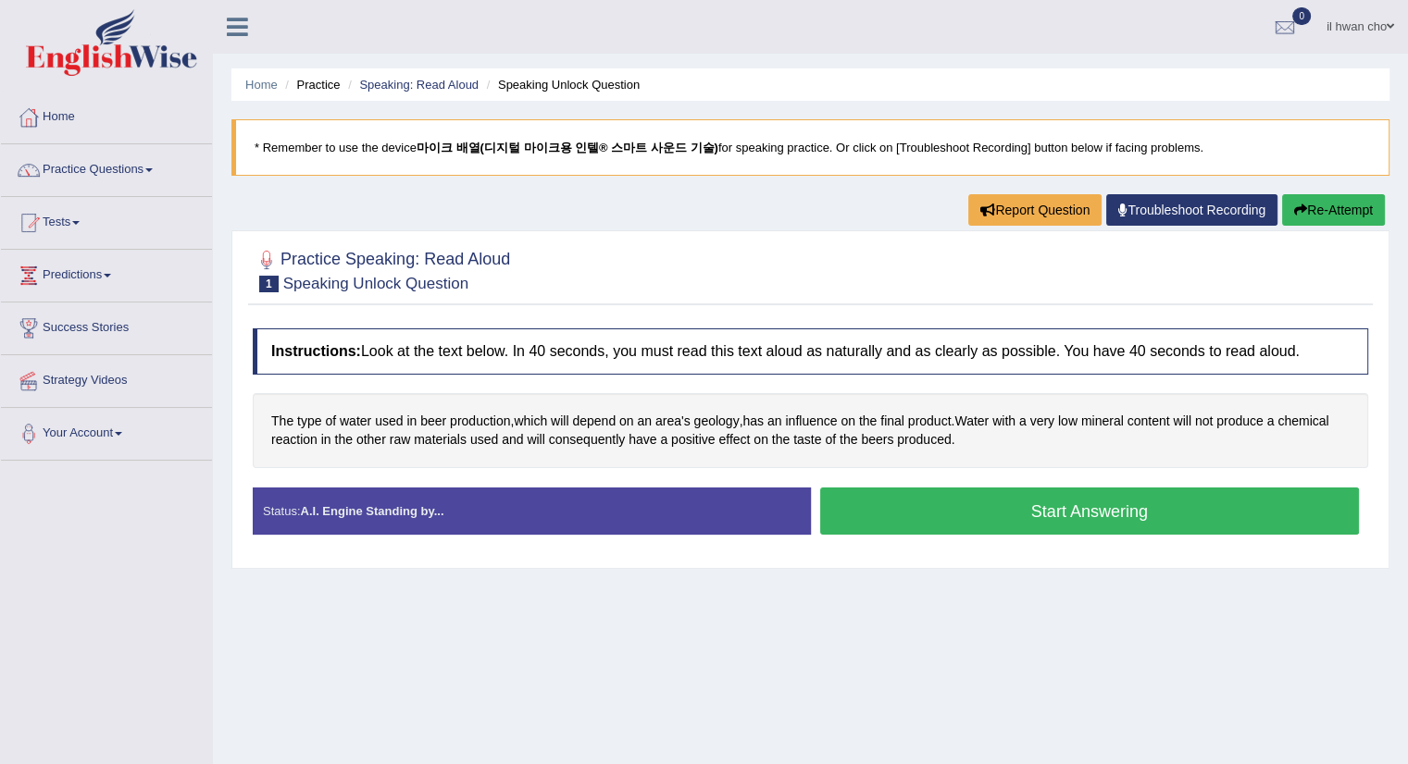
click at [964, 520] on button "Start Answering" at bounding box center [1090, 511] width 540 height 47
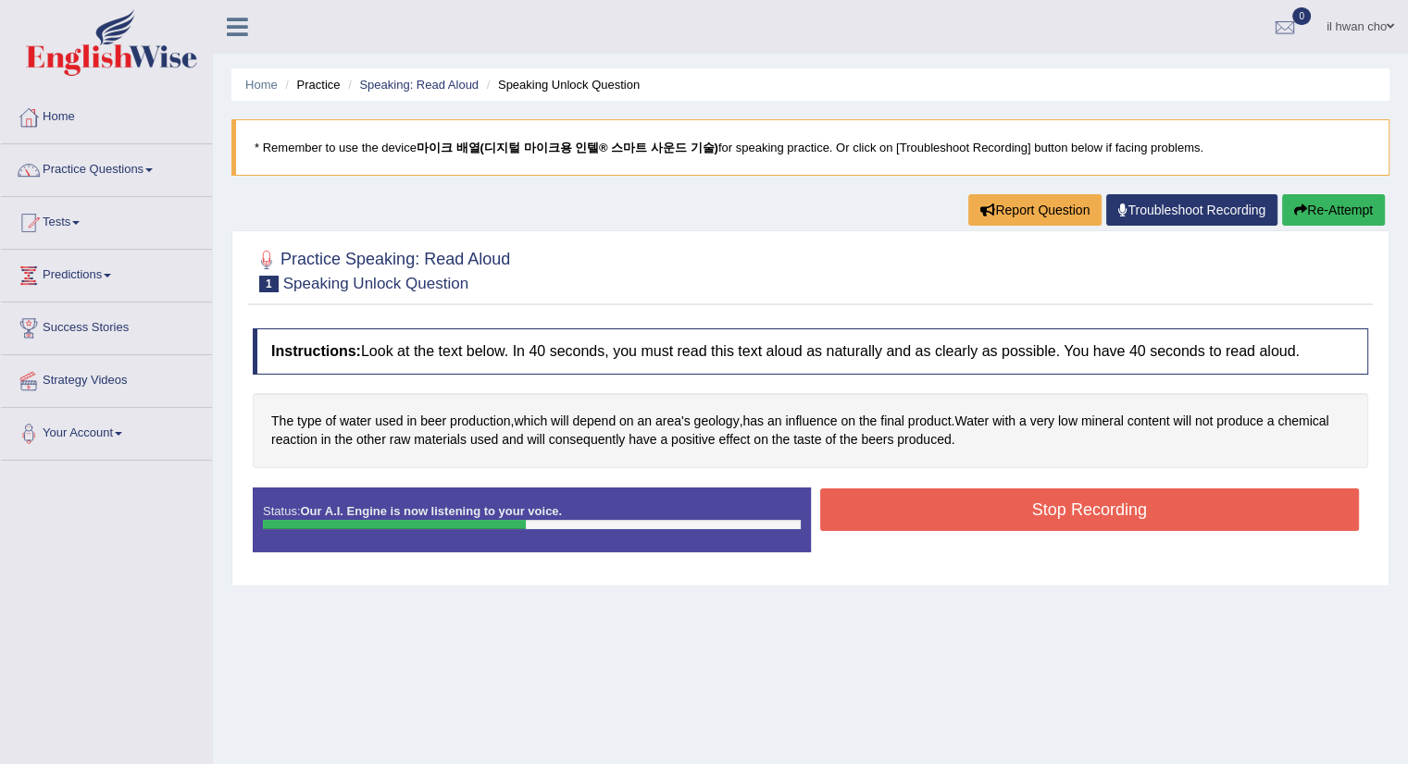
click at [881, 501] on button "Stop Recording" at bounding box center [1090, 510] width 540 height 43
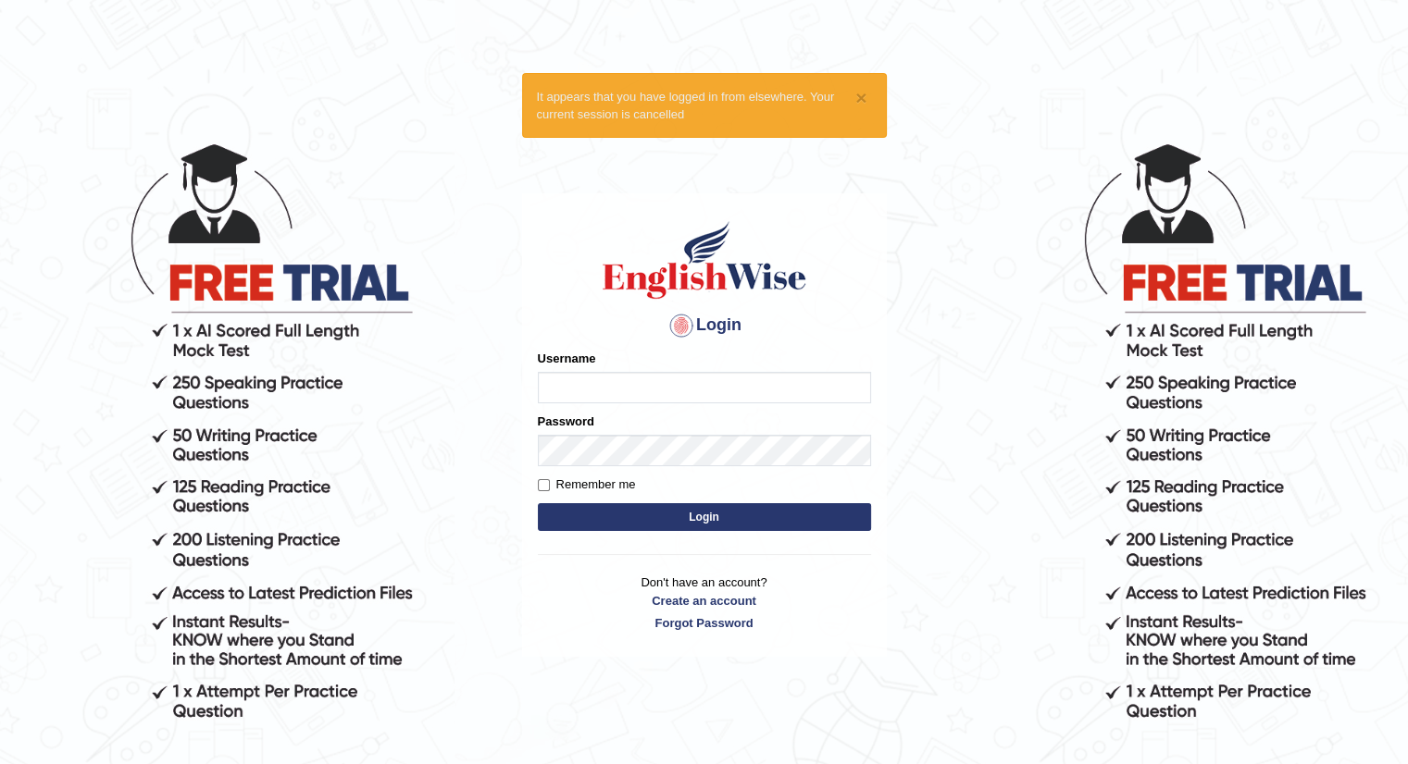
type input "ilhwan0831"
click at [776, 514] on button "Login" at bounding box center [704, 517] width 333 height 28
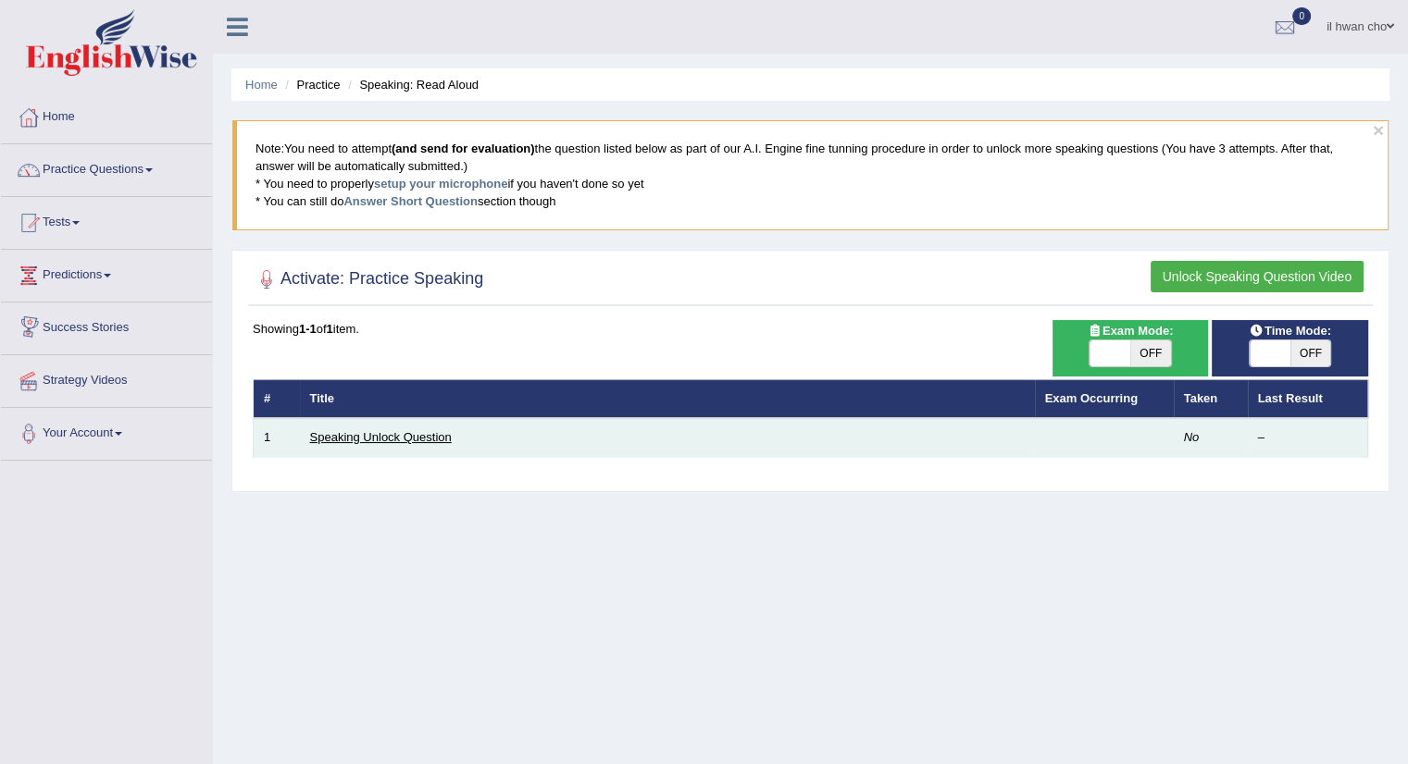
click at [365, 433] on link "Speaking Unlock Question" at bounding box center [381, 437] width 142 height 14
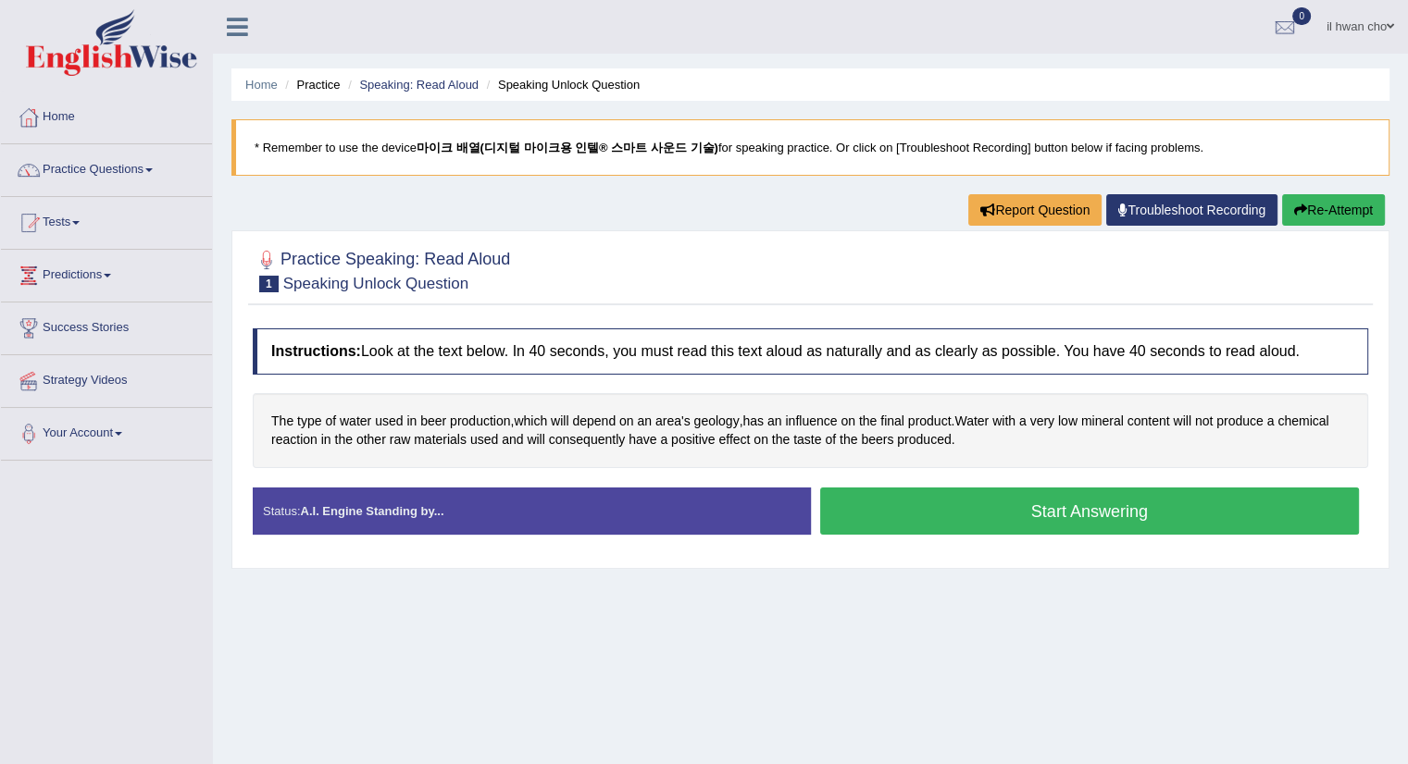
click at [985, 507] on button "Start Answering" at bounding box center [1090, 511] width 540 height 47
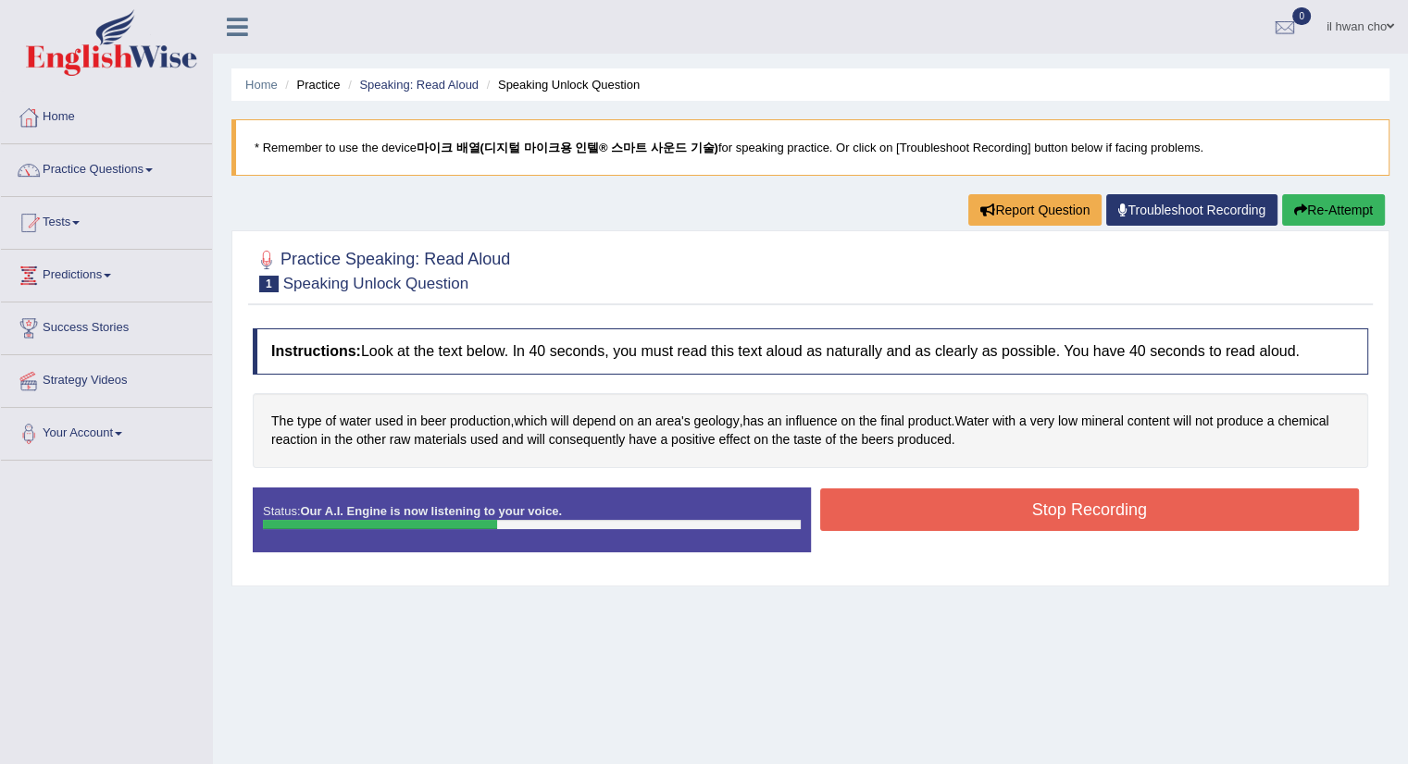
click at [922, 504] on button "Stop Recording" at bounding box center [1090, 510] width 540 height 43
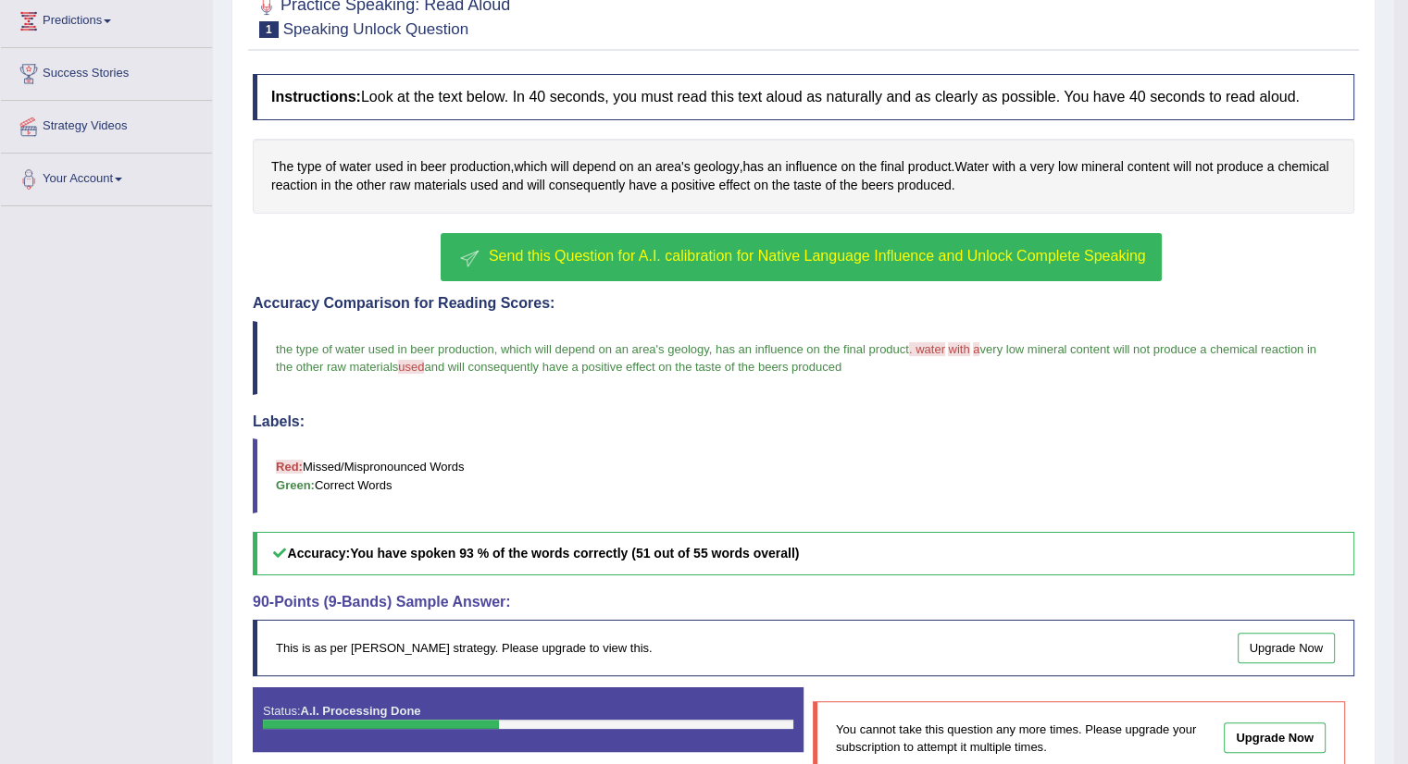
scroll to position [356, 0]
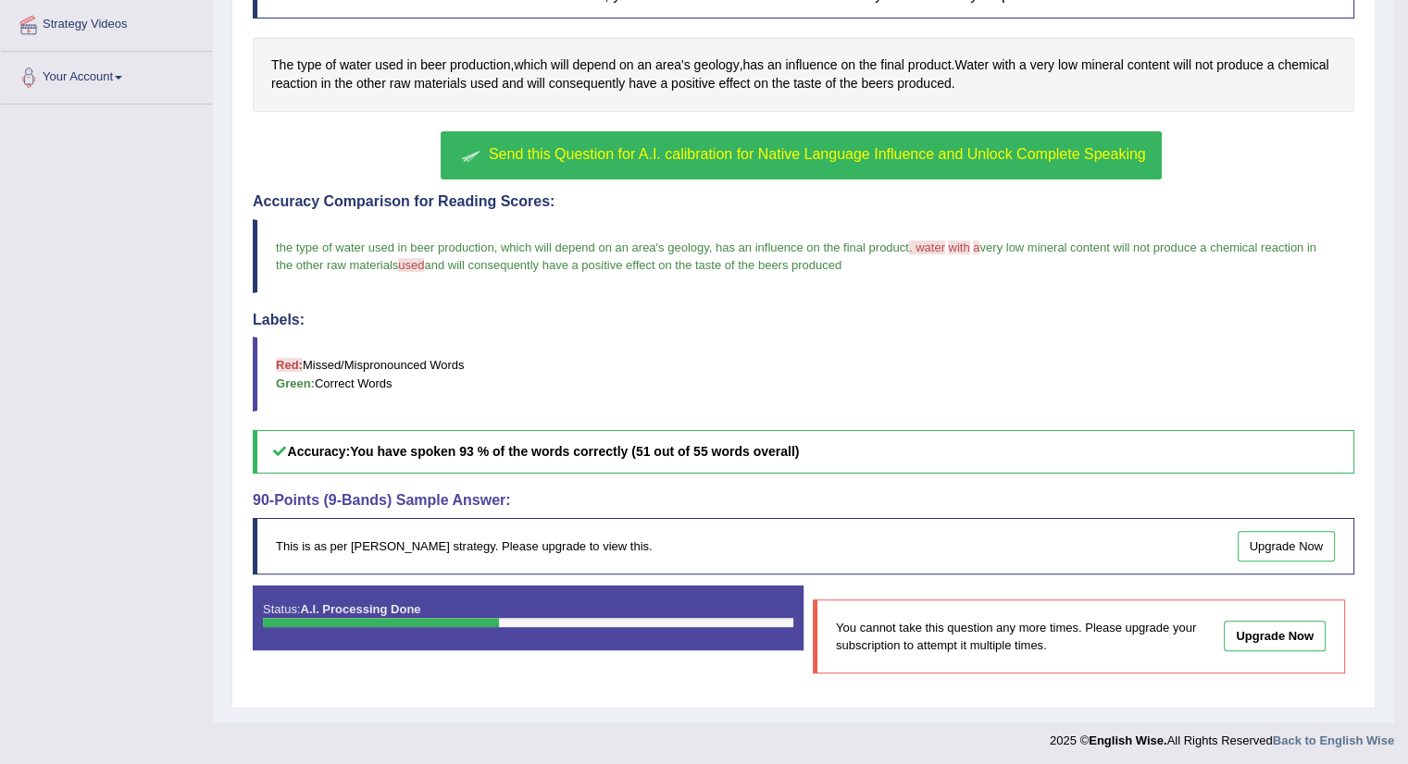
click at [1256, 628] on link "Upgrade Now" at bounding box center [1274, 636] width 102 height 31
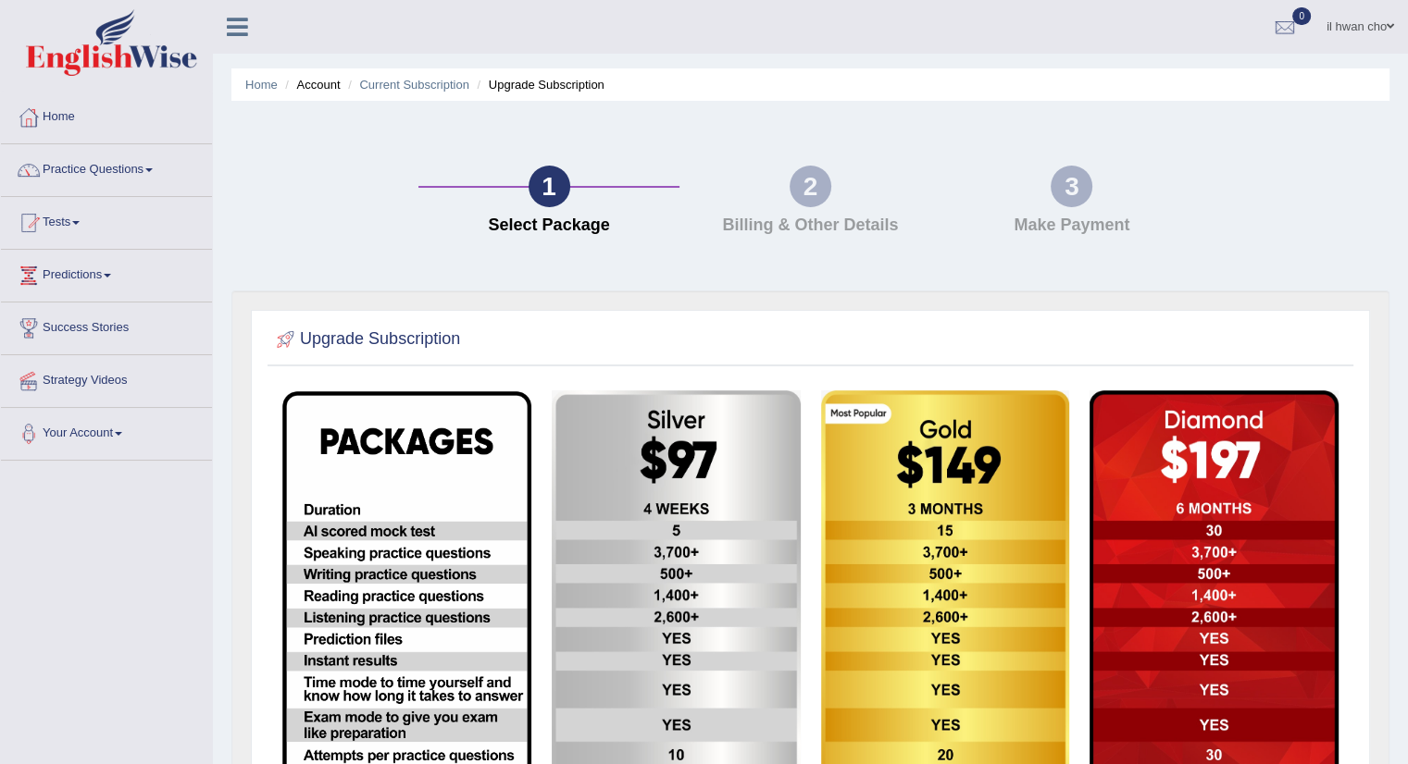
click at [515, 338] on div at bounding box center [810, 340] width 1076 height 38
click at [73, 168] on link "Practice Questions" at bounding box center [106, 167] width 211 height 46
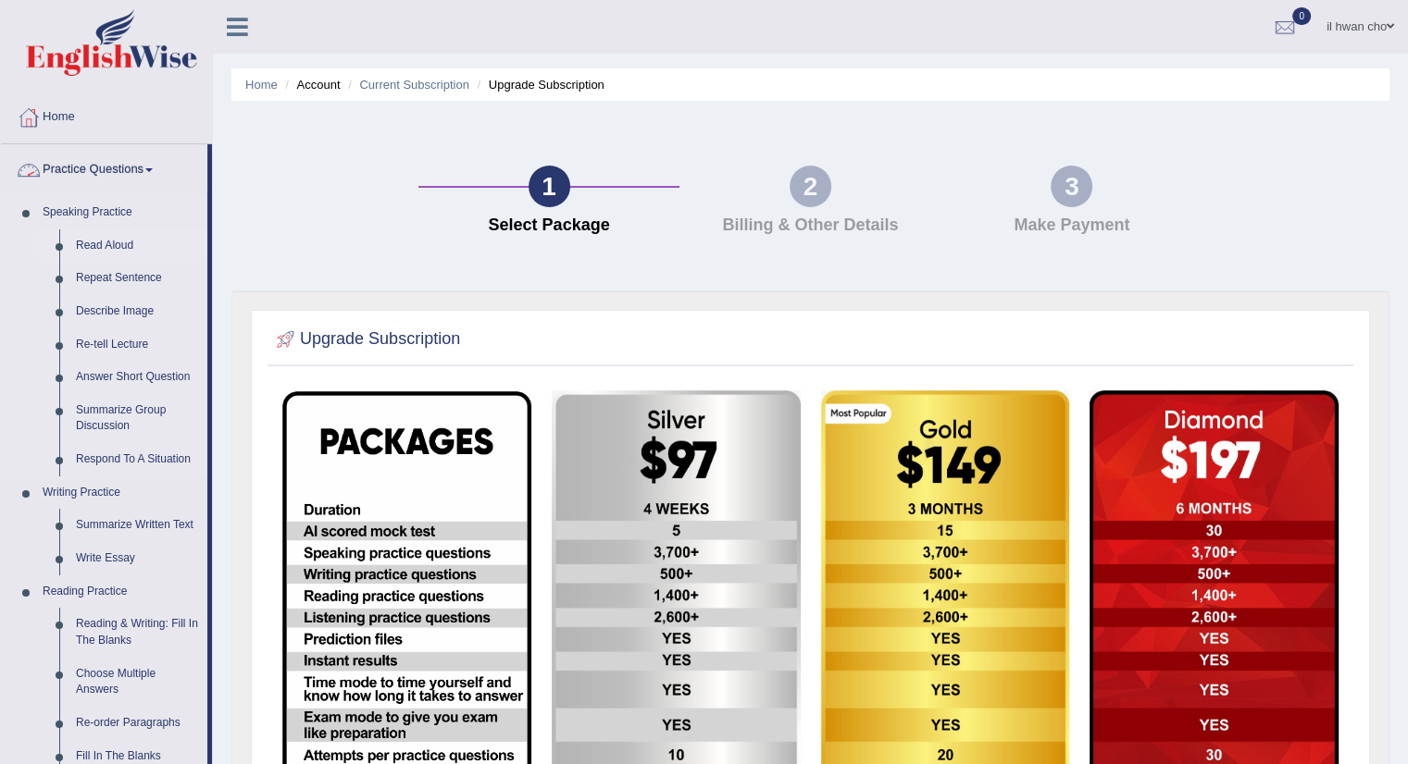
click at [81, 239] on link "Read Aloud" at bounding box center [138, 246] width 140 height 33
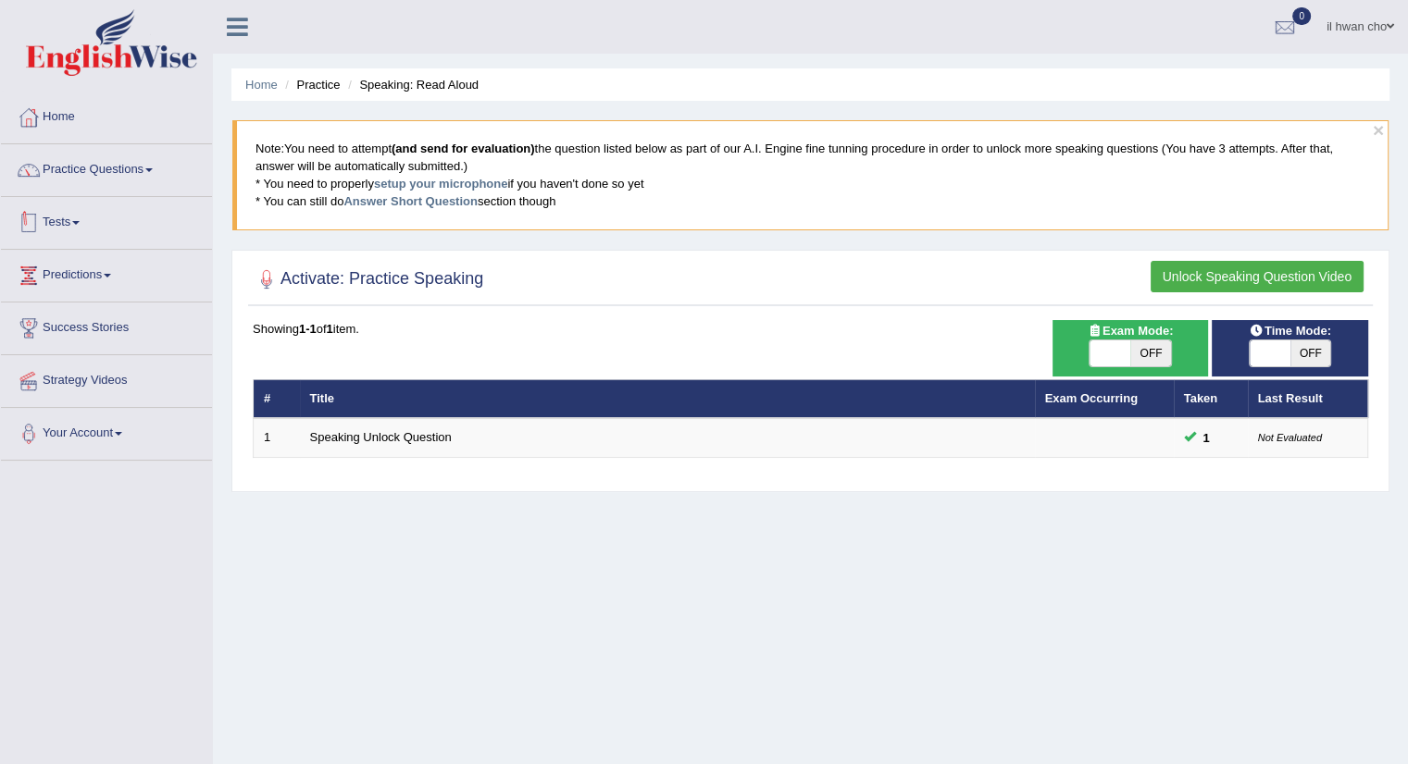
click at [66, 206] on link "Tests" at bounding box center [106, 220] width 211 height 46
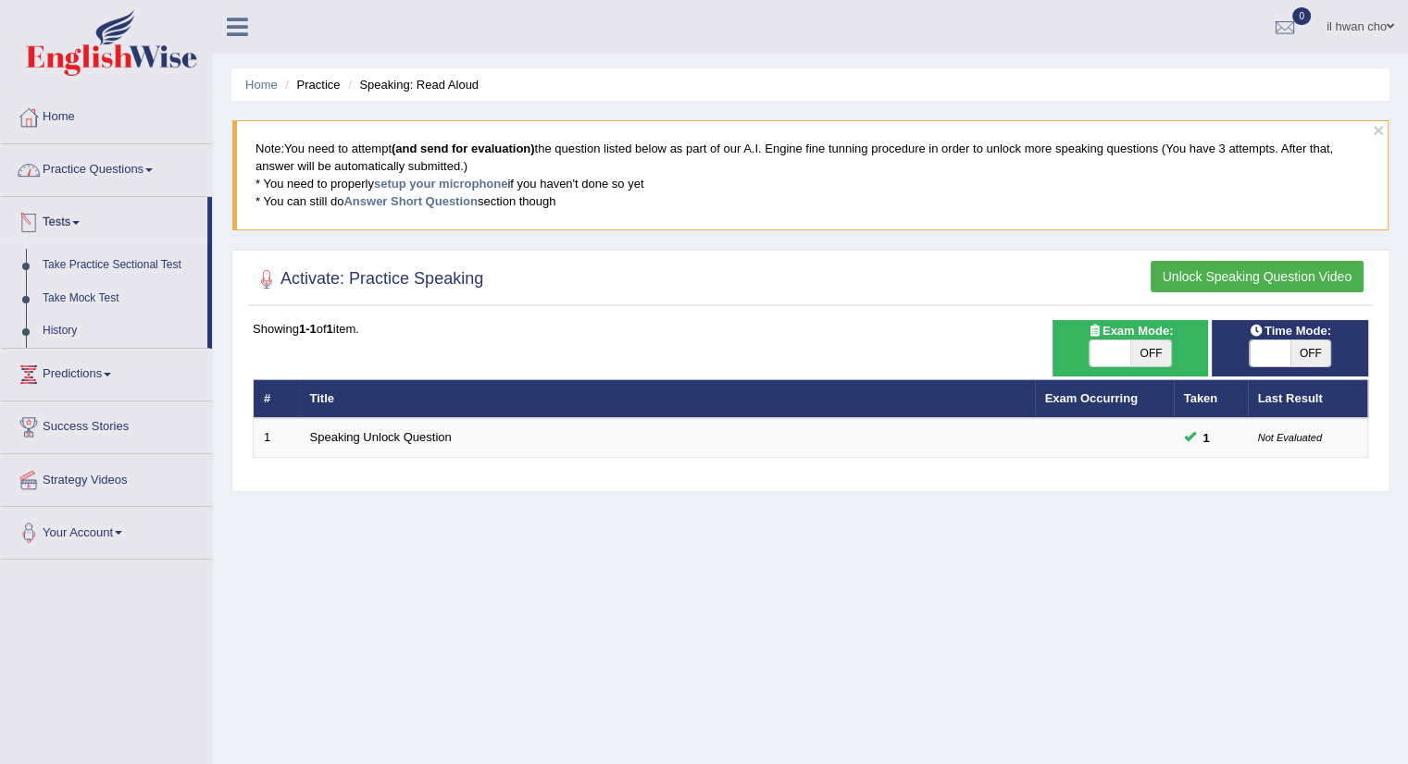
click at [76, 175] on link "Practice Questions" at bounding box center [106, 167] width 211 height 46
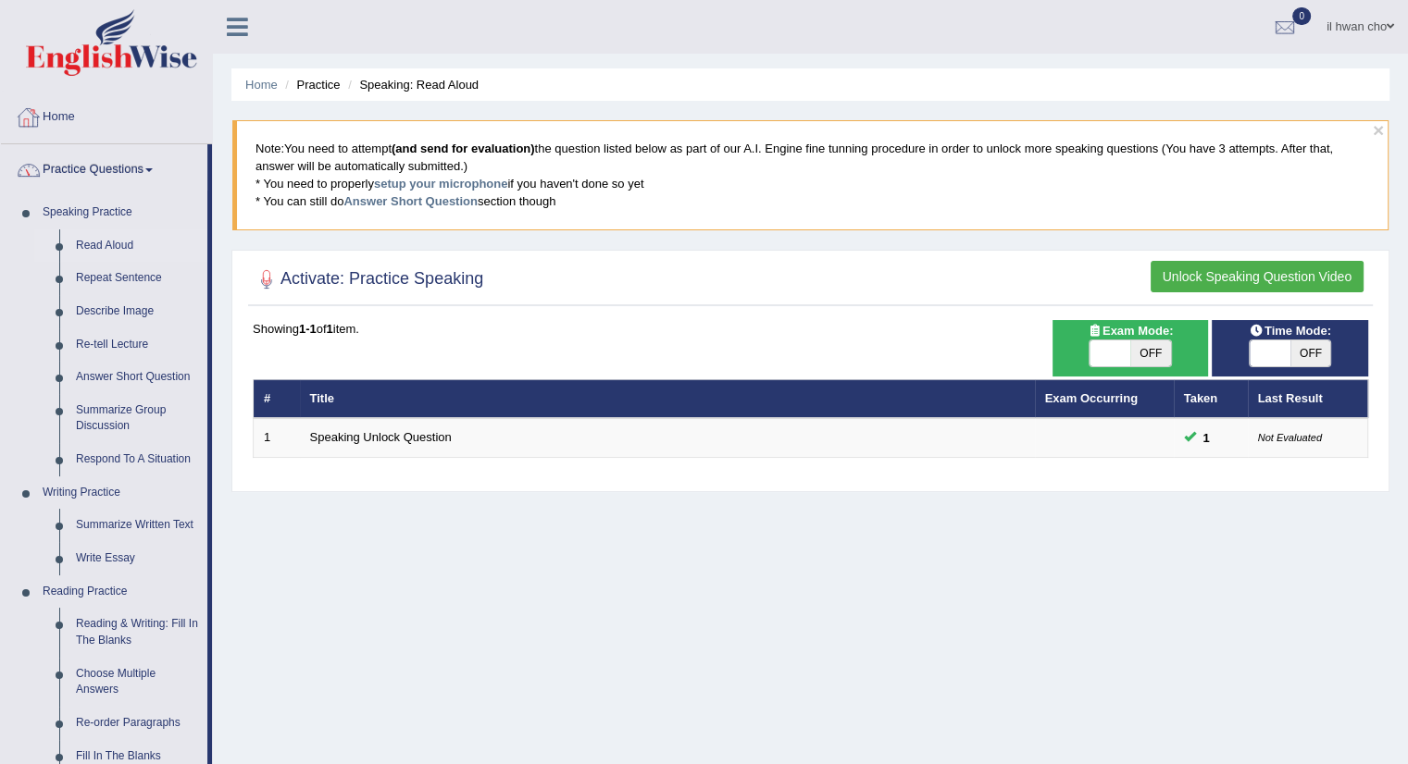
click at [80, 126] on link "Home" at bounding box center [106, 115] width 211 height 46
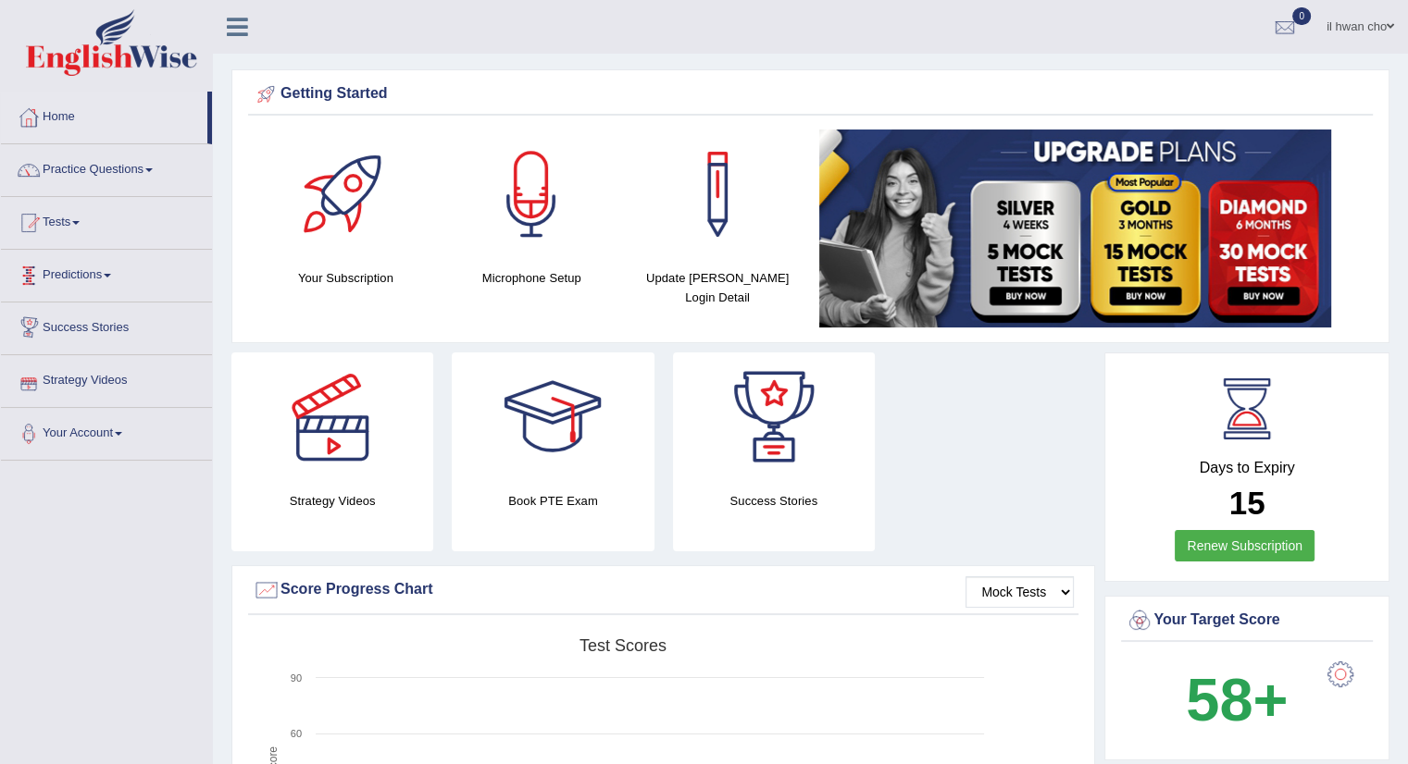
click at [62, 282] on link "Predictions" at bounding box center [106, 273] width 211 height 46
click at [59, 219] on link "Tests" at bounding box center [106, 220] width 211 height 46
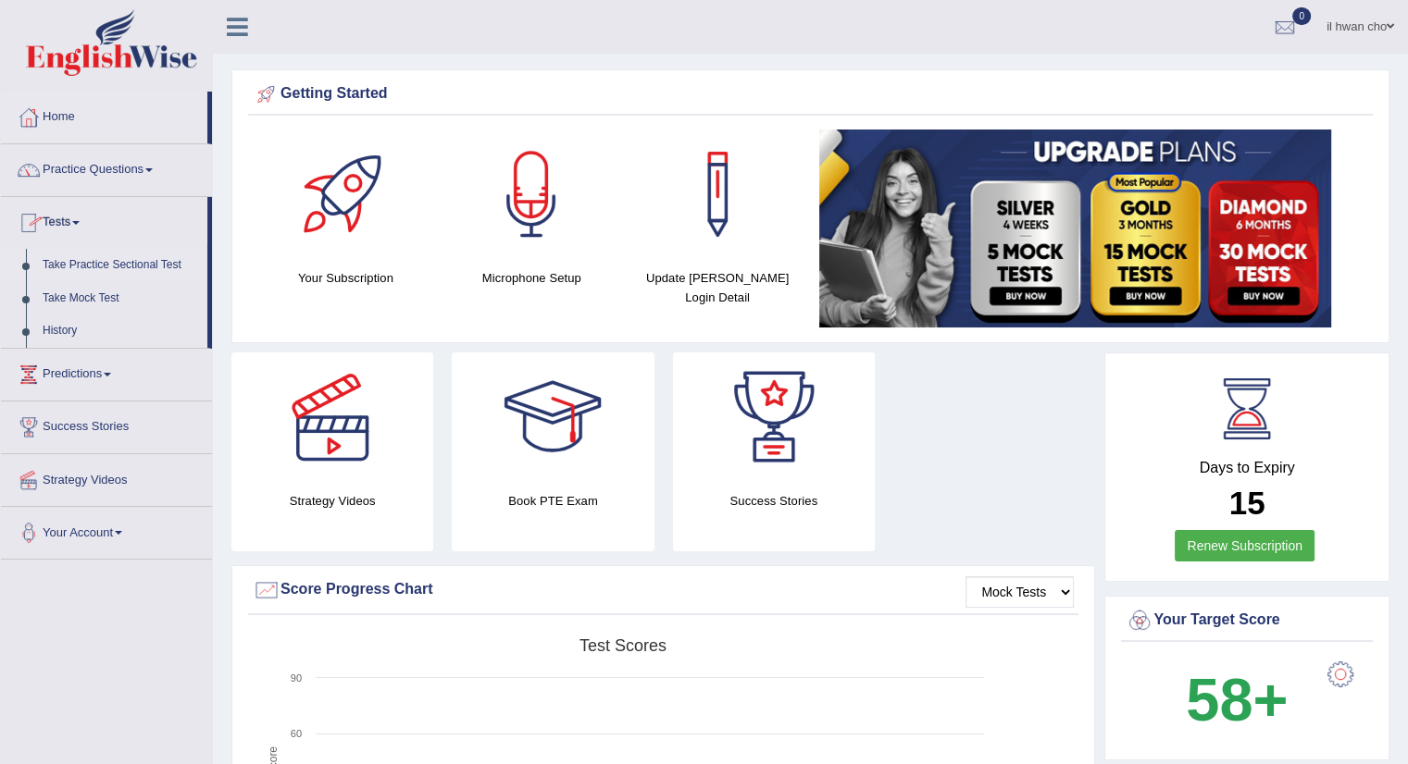
click at [65, 262] on link "Take Practice Sectional Test" at bounding box center [120, 265] width 173 height 33
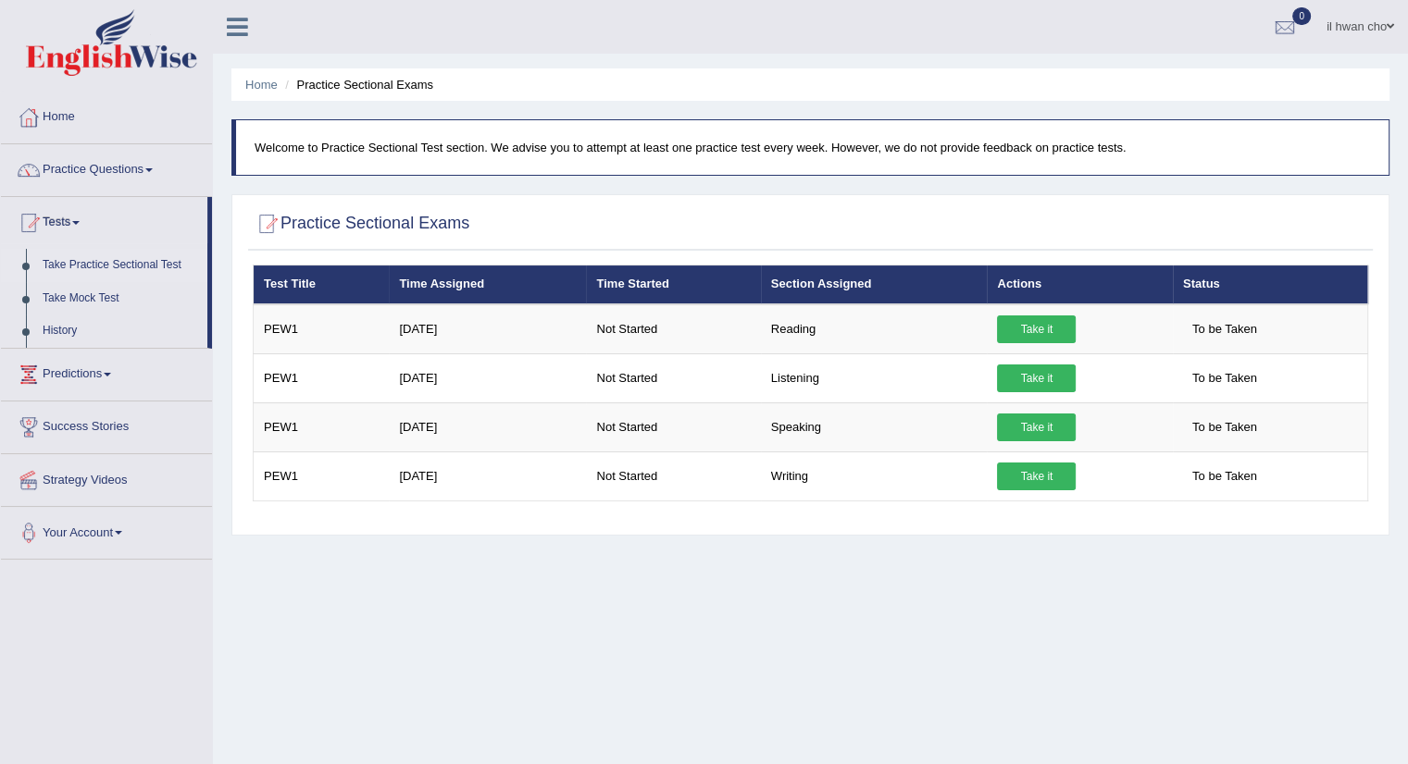
drag, startPoint x: 809, startPoint y: 668, endPoint x: 1172, endPoint y: 34, distance: 730.4
click at [811, 658] on div "Home Practice Sectional Exams Welcome to Practice Sectional Test section. We ad…" at bounding box center [810, 462] width 1195 height 925
click at [534, 649] on div "Home Practice Sectional Exams Welcome to Practice Sectional Test section. We ad…" at bounding box center [810, 462] width 1195 height 925
click at [600, 611] on div "Home Practice Sectional Exams Welcome to Practice Sectional Test section. We ad…" at bounding box center [810, 462] width 1195 height 925
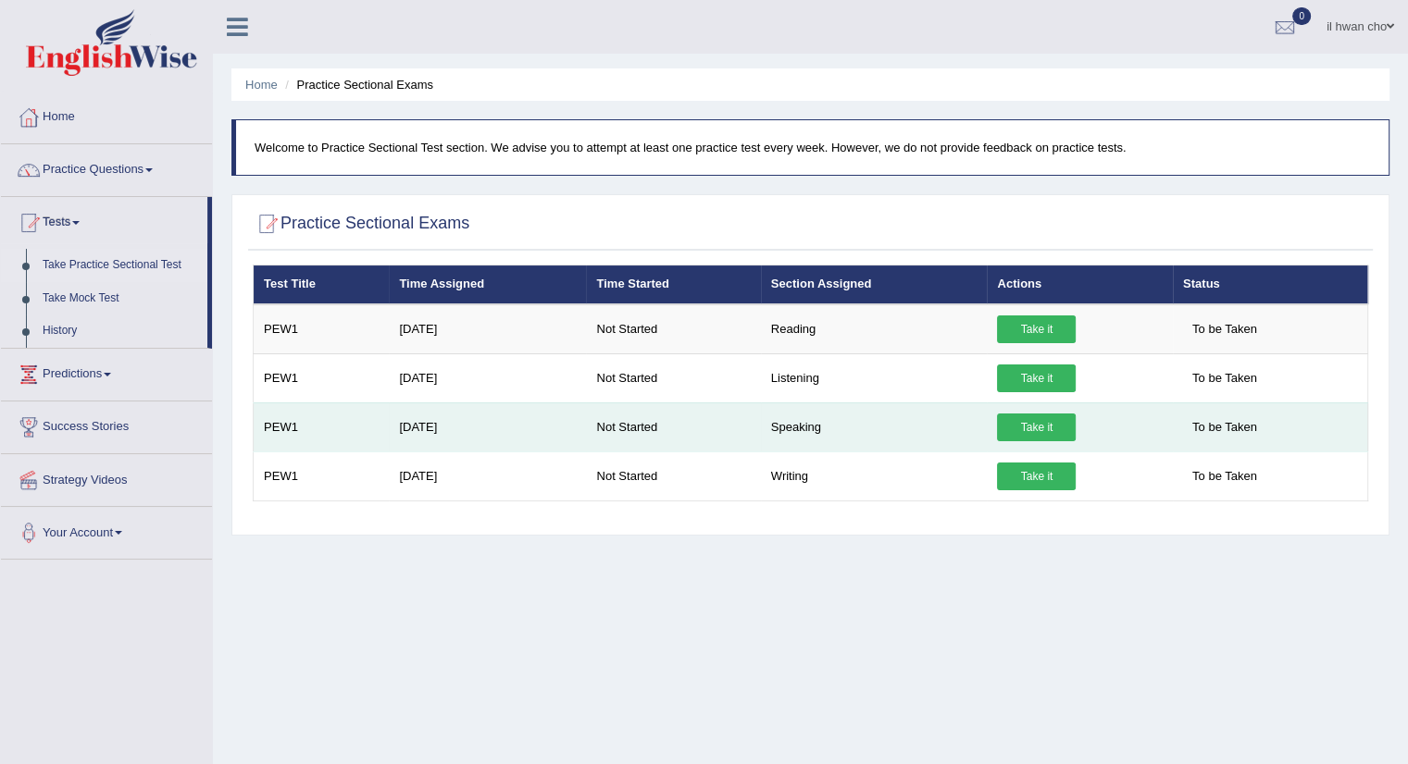
drag, startPoint x: 795, startPoint y: 680, endPoint x: 883, endPoint y: 407, distance: 286.8
click at [796, 680] on div "Home Practice Sectional Exams Welcome to Practice Sectional Test section. We ad…" at bounding box center [810, 462] width 1195 height 925
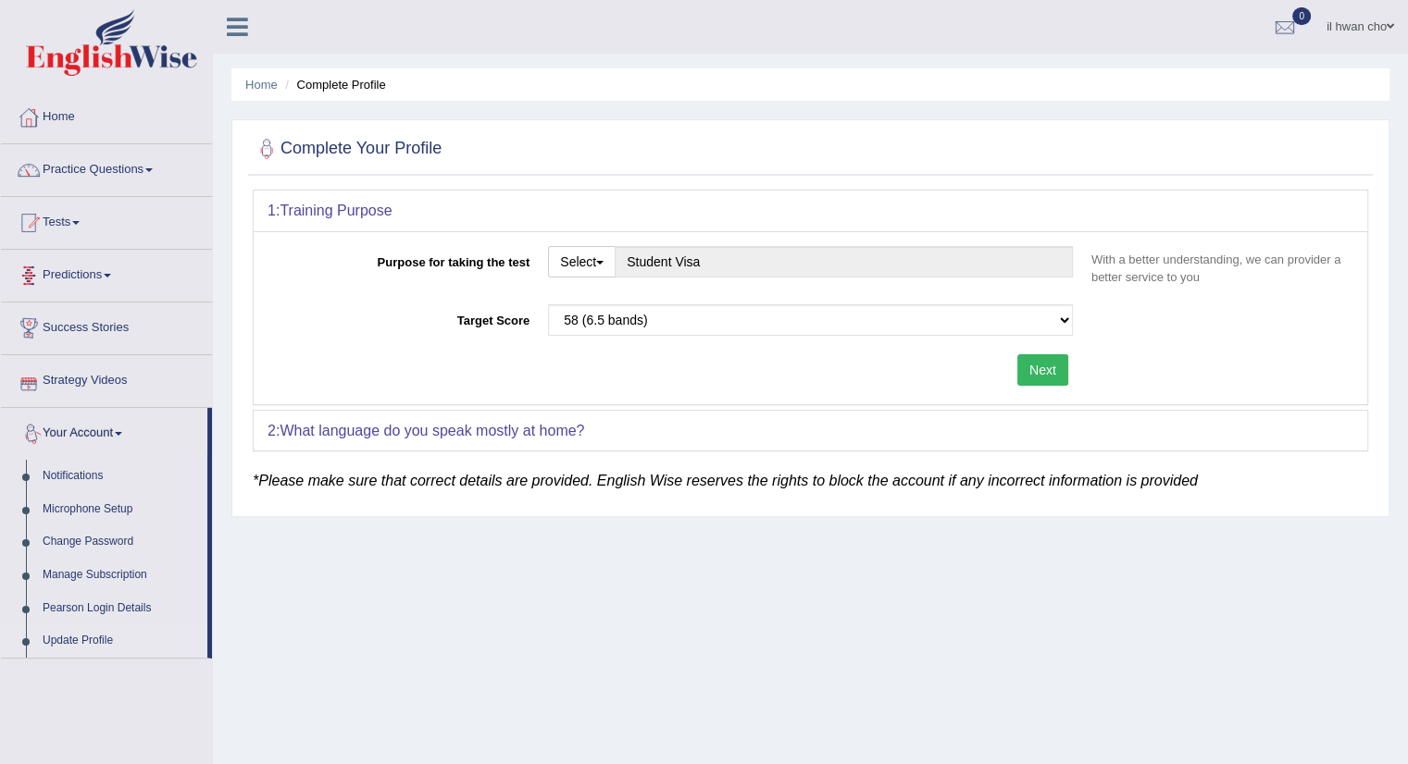
click at [78, 215] on link "Tests" at bounding box center [106, 220] width 211 height 46
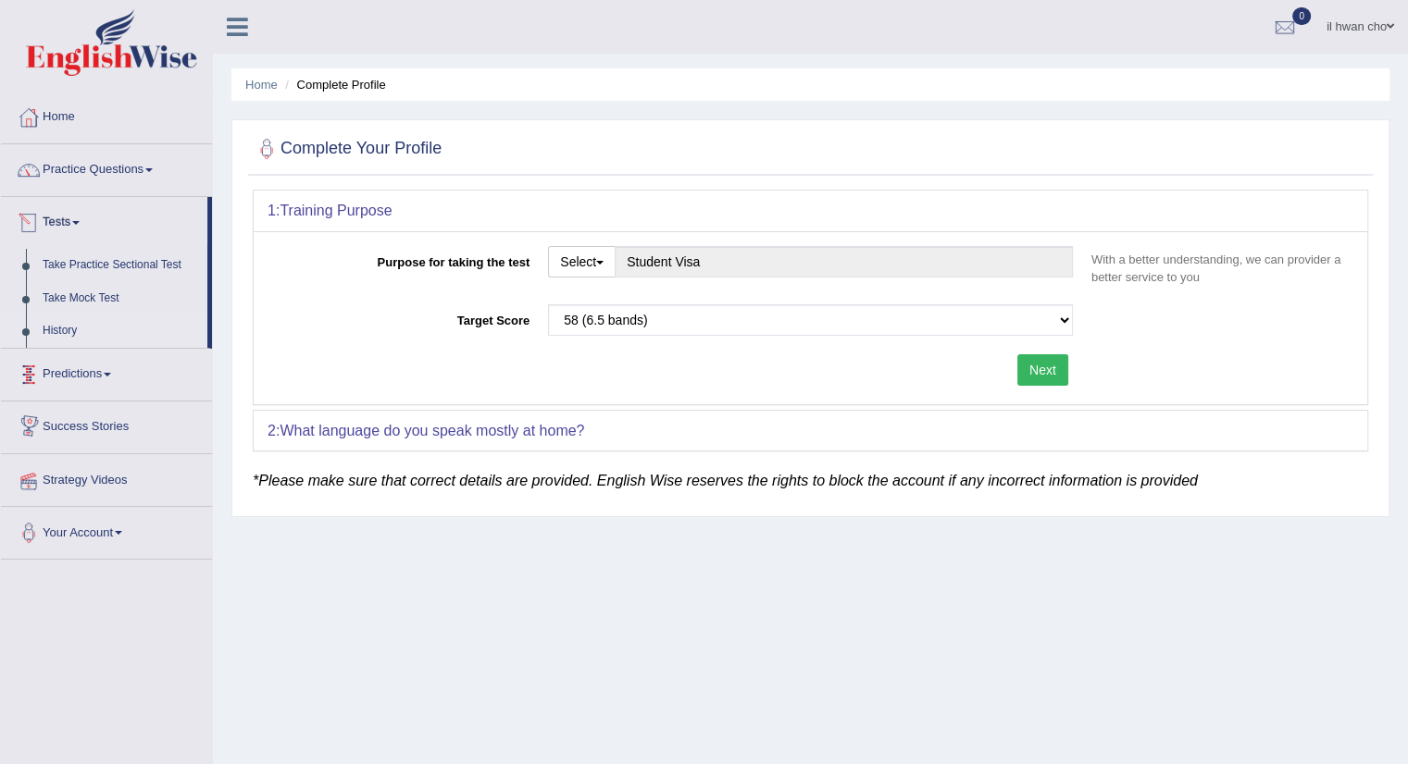
click at [68, 327] on link "History" at bounding box center [120, 331] width 173 height 33
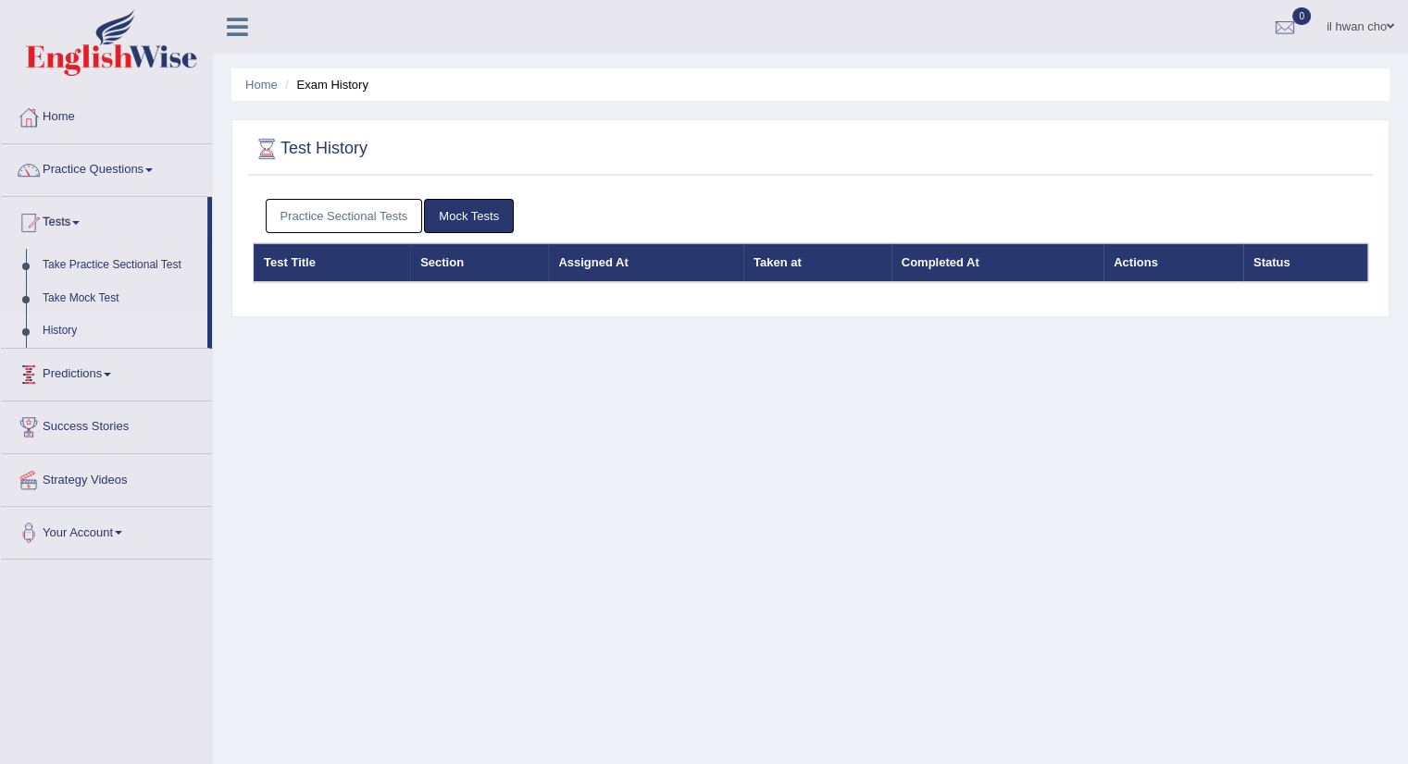
click at [370, 223] on link "Practice Sectional Tests" at bounding box center [344, 216] width 157 height 34
click at [421, 210] on link "Practice Sectional Tests" at bounding box center [344, 216] width 157 height 34
click at [379, 212] on link "Practice Sectional Tests" at bounding box center [344, 216] width 157 height 34
click at [452, 208] on link "Mock Tests" at bounding box center [469, 216] width 90 height 34
click at [380, 218] on link "Practice Sectional Tests" at bounding box center [344, 216] width 157 height 34
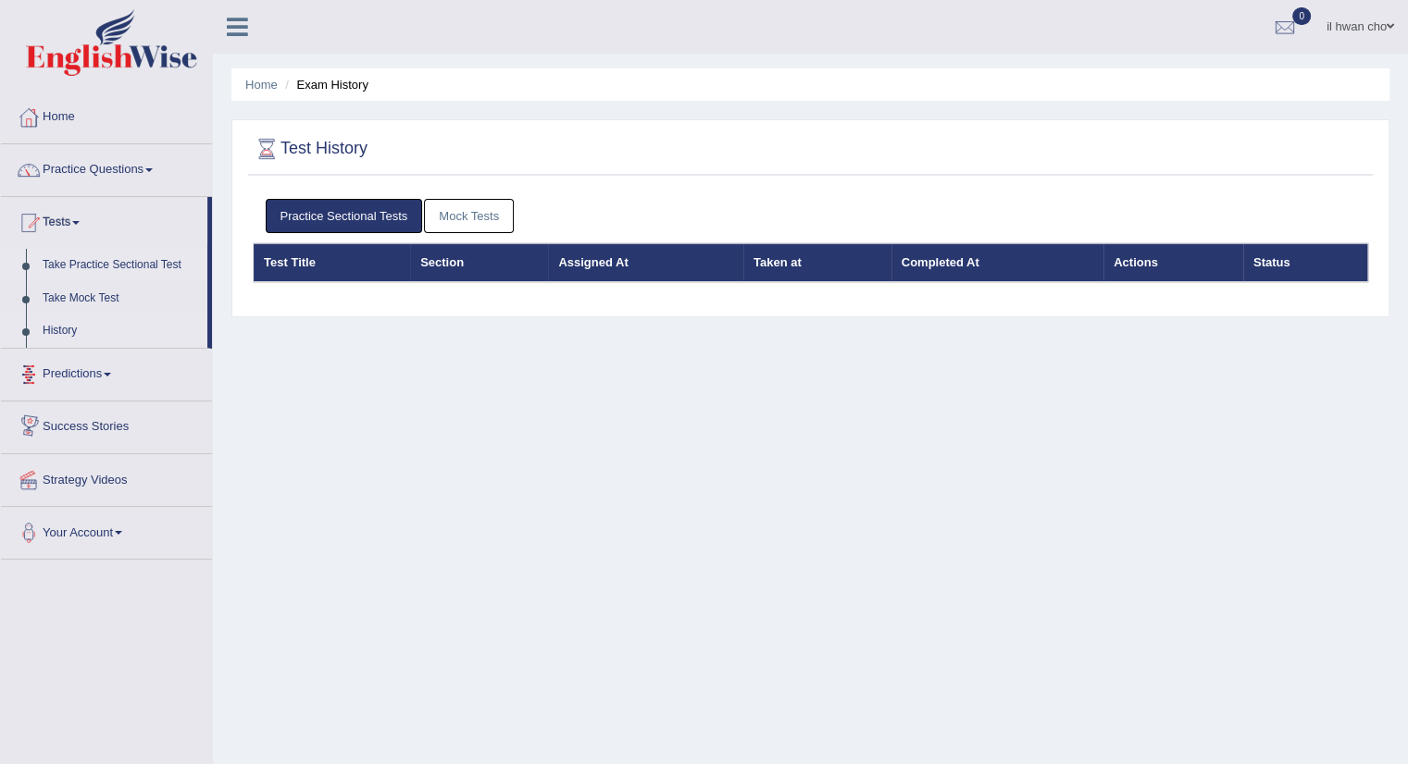
click at [78, 259] on link "Take Practice Sectional Test" at bounding box center [120, 265] width 173 height 33
